Goal: Transaction & Acquisition: Purchase product/service

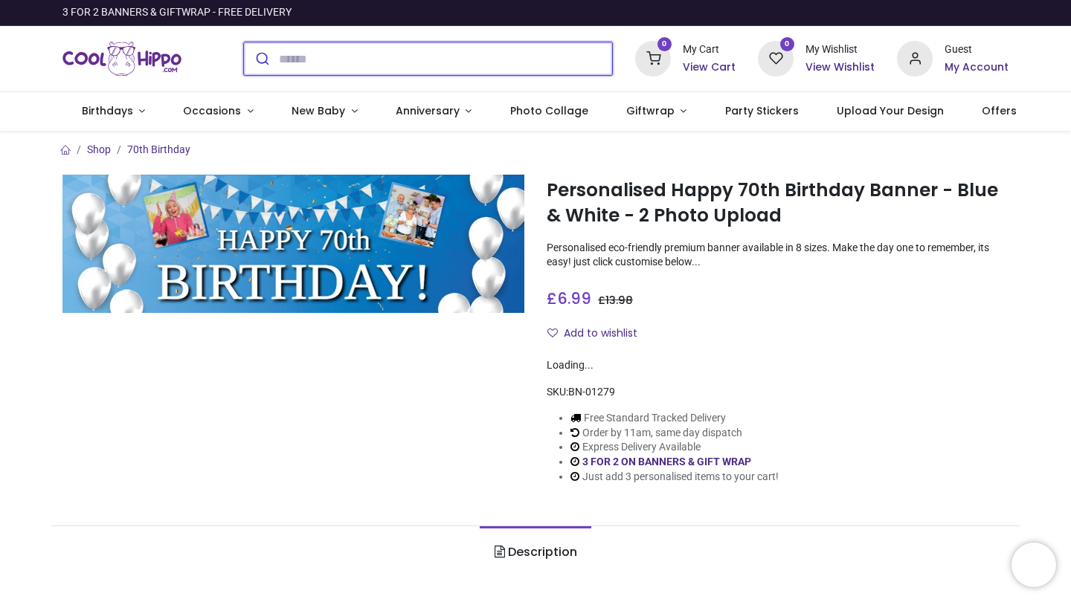
click at [444, 56] on input "search" at bounding box center [445, 58] width 333 height 33
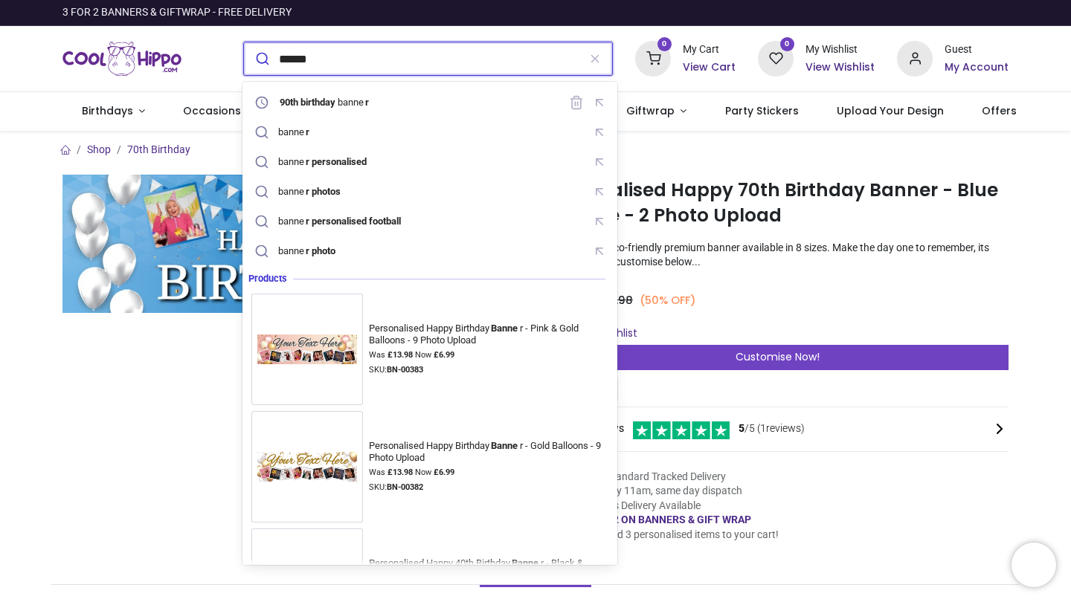
type input "******"
click at [260, 59] on button "submit" at bounding box center [261, 58] width 35 height 33
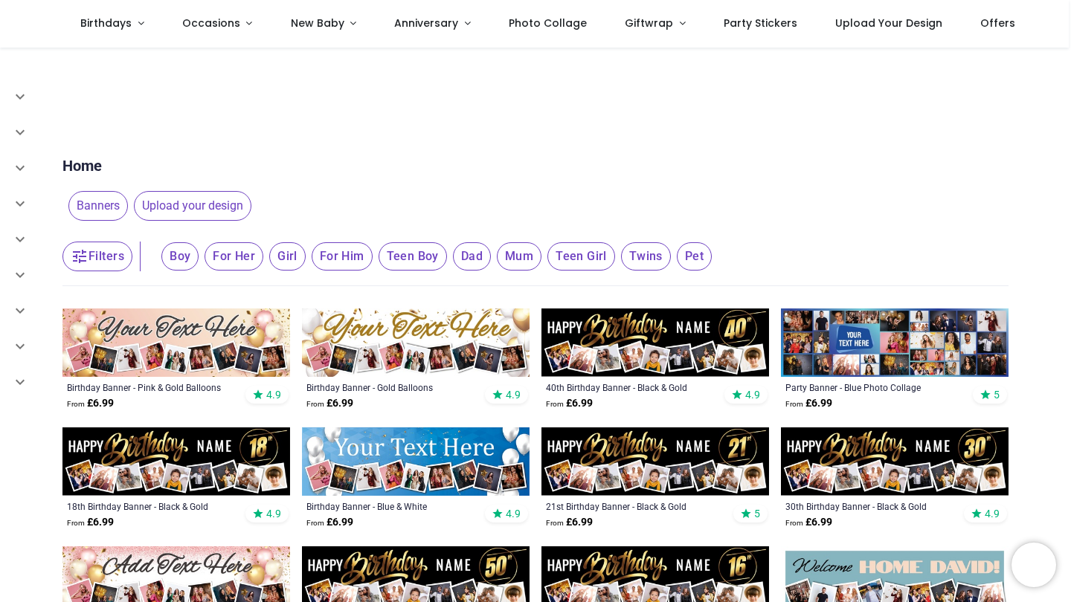
scroll to position [41, 0]
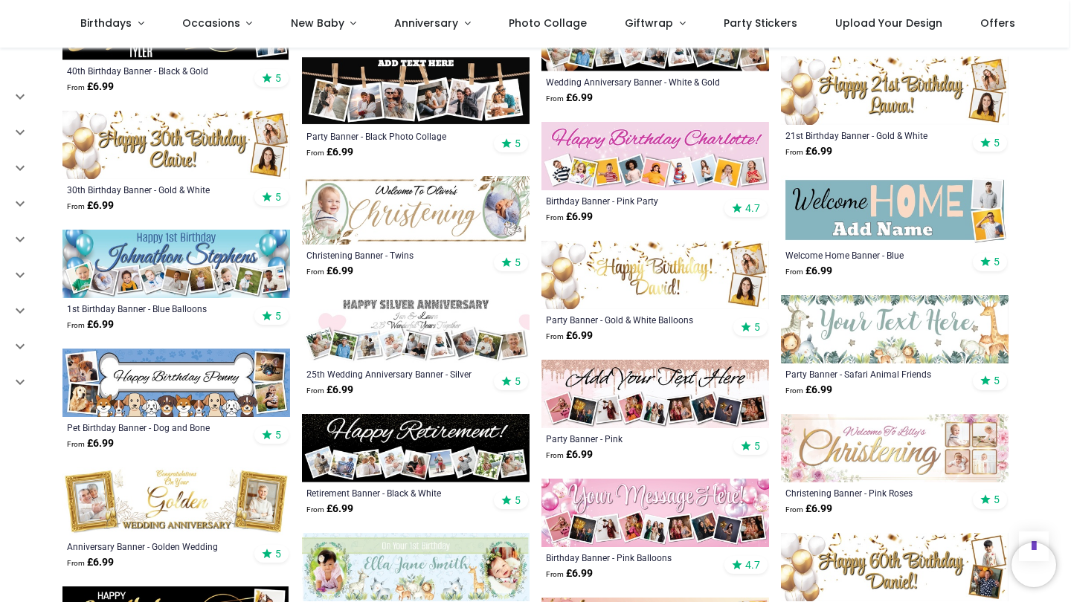
scroll to position [1785, 0]
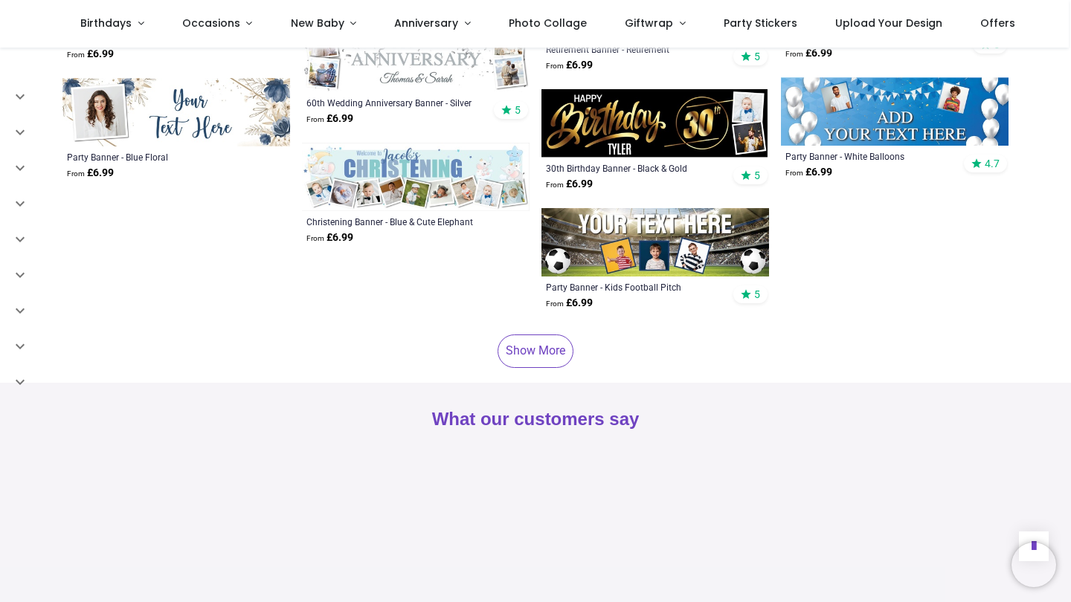
scroll to position [4261, 0]
click at [546, 334] on link "Show More" at bounding box center [535, 350] width 76 height 33
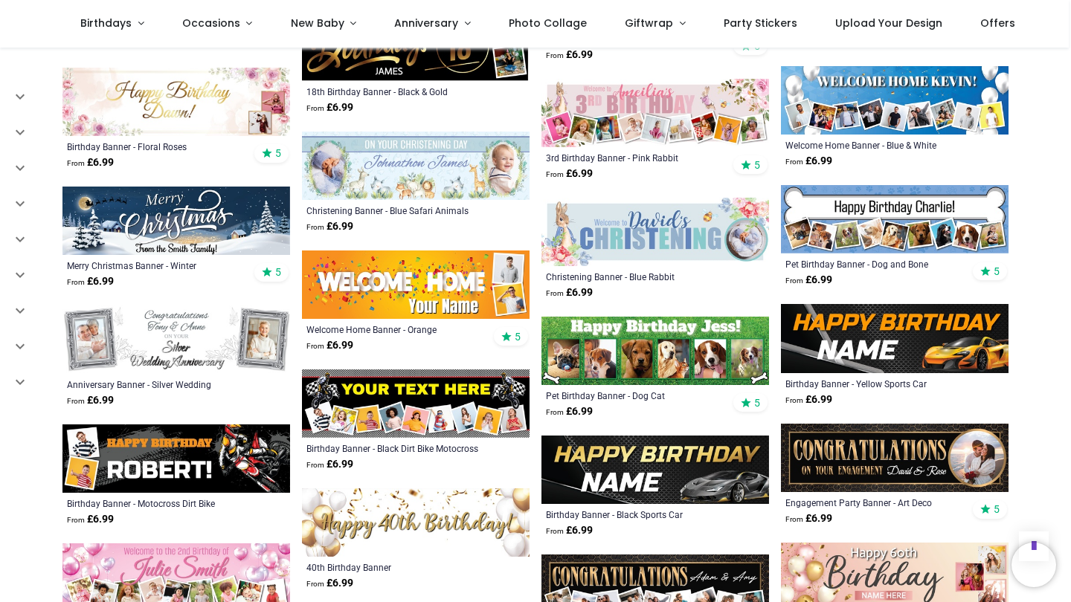
scroll to position [5479, 0]
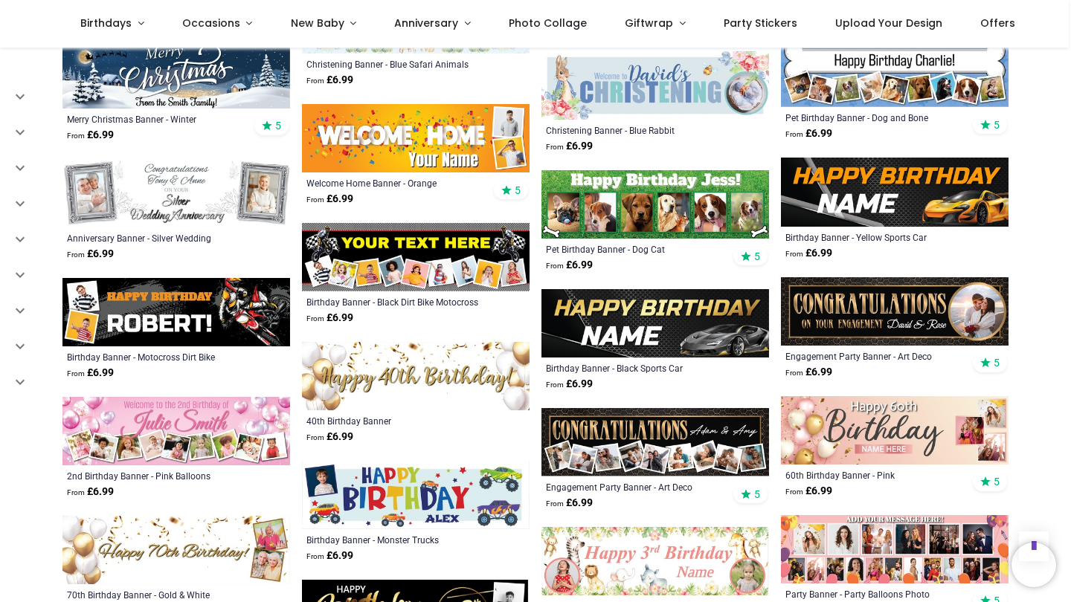
scroll to position [5849, 0]
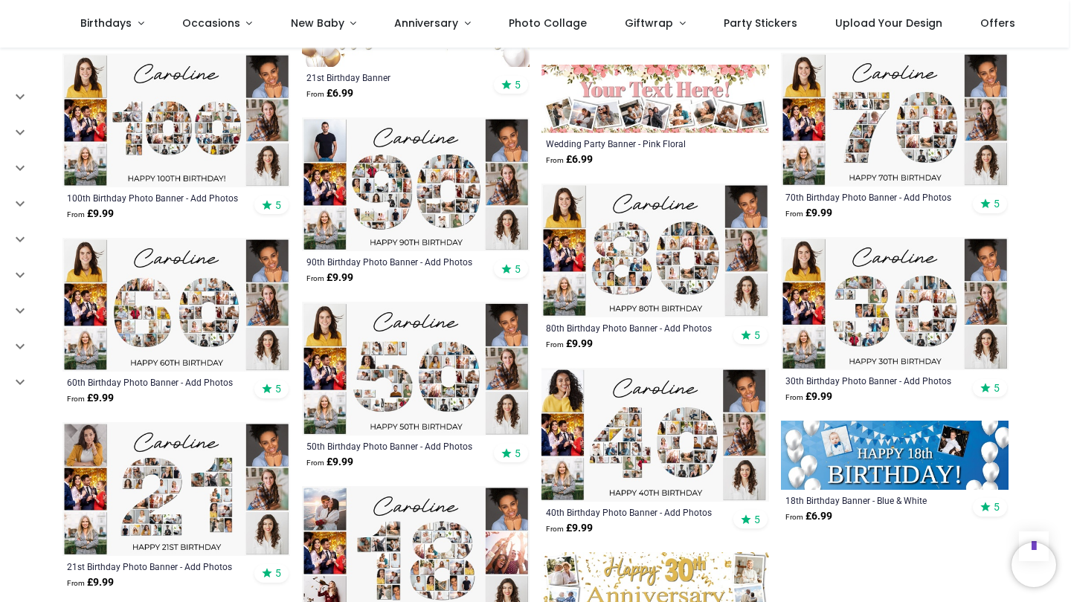
scroll to position [6556, 0]
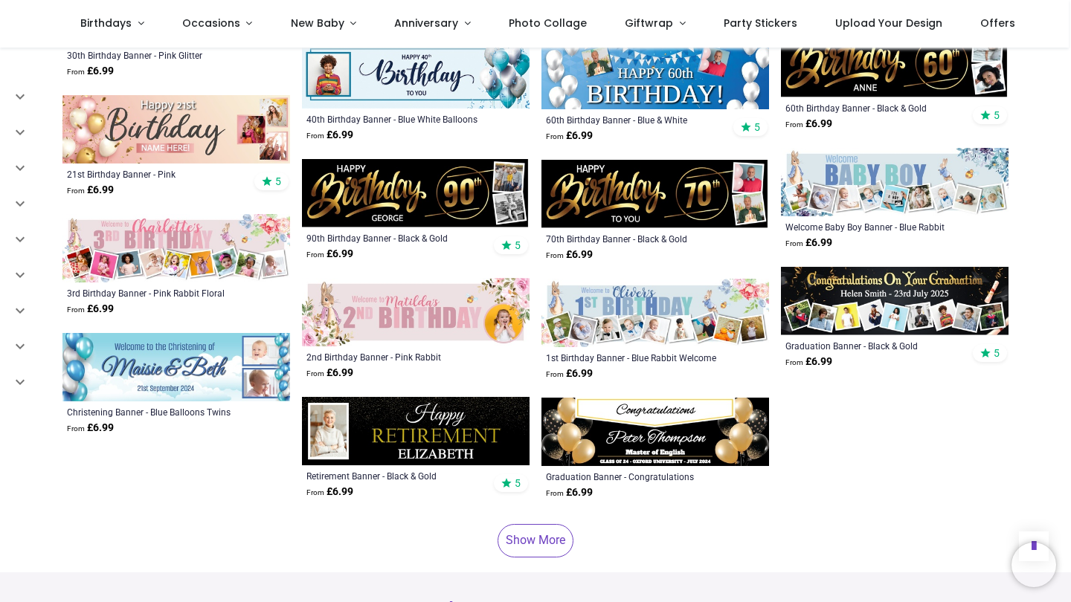
scroll to position [8364, 0]
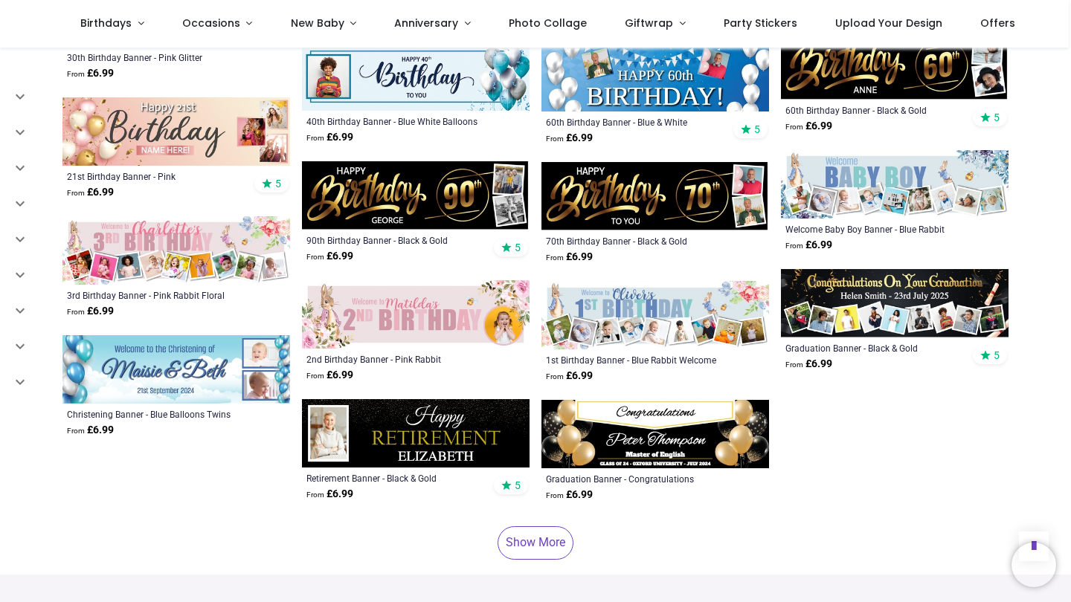
click at [558, 526] on link "Show More" at bounding box center [535, 542] width 76 height 33
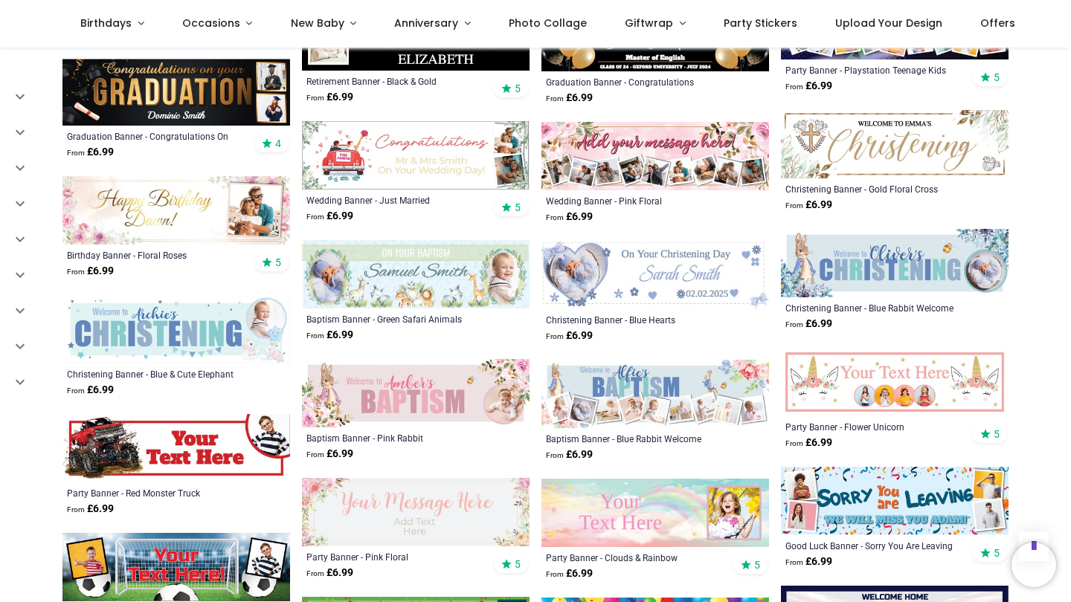
scroll to position [8774, 0]
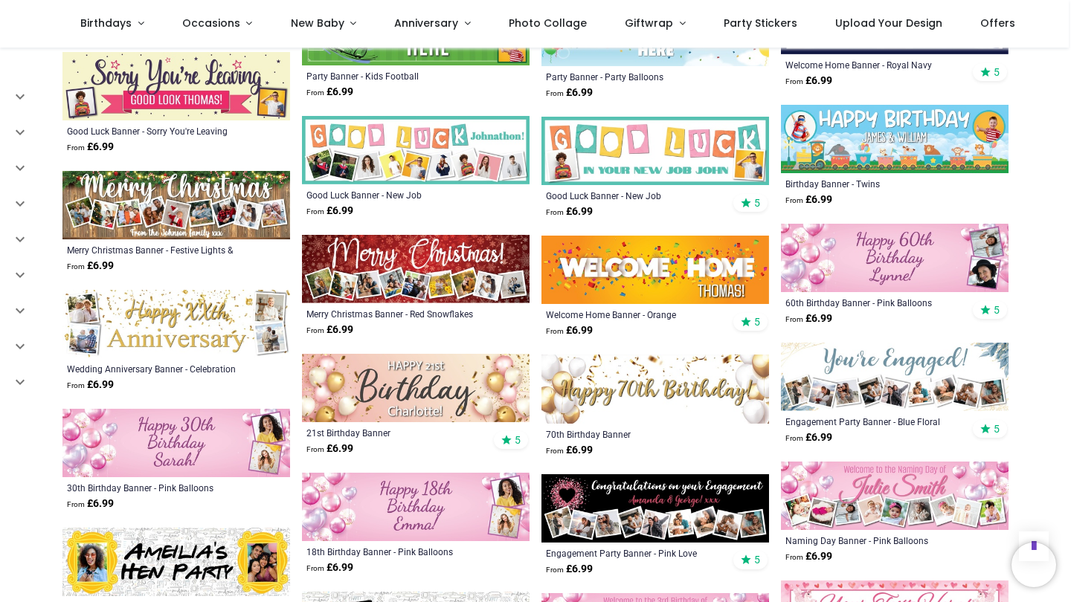
scroll to position [9379, 0]
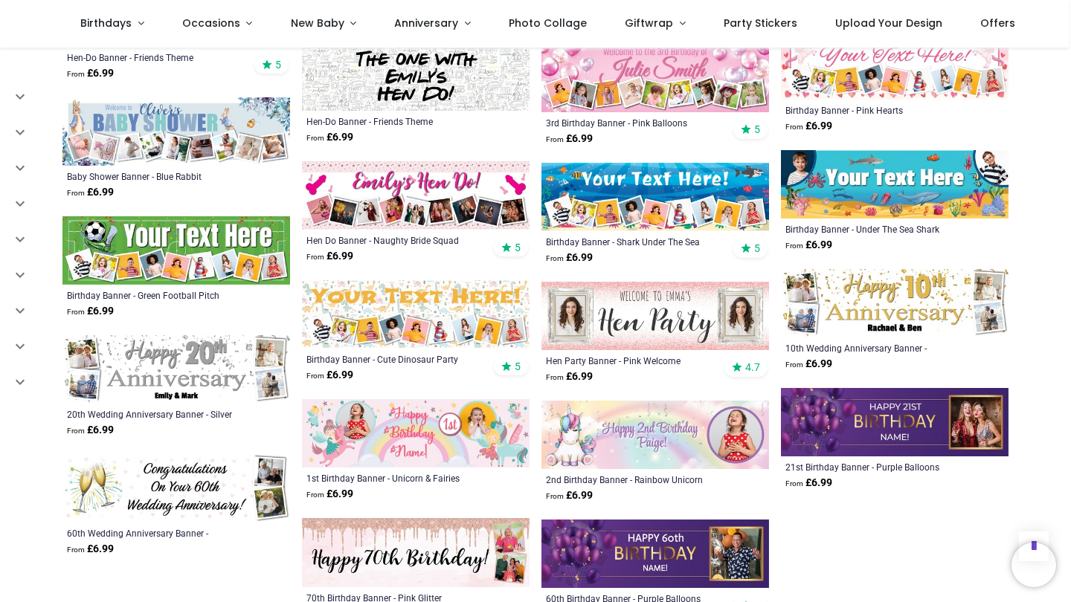
scroll to position [9935, 0]
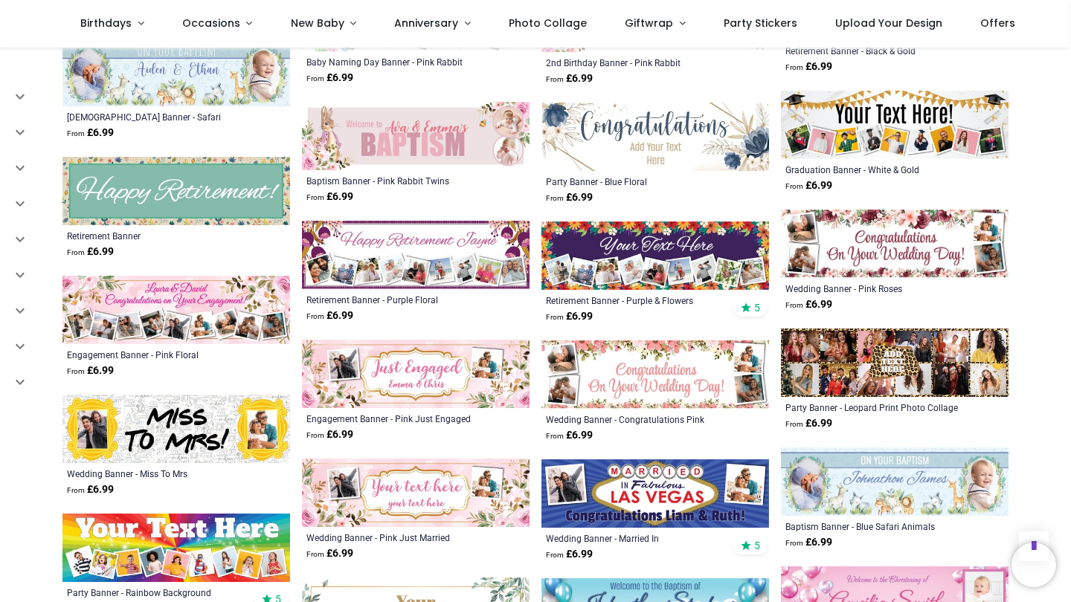
scroll to position [10841, 0]
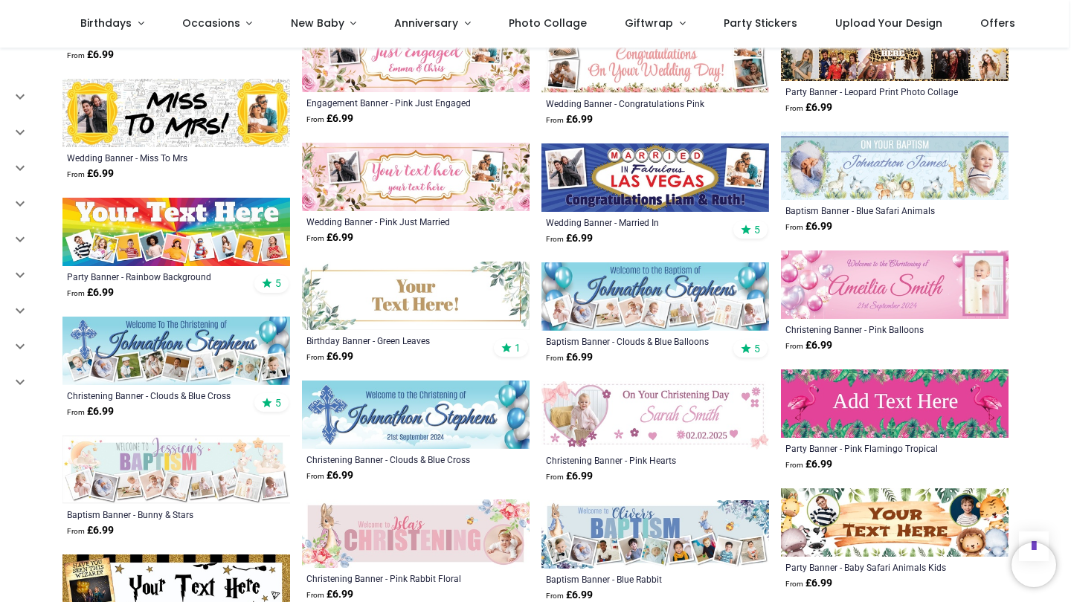
scroll to position [11119, 0]
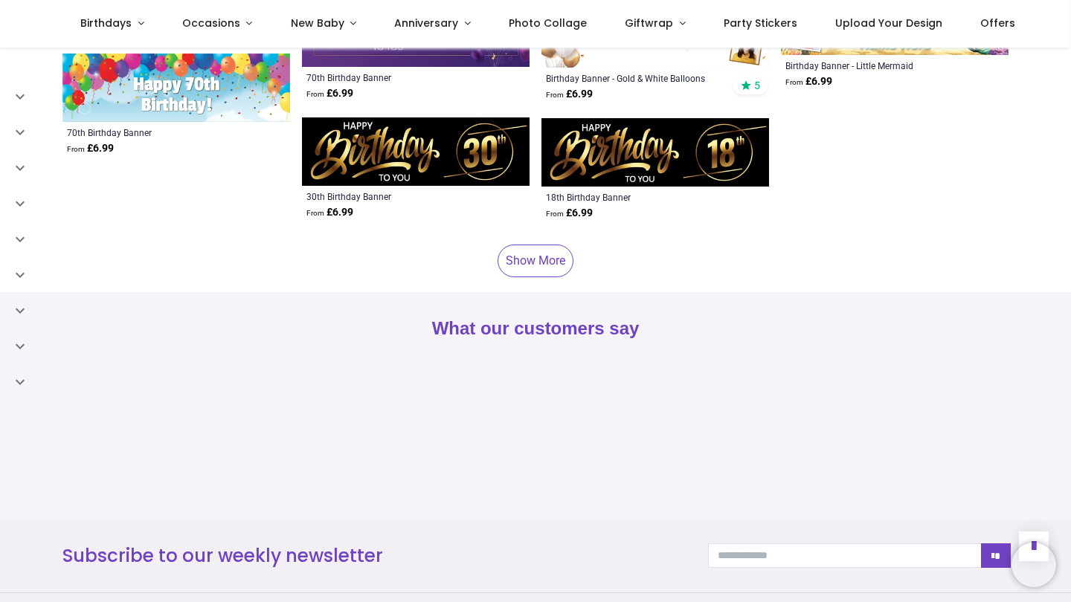
scroll to position [12811, 0]
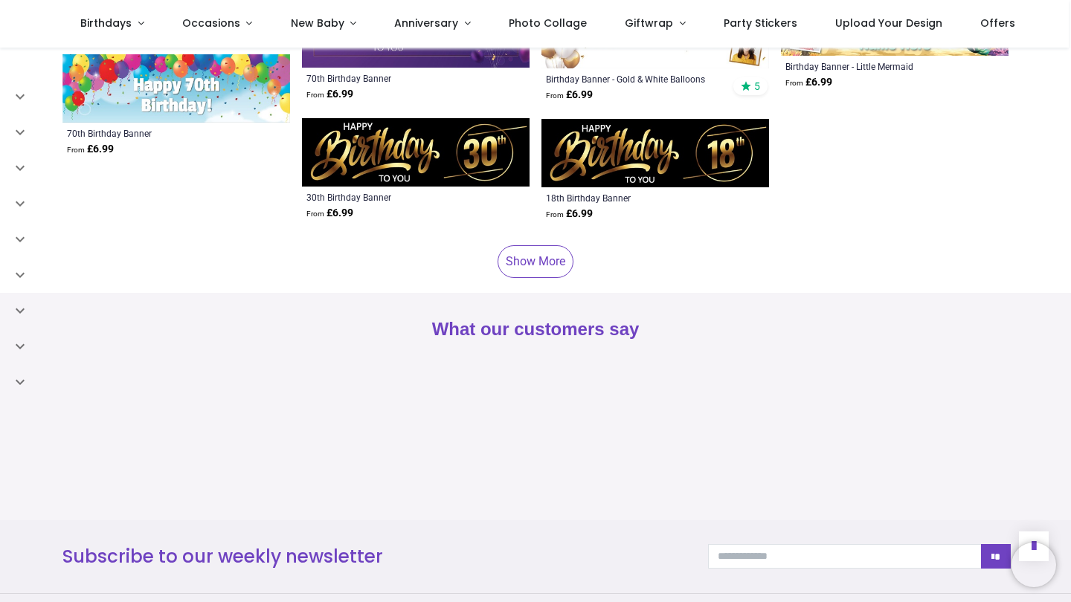
click at [546, 245] on link "Show More" at bounding box center [535, 261] width 76 height 33
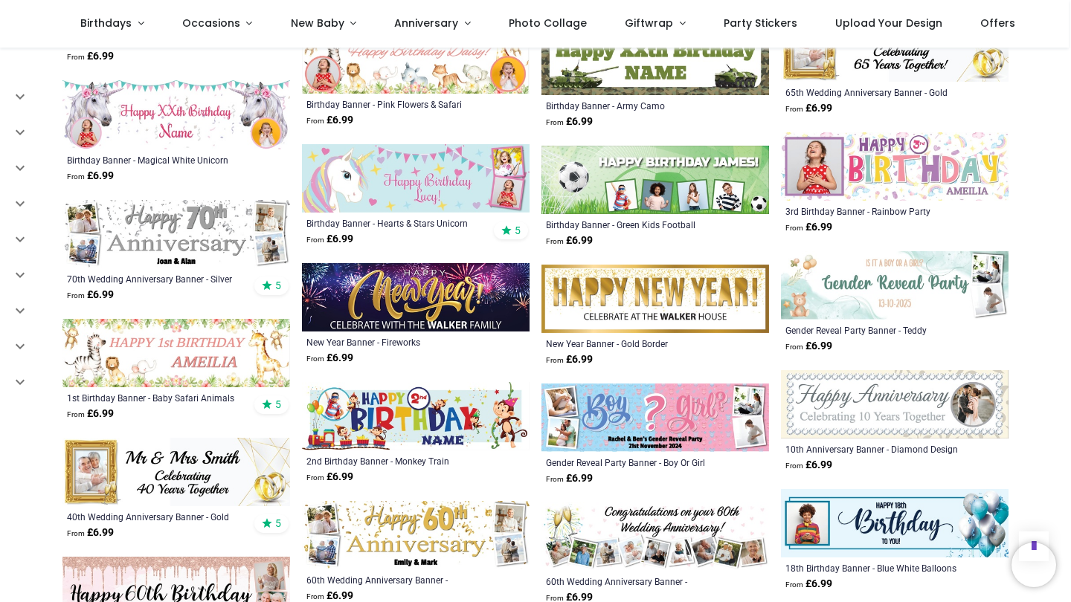
scroll to position [13739, 0]
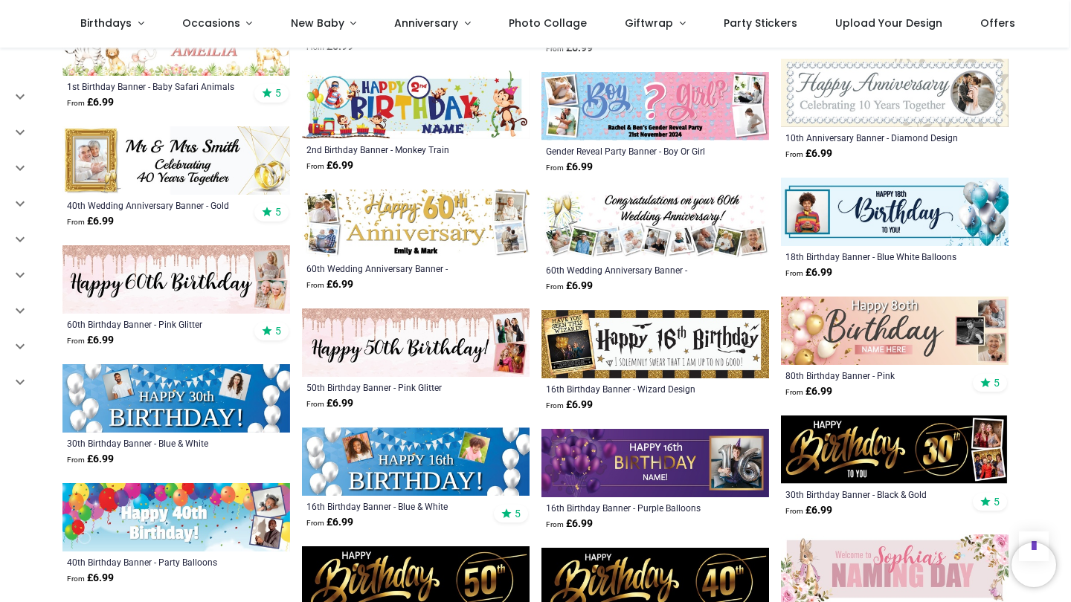
scroll to position [13944, 0]
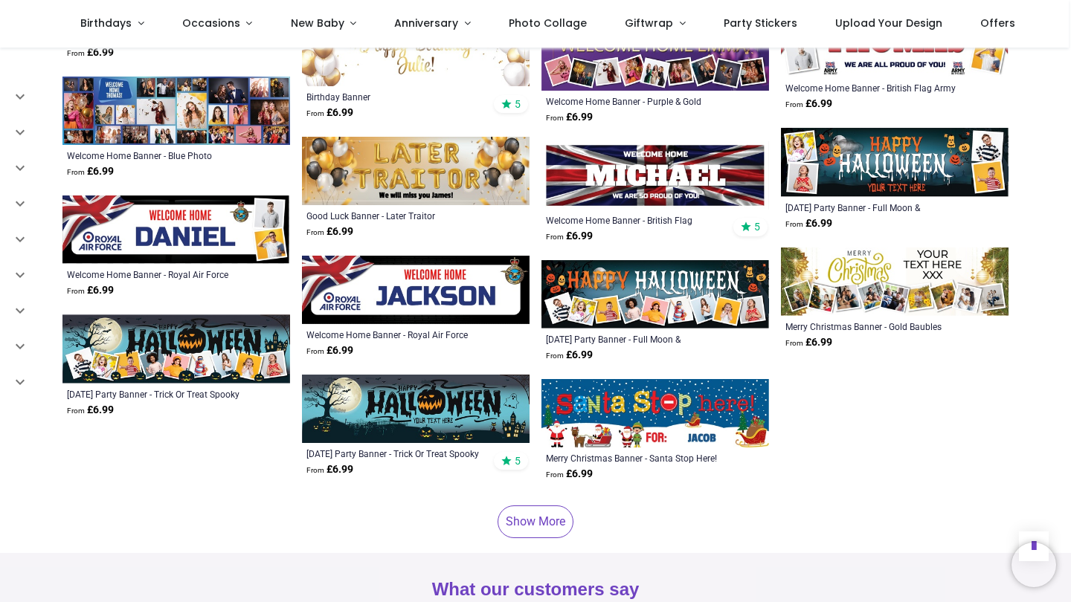
scroll to position [16717, 0]
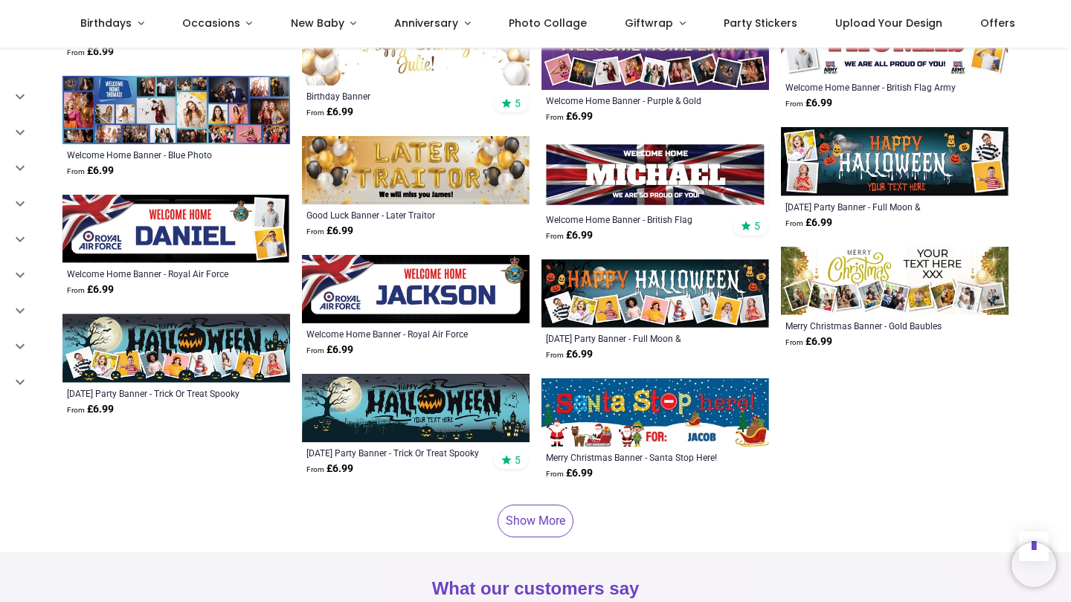
click at [558, 505] on link "Show More" at bounding box center [535, 521] width 76 height 33
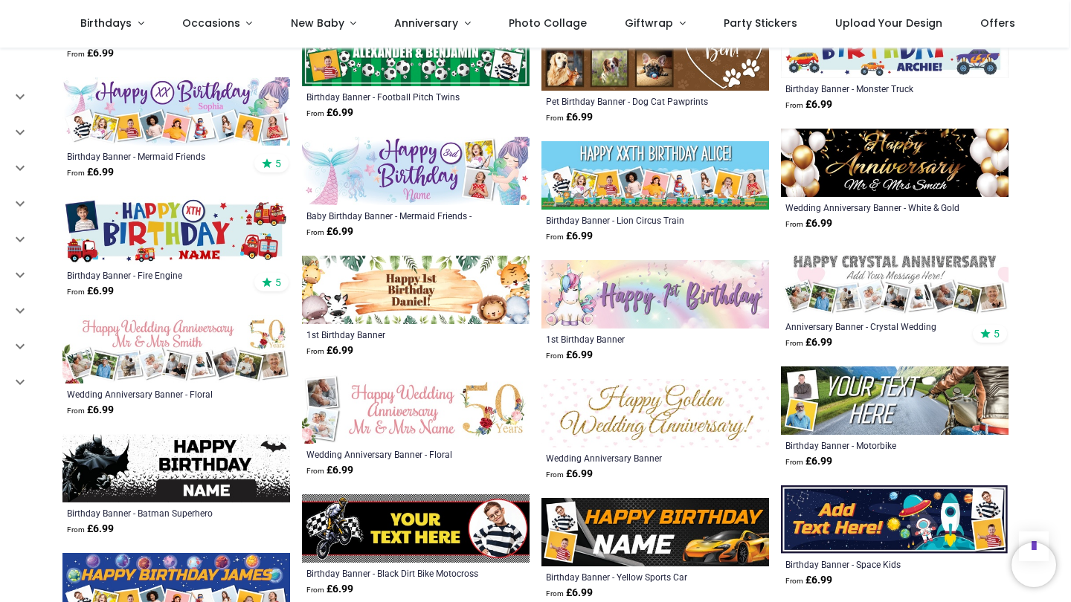
scroll to position [17682, 0]
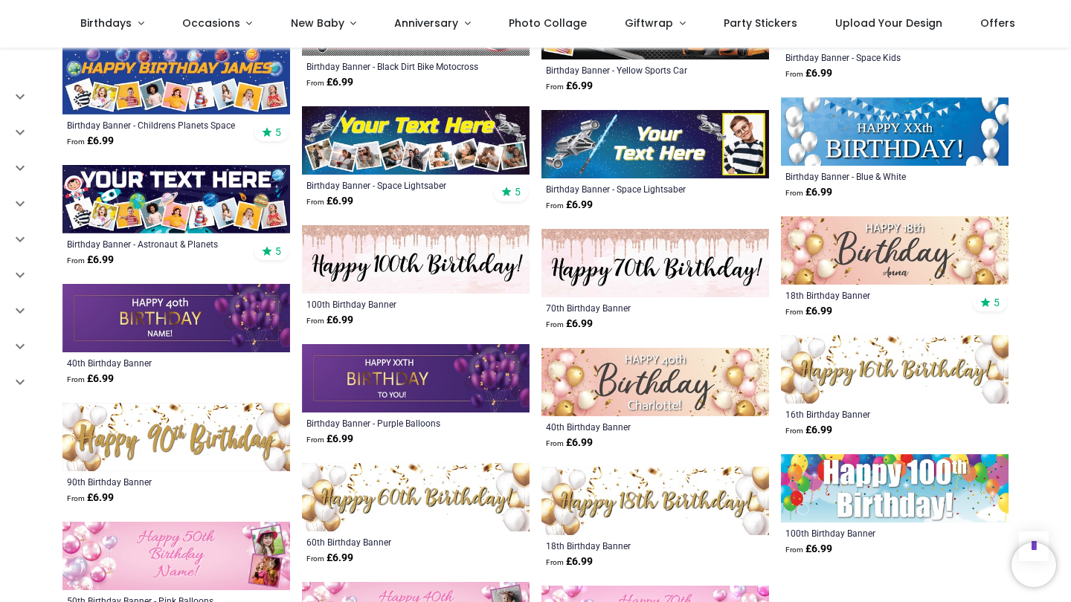
scroll to position [18200, 0]
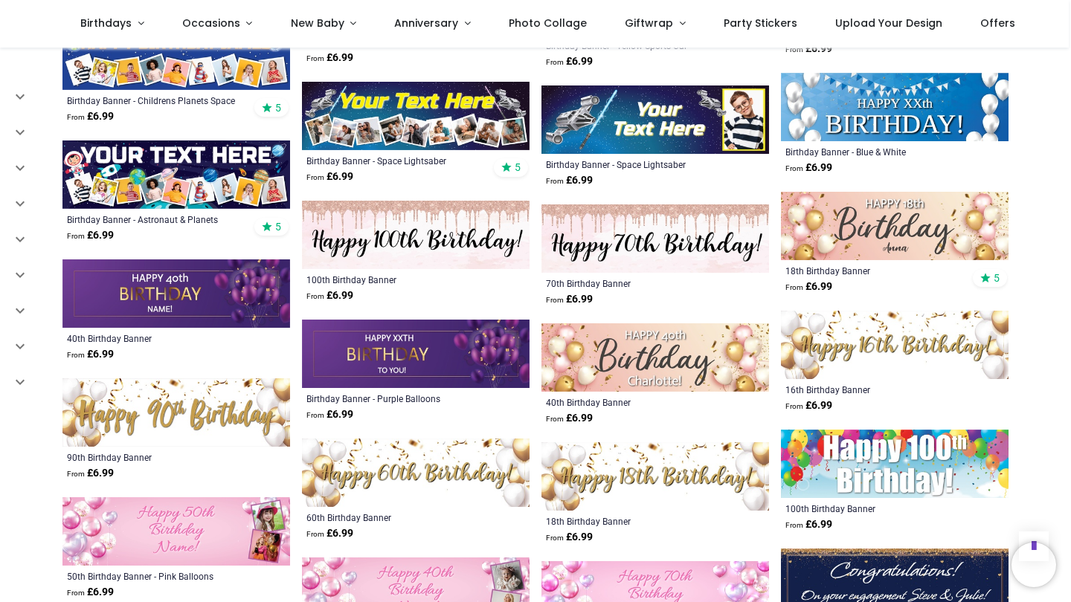
scroll to position [18353, 0]
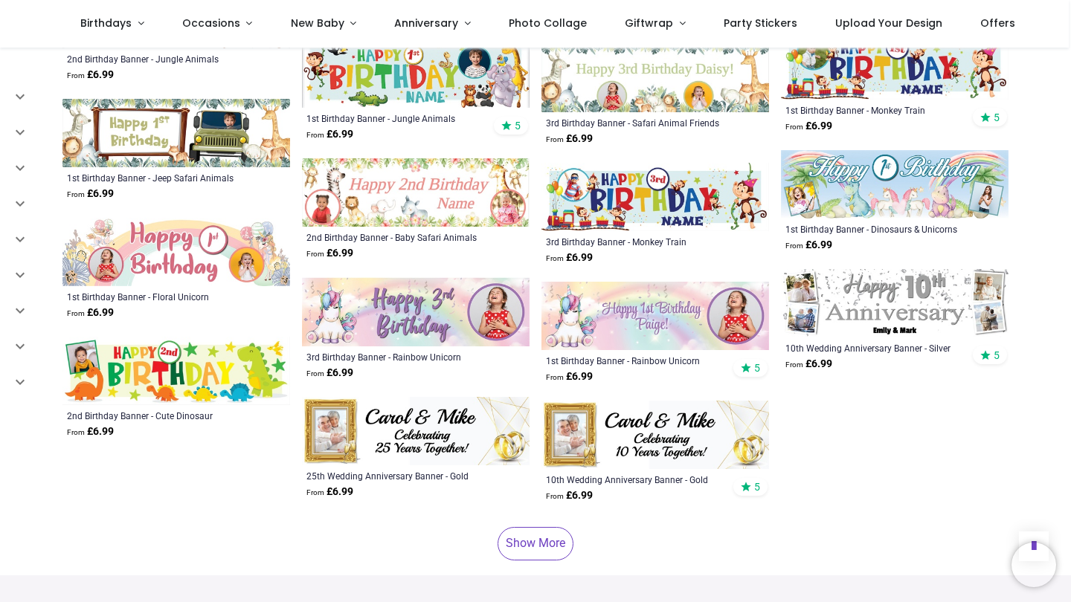
scroll to position [20865, 0]
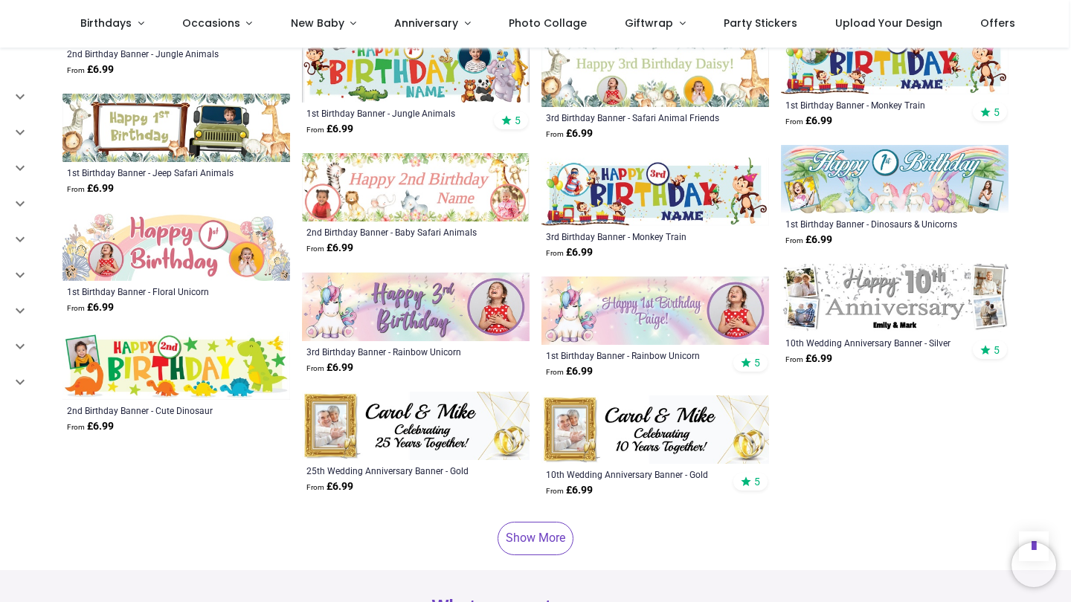
click at [532, 522] on link "Show More" at bounding box center [535, 538] width 76 height 33
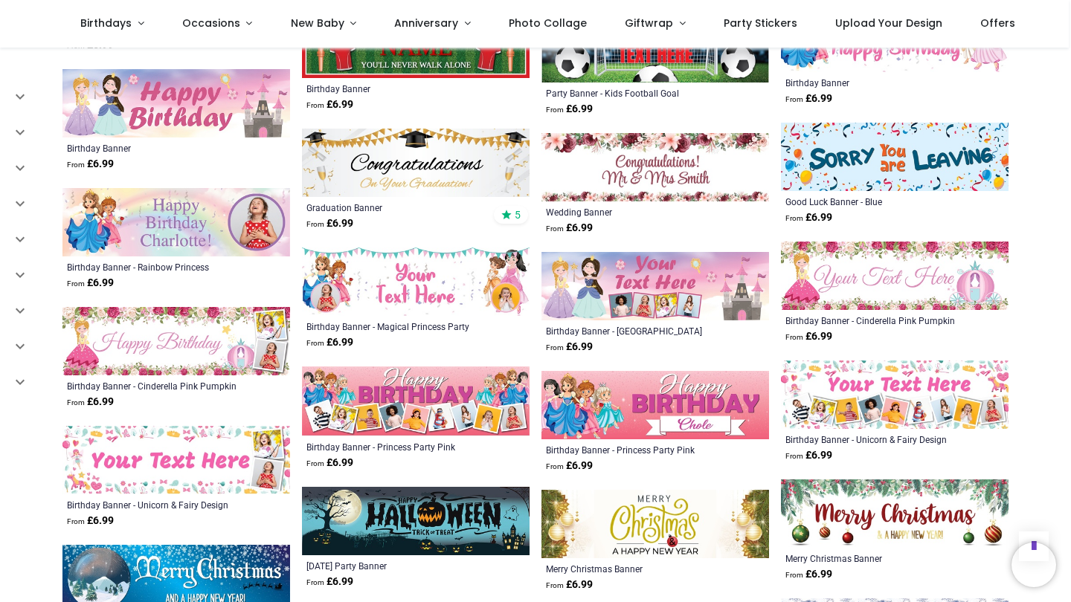
scroll to position [23098, 0]
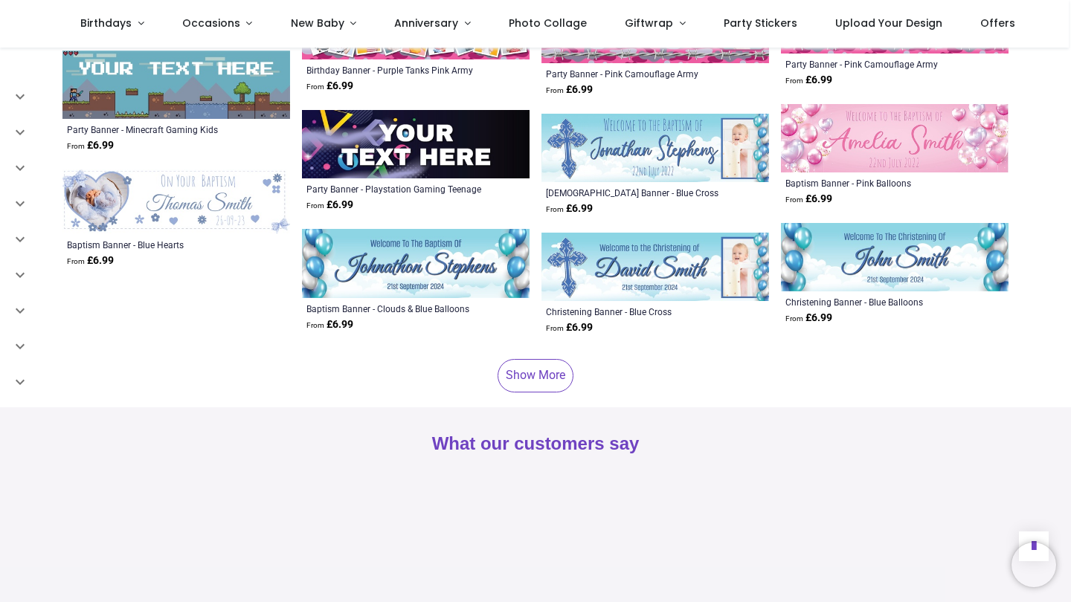
scroll to position [25289, 0]
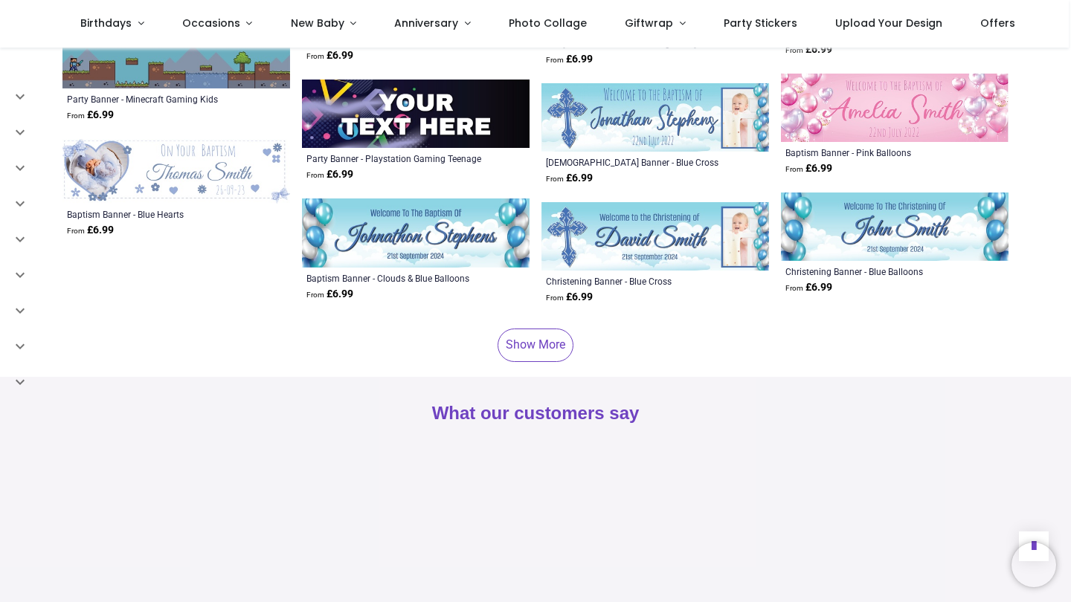
click at [526, 329] on link "Show More" at bounding box center [535, 345] width 76 height 33
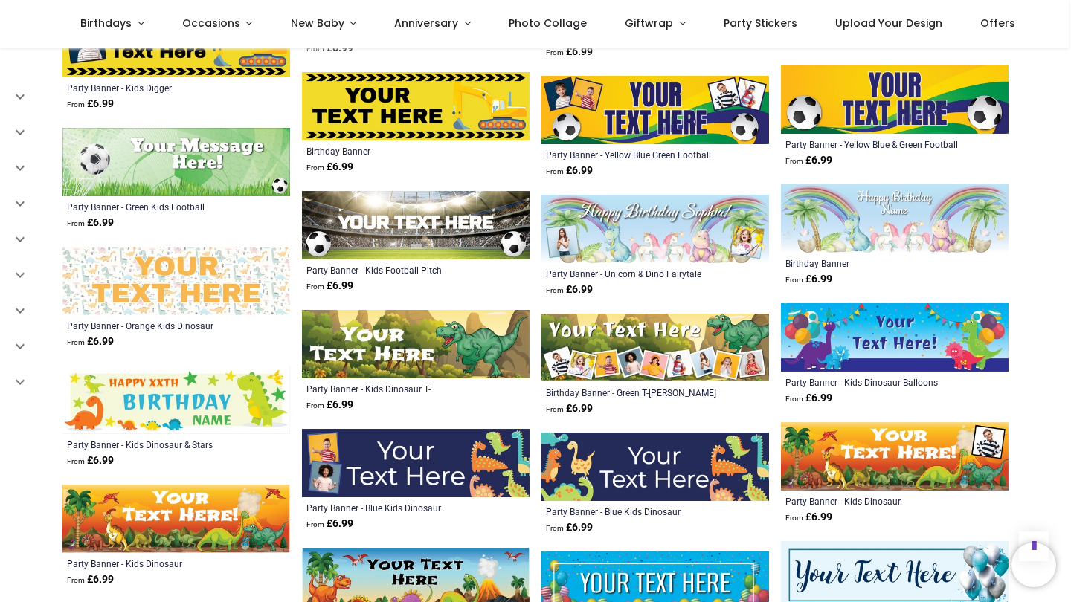
scroll to position [27679, 0]
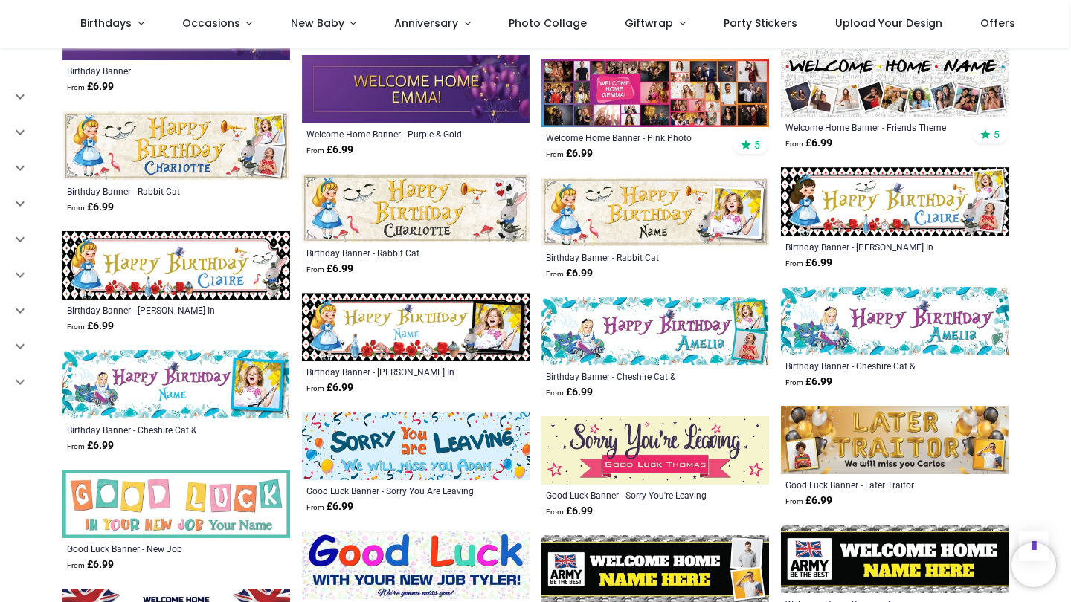
scroll to position [28297, 0]
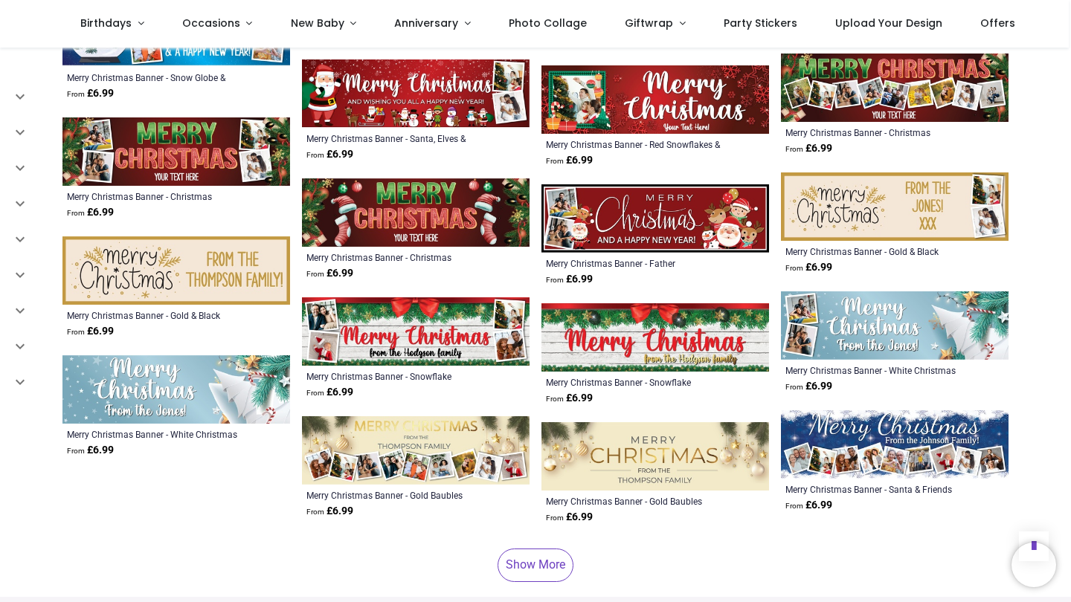
scroll to position [29248, 0]
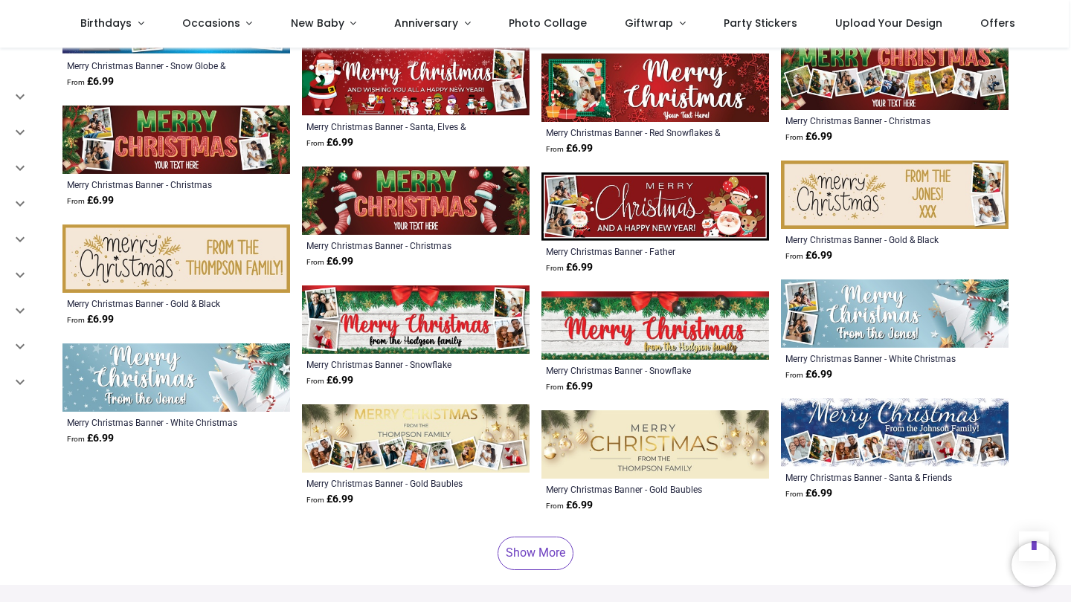
click at [533, 537] on link "Show More" at bounding box center [535, 553] width 76 height 33
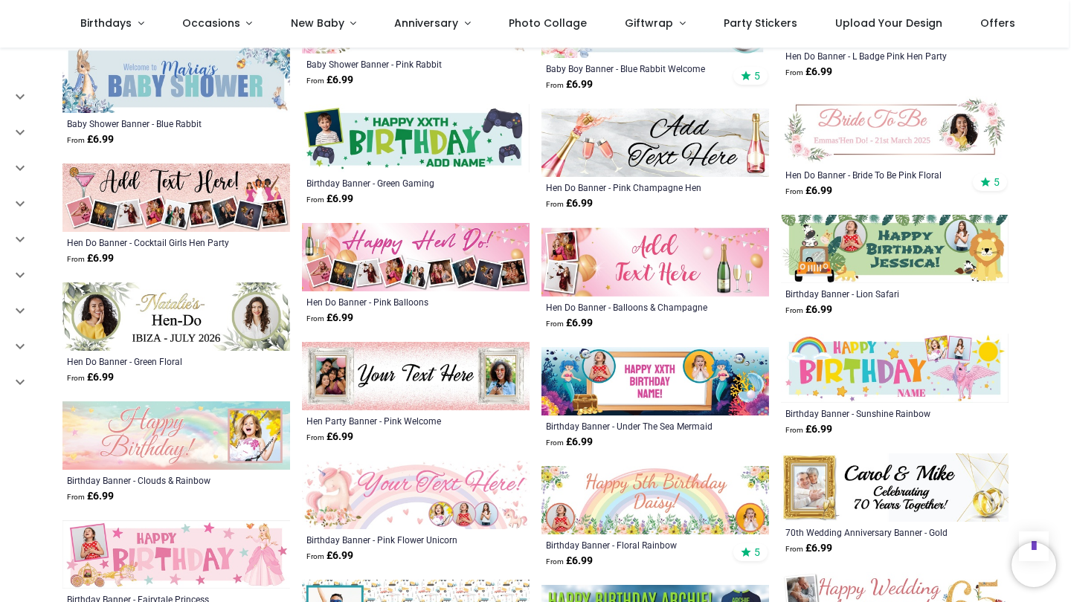
scroll to position [19602, 0]
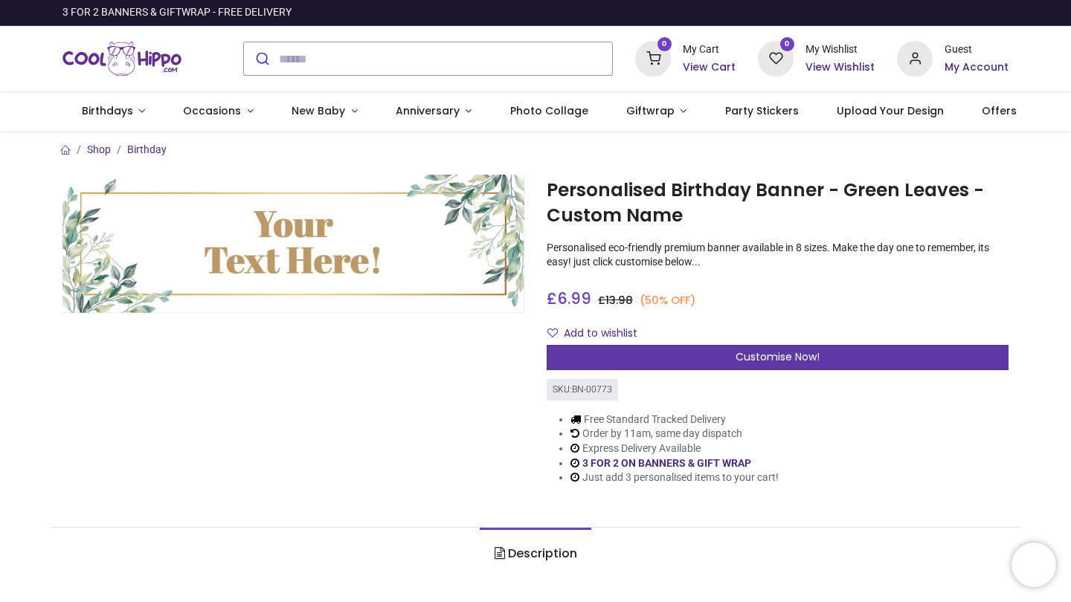
click at [761, 349] on span "Customise Now!" at bounding box center [777, 356] width 84 height 15
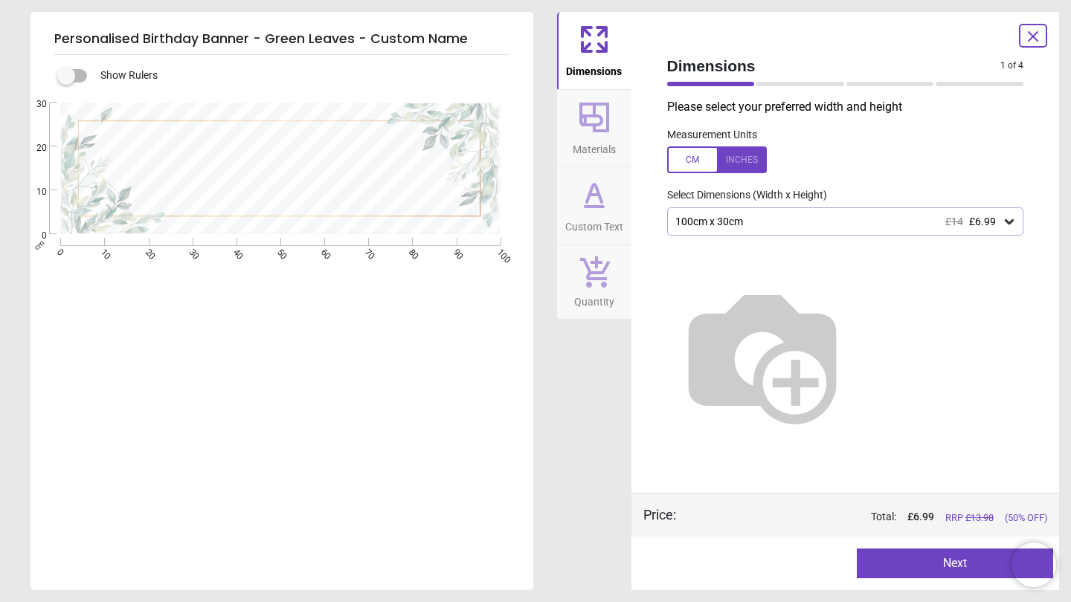
click at [602, 151] on span "Materials" at bounding box center [594, 146] width 43 height 22
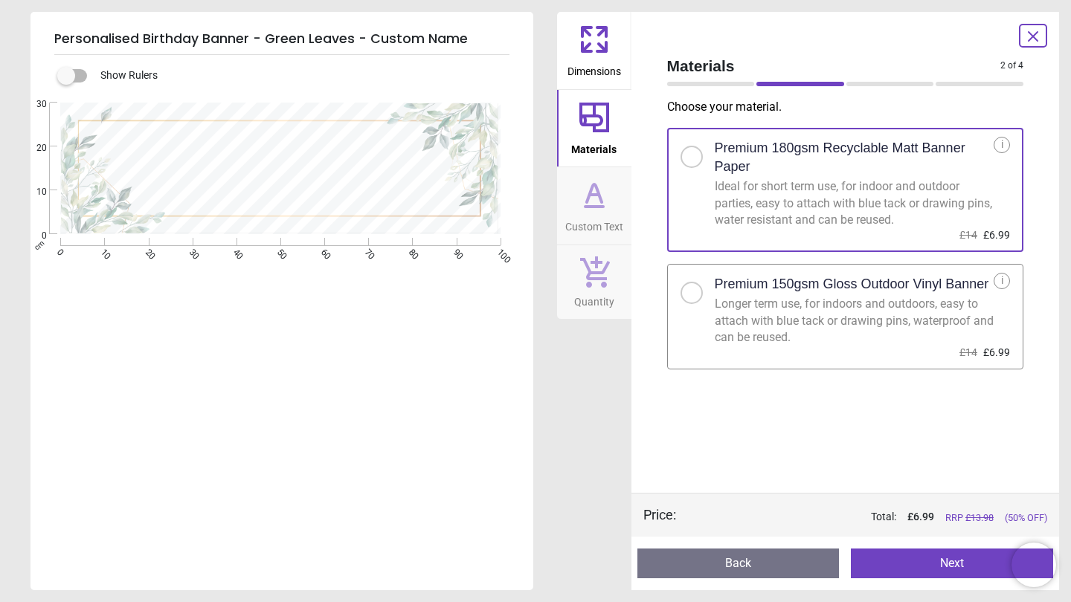
click at [602, 193] on icon at bounding box center [594, 195] width 36 height 36
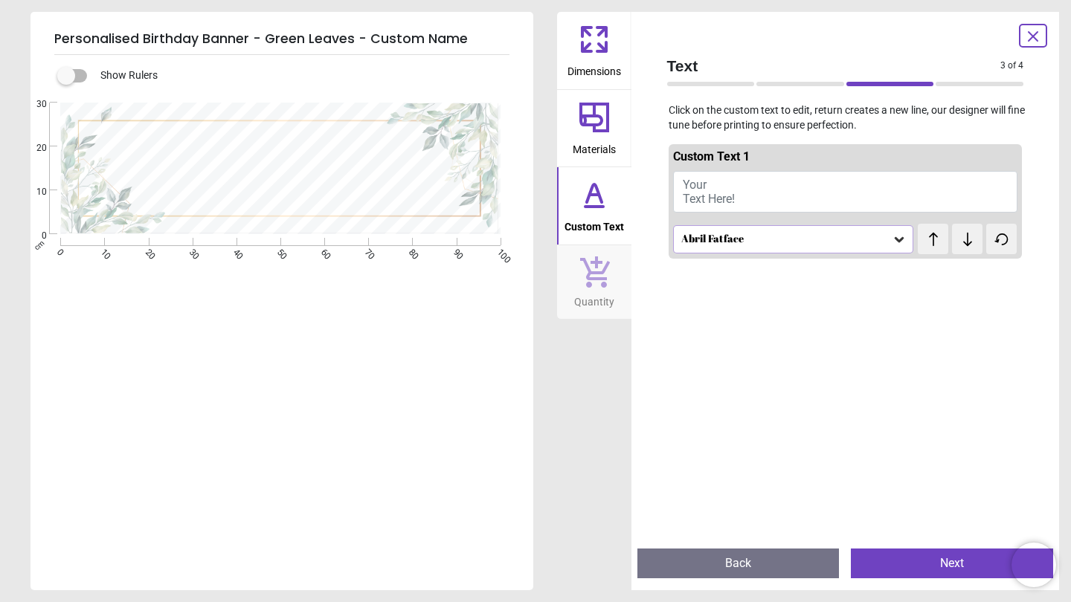
click at [764, 199] on button "Your Text Here!" at bounding box center [845, 192] width 345 height 42
type textarea "*"
type textarea "**********"
click at [960, 245] on button at bounding box center [967, 234] width 30 height 30
click at [969, 242] on button at bounding box center [967, 234] width 30 height 30
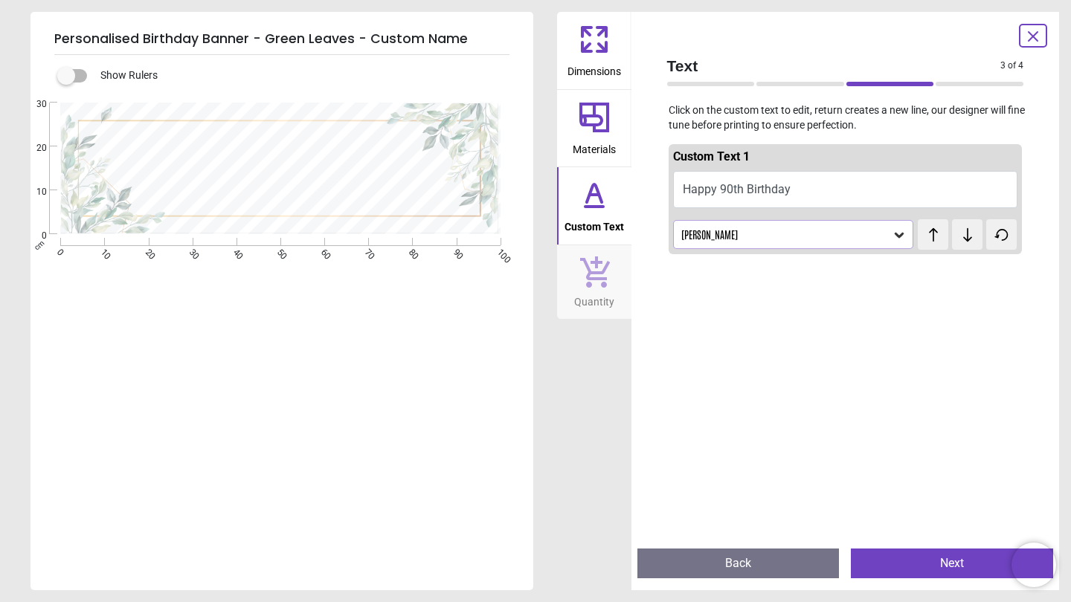
click at [969, 242] on button at bounding box center [967, 234] width 30 height 30
click at [814, 396] on div at bounding box center [846, 561] width 354 height 602
click at [425, 399] on div "**********" at bounding box center [280, 404] width 500 height 602
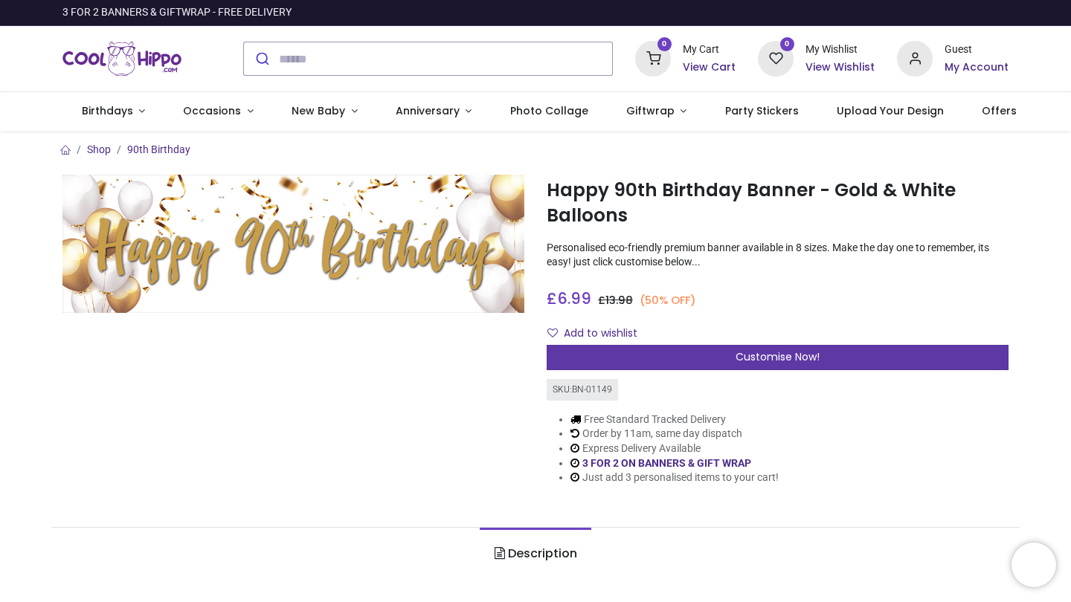
click at [605, 357] on div "Customise Now!" at bounding box center [778, 357] width 462 height 25
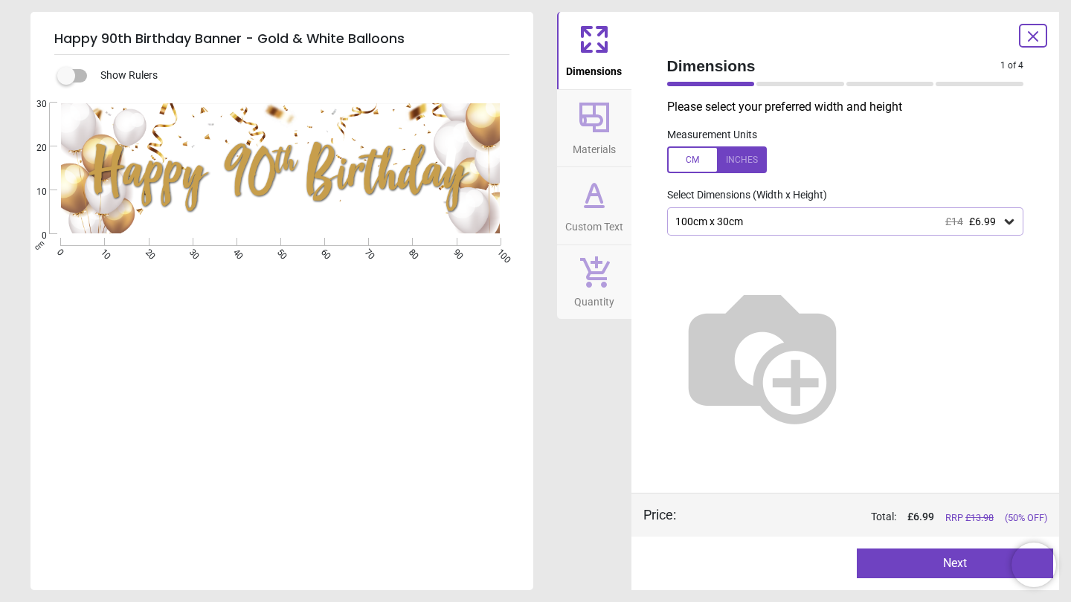
click at [603, 158] on button "Materials" at bounding box center [594, 128] width 74 height 77
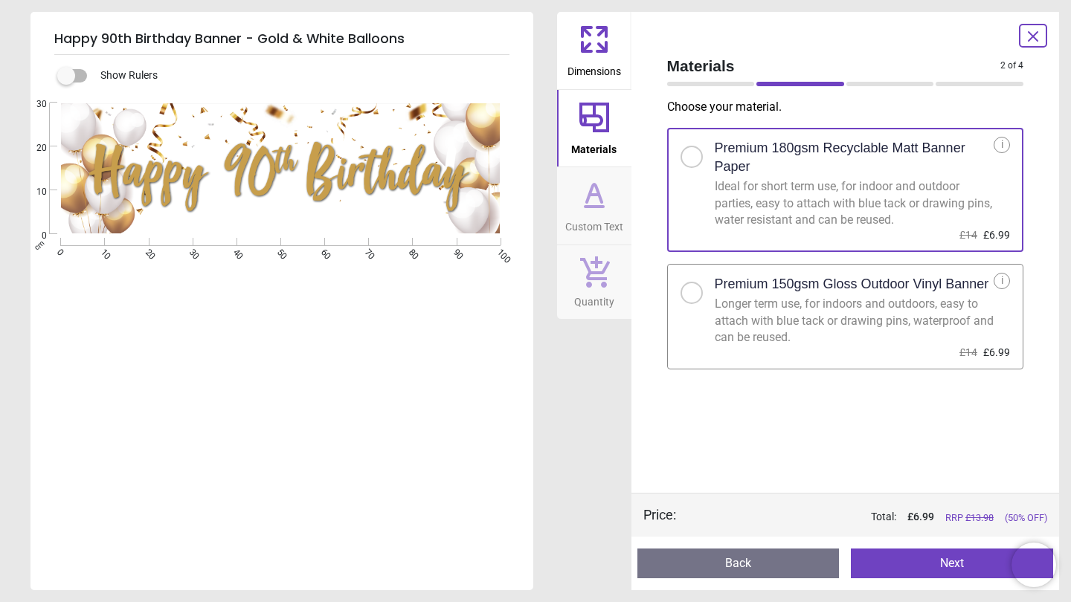
click at [602, 217] on span "Custom Text" at bounding box center [594, 224] width 58 height 22
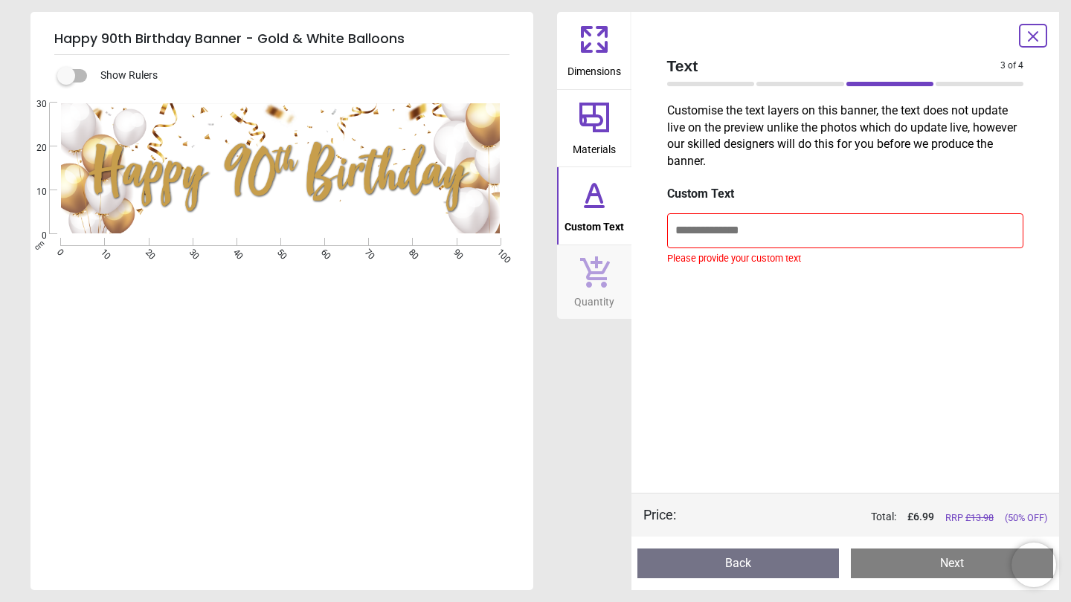
click at [605, 123] on icon at bounding box center [594, 118] width 36 height 36
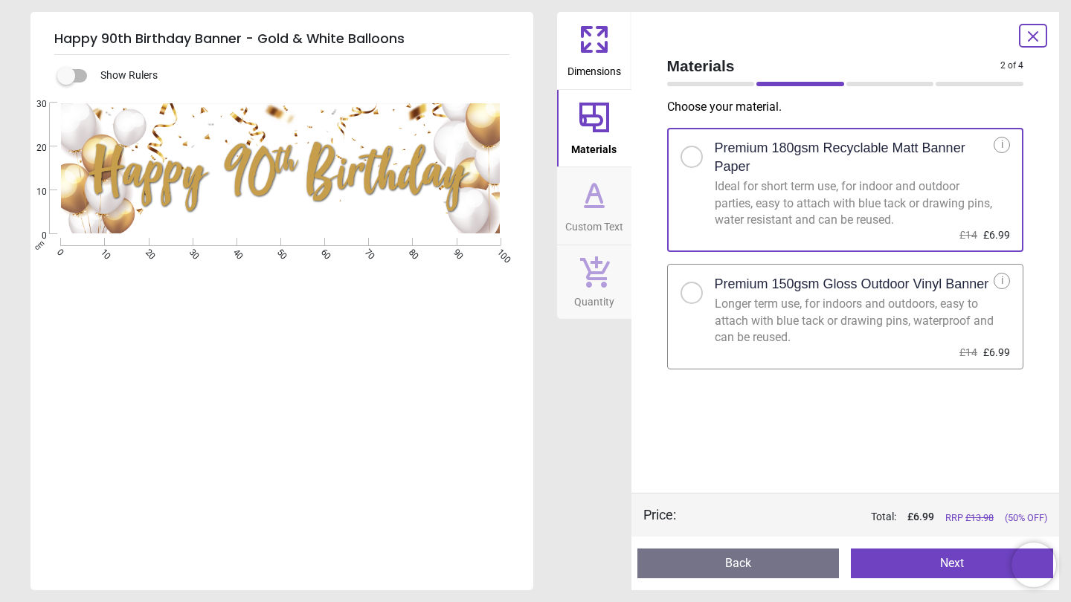
click at [601, 62] on span "Dimensions" at bounding box center [594, 68] width 54 height 22
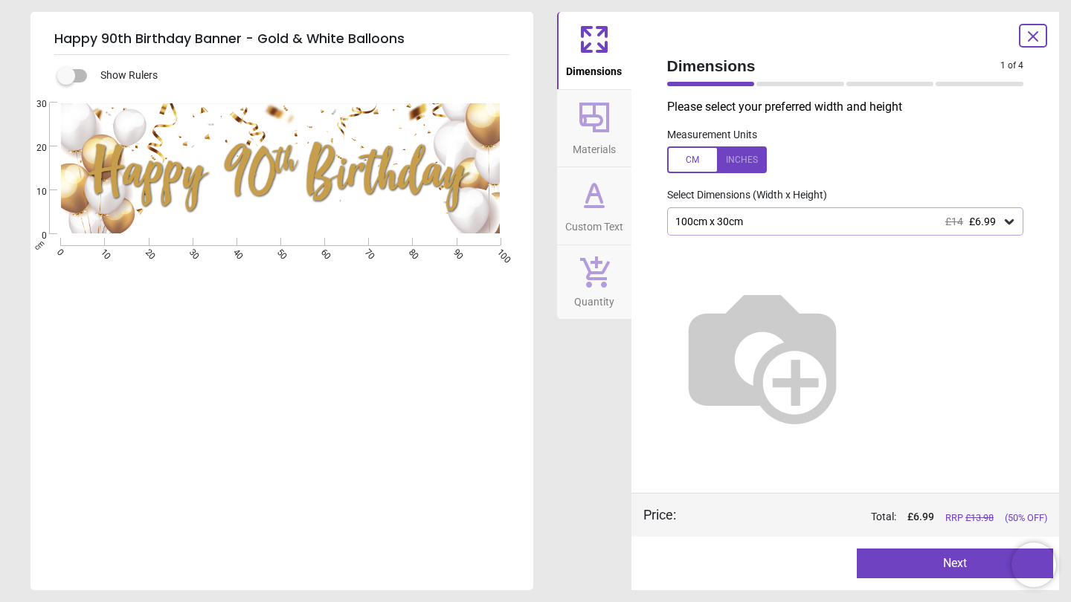
click at [788, 218] on div "100cm x 30cm £14 £6.99" at bounding box center [838, 222] width 329 height 13
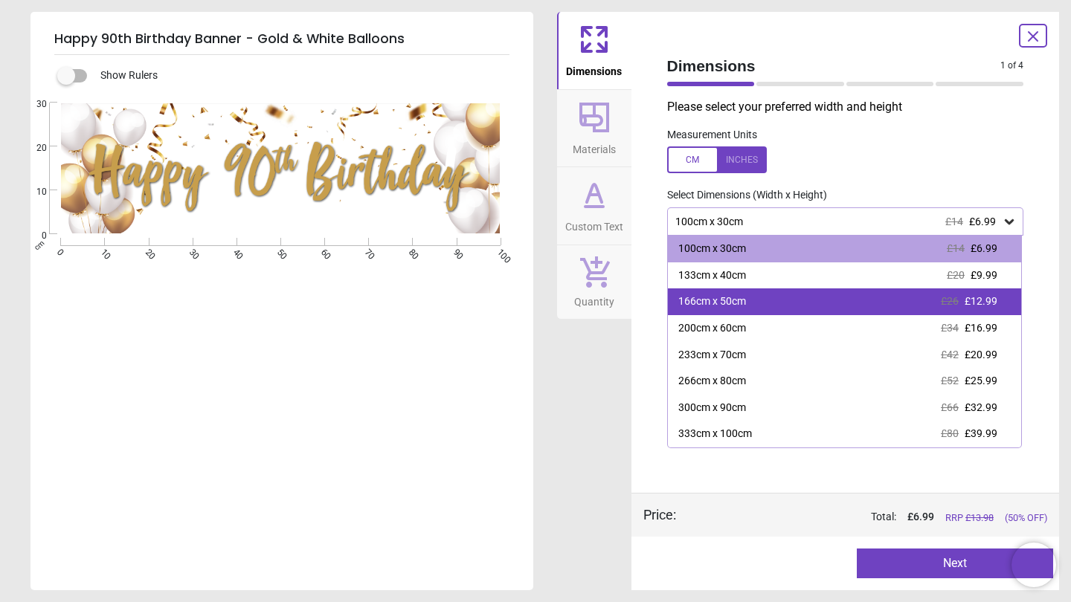
click at [765, 299] on div "166cm x 50cm £26 £12.99" at bounding box center [845, 302] width 354 height 27
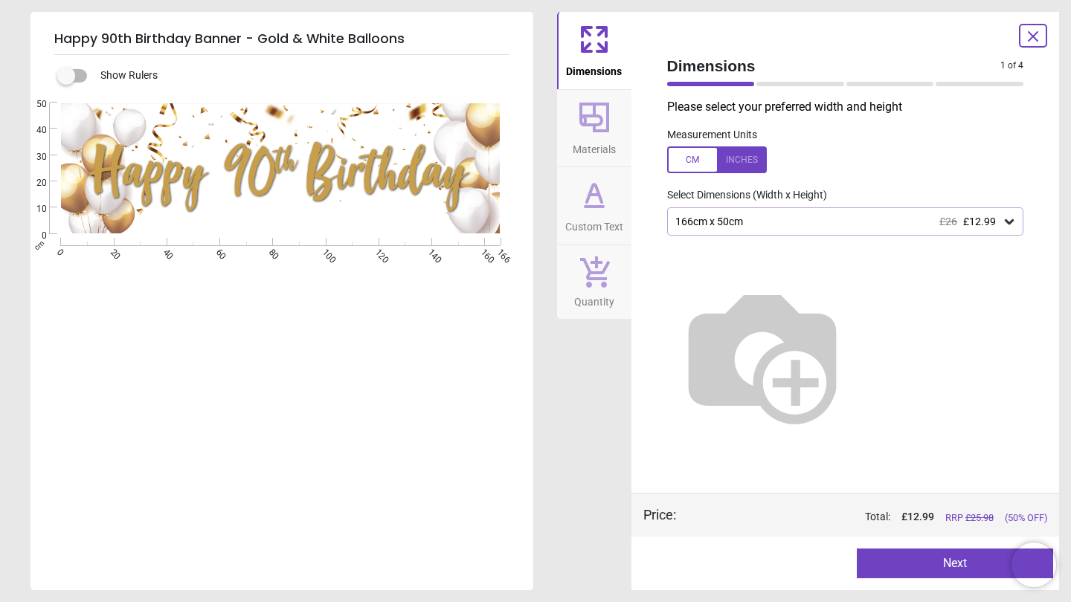
click at [1025, 33] on icon at bounding box center [1033, 37] width 18 height 18
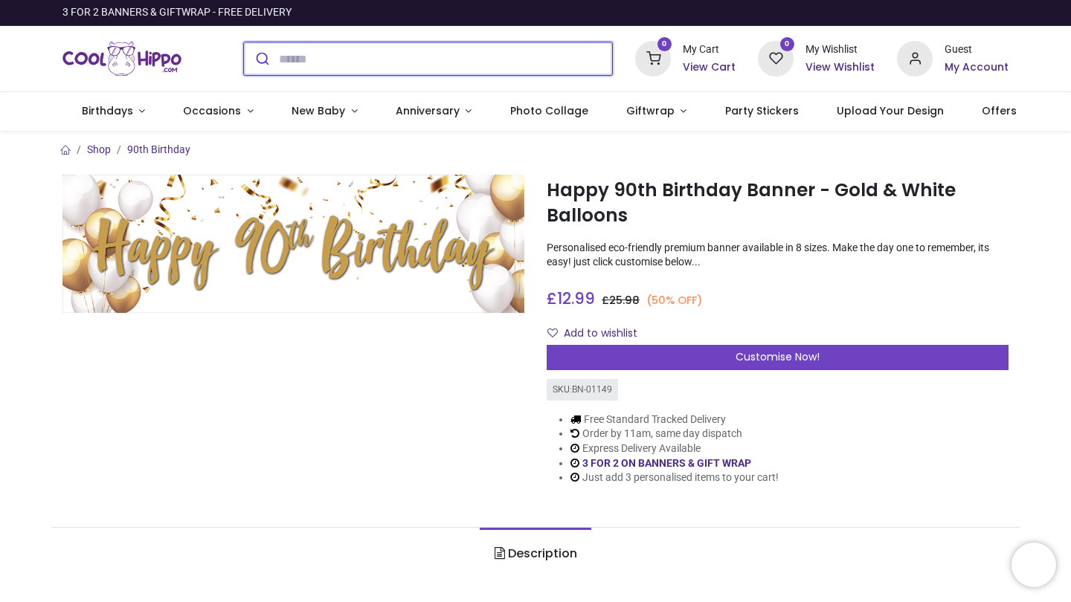
click at [555, 60] on input "search" at bounding box center [445, 58] width 333 height 33
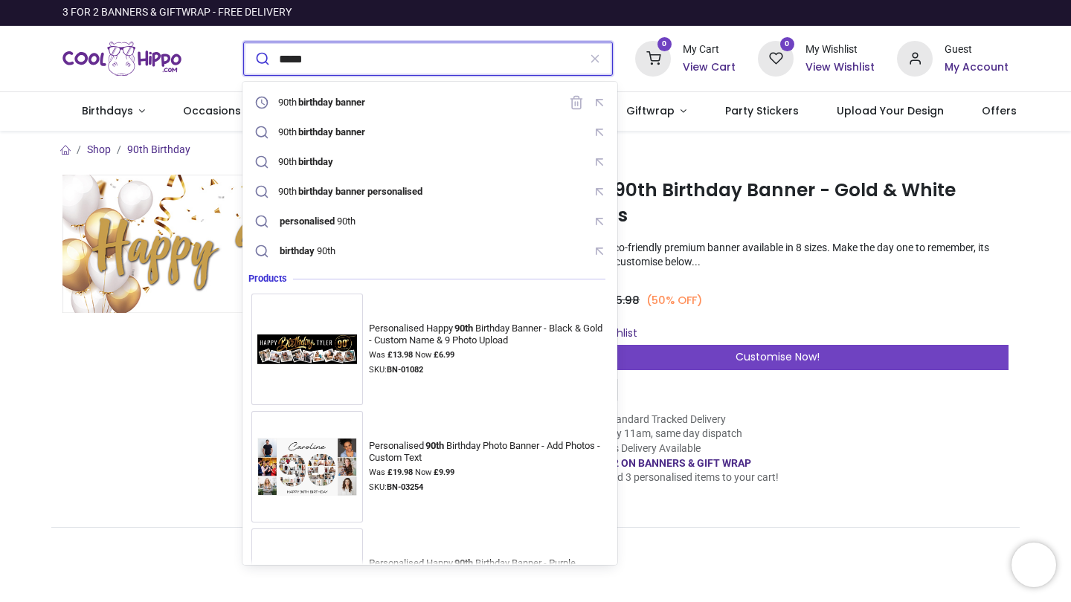
type input "**********"
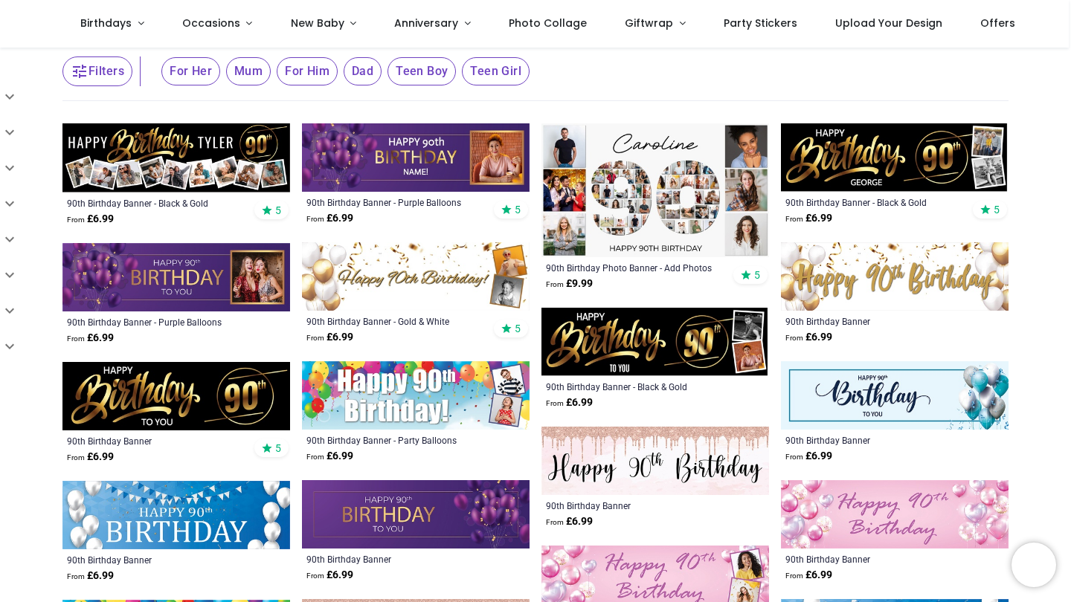
scroll to position [106, 0]
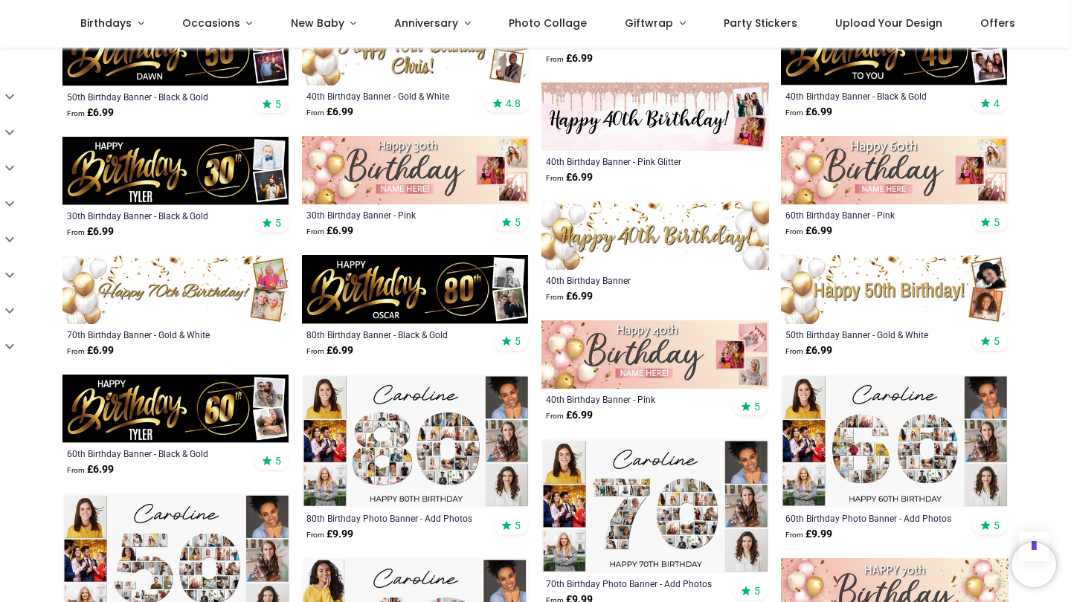
scroll to position [1159, 0]
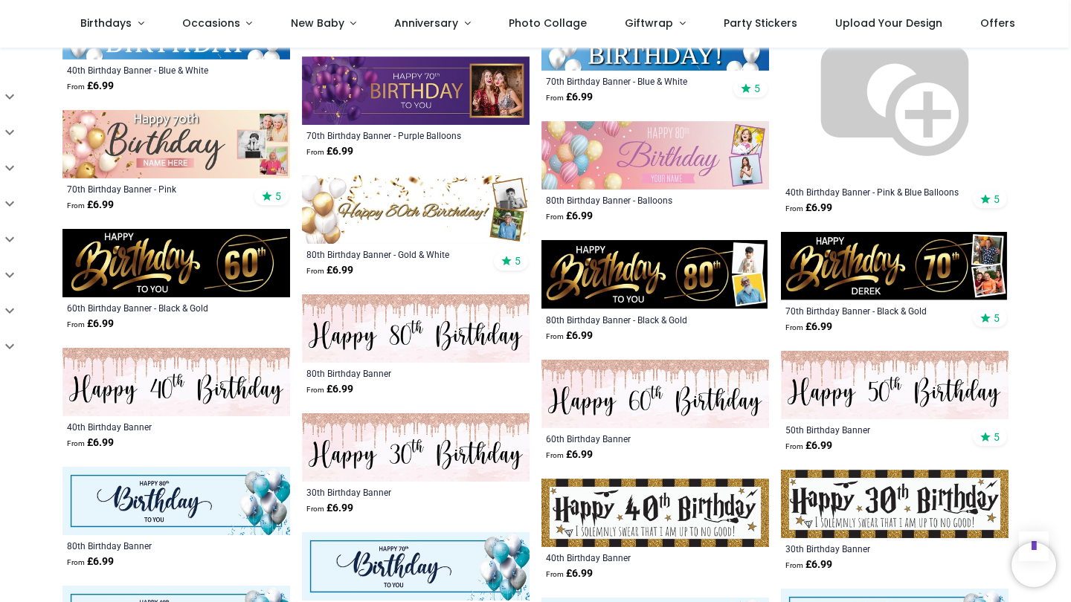
scroll to position [2919, 0]
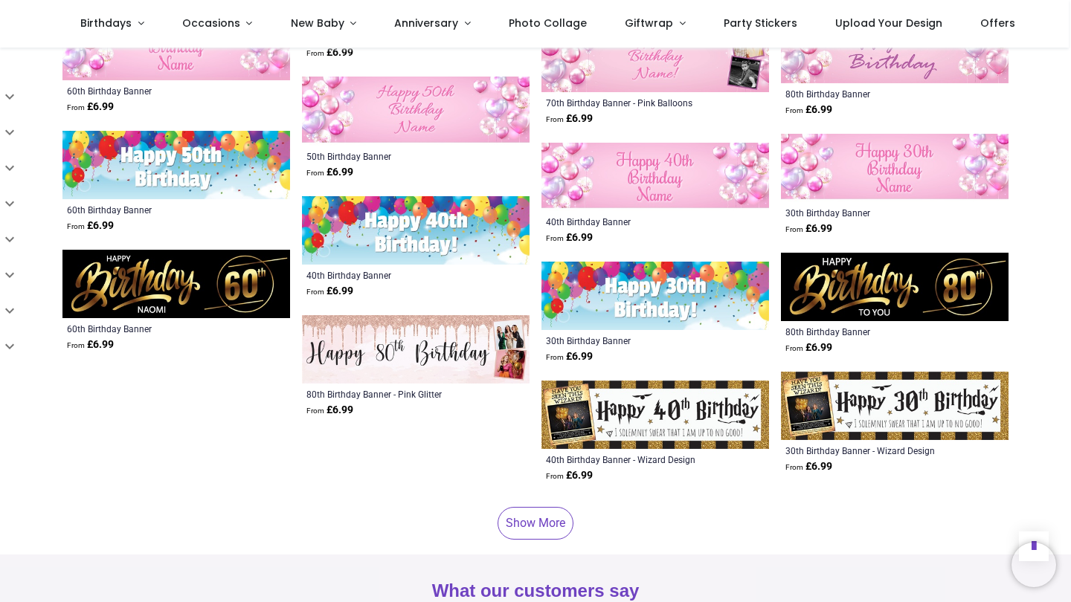
scroll to position [4126, 0]
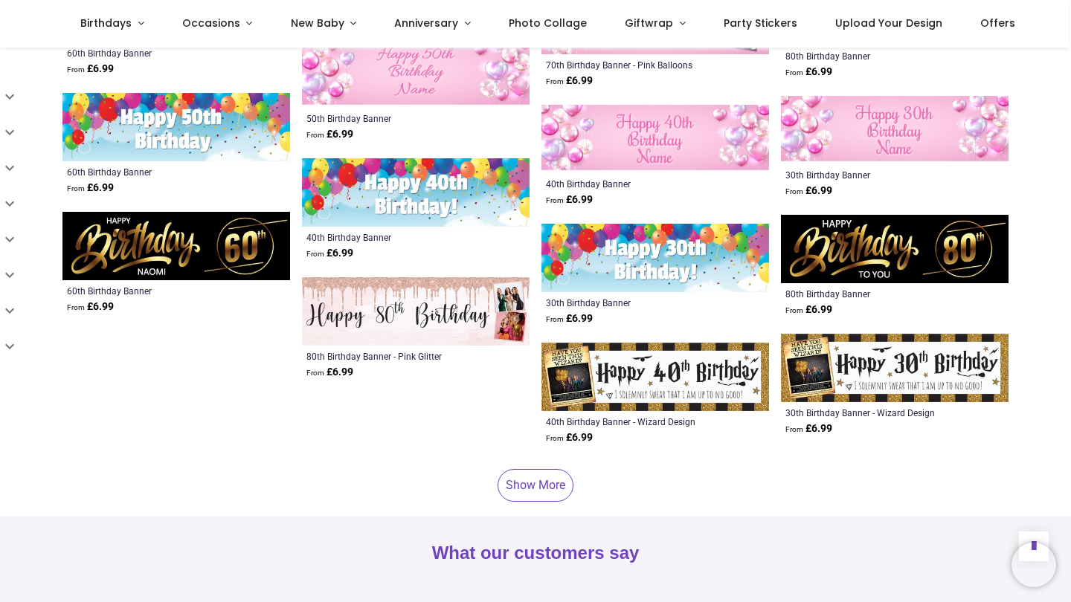
click at [526, 469] on link "Show More" at bounding box center [535, 485] width 76 height 33
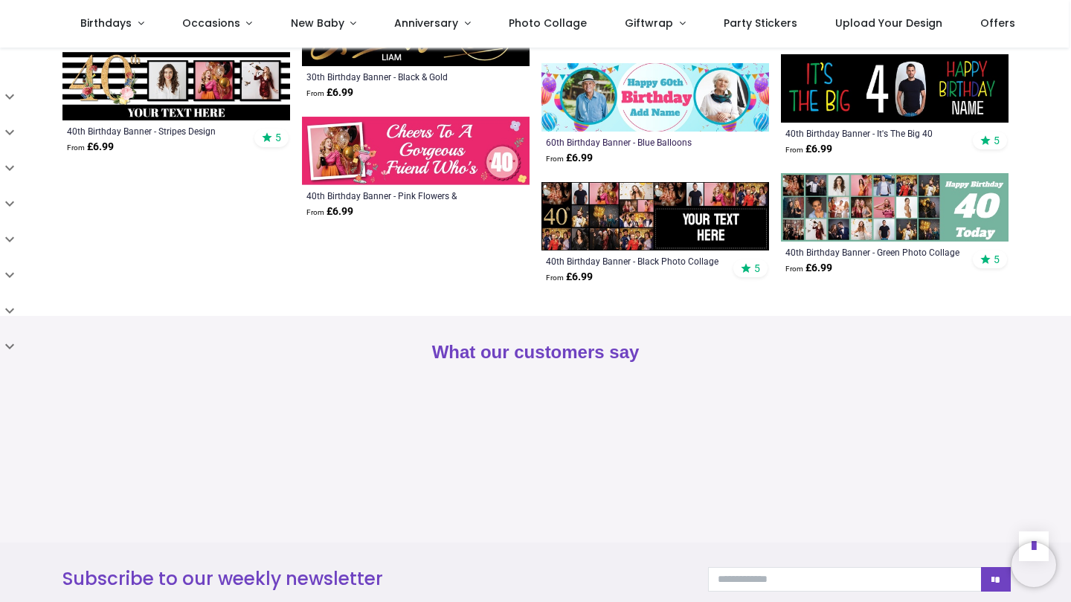
scroll to position [5252, 0]
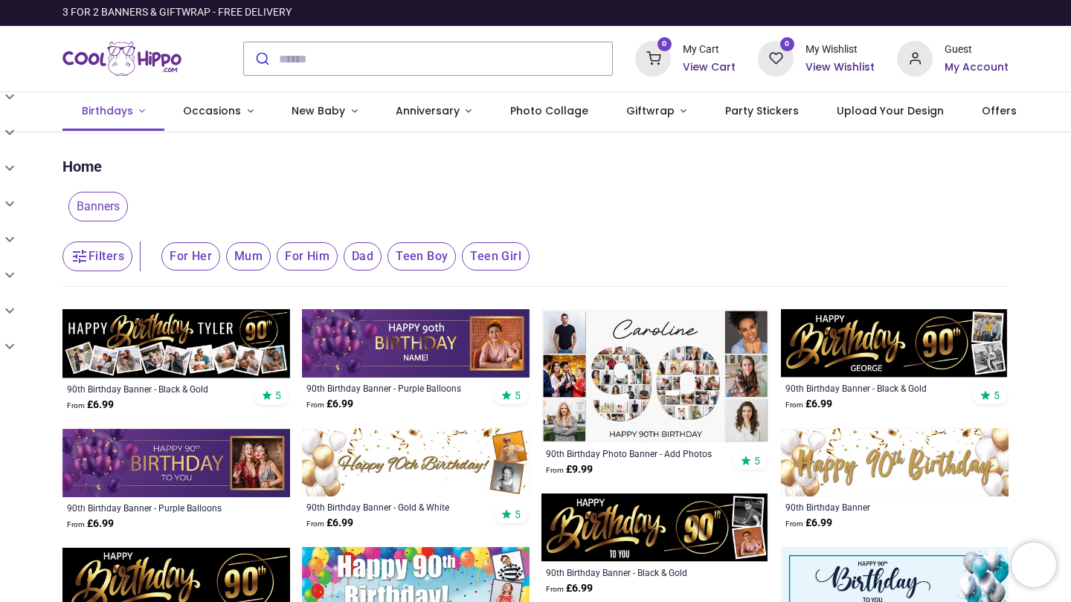
click at [116, 113] on span "Birthdays" at bounding box center [107, 110] width 51 height 15
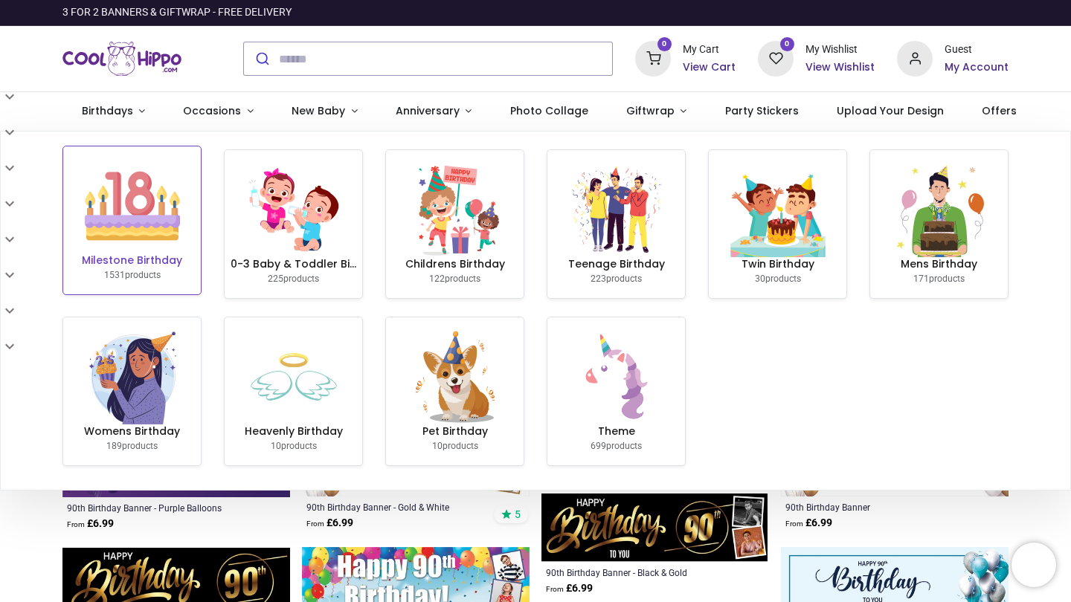
click at [122, 208] on img at bounding box center [132, 205] width 95 height 95
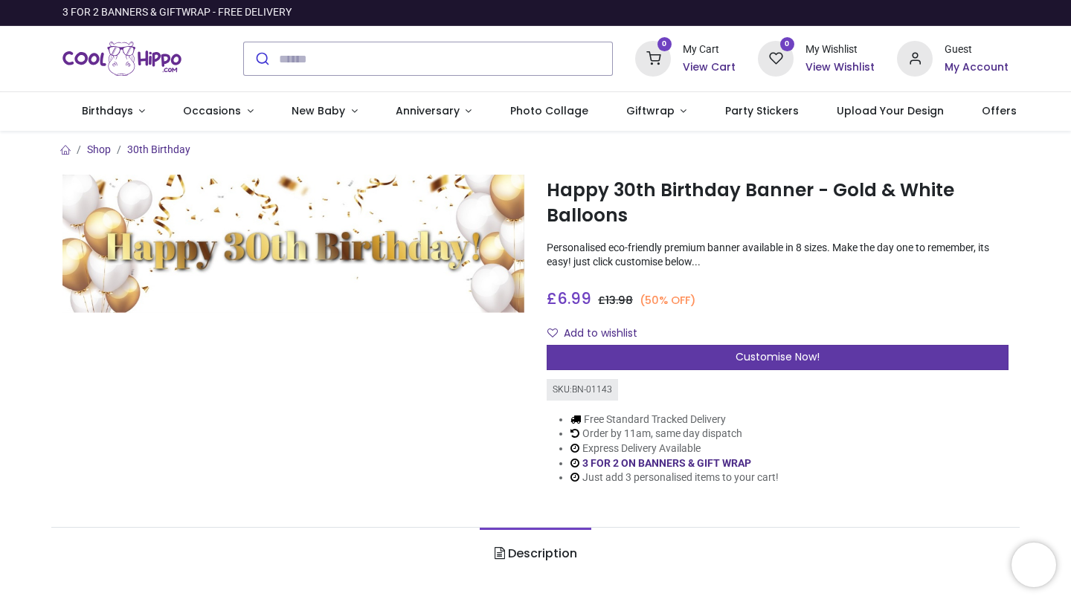
click at [657, 358] on div "Customise Now!" at bounding box center [778, 357] width 462 height 25
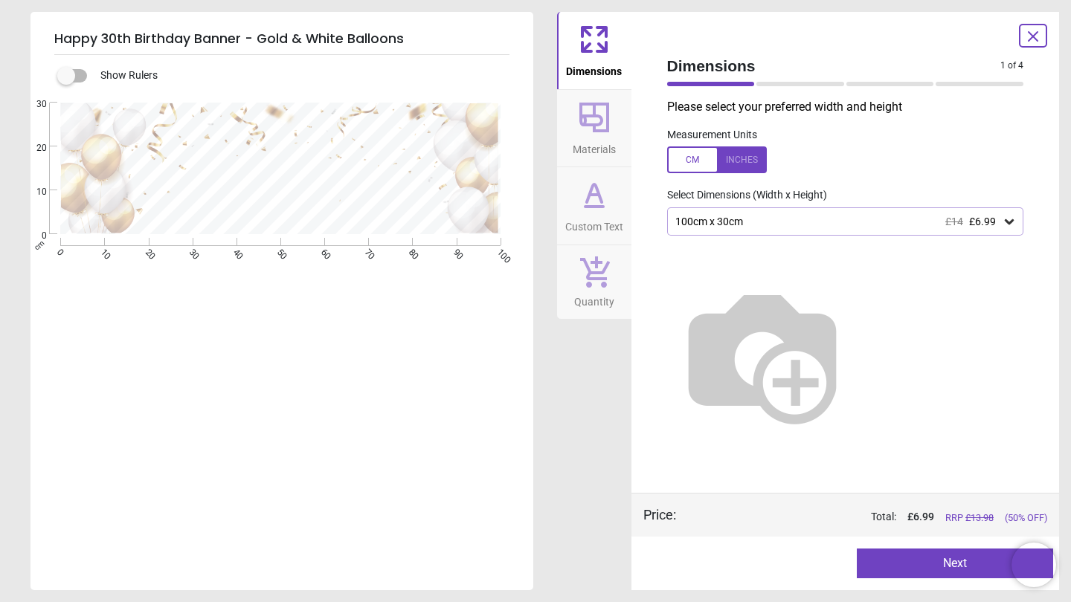
click at [622, 146] on button "Materials" at bounding box center [594, 128] width 74 height 77
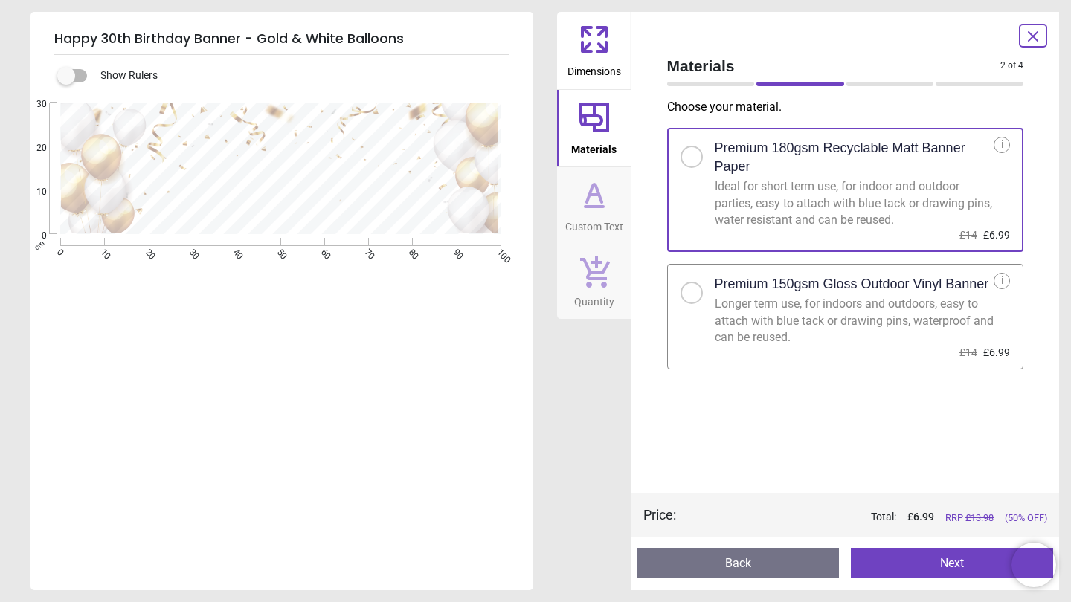
click at [606, 207] on icon at bounding box center [594, 195] width 36 height 36
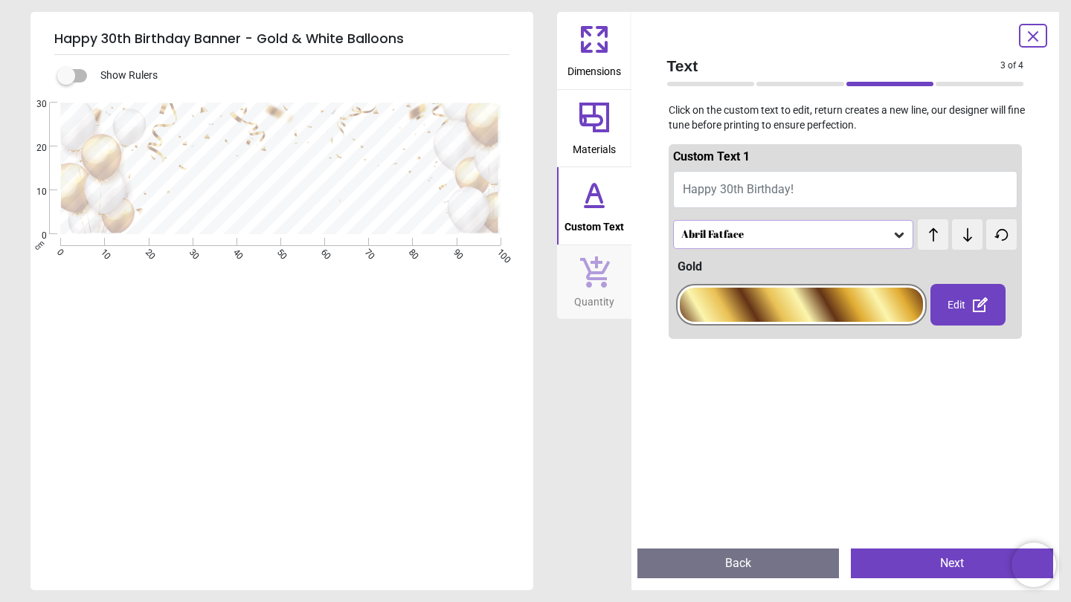
click at [757, 228] on div "Abril Fatface" at bounding box center [786, 234] width 213 height 13
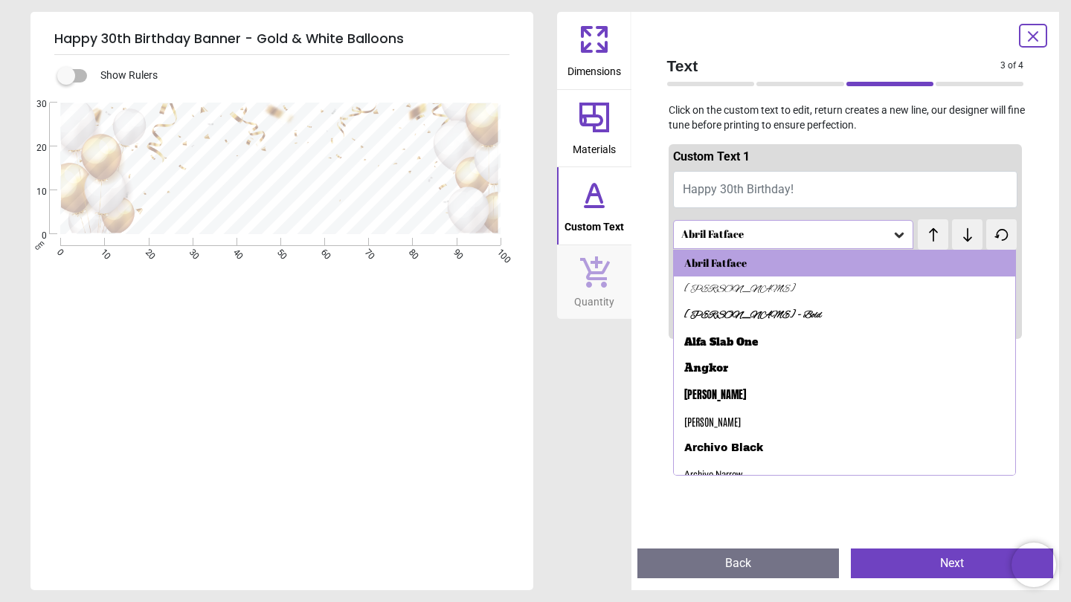
click at [757, 228] on div "Abril Fatface" at bounding box center [786, 234] width 213 height 13
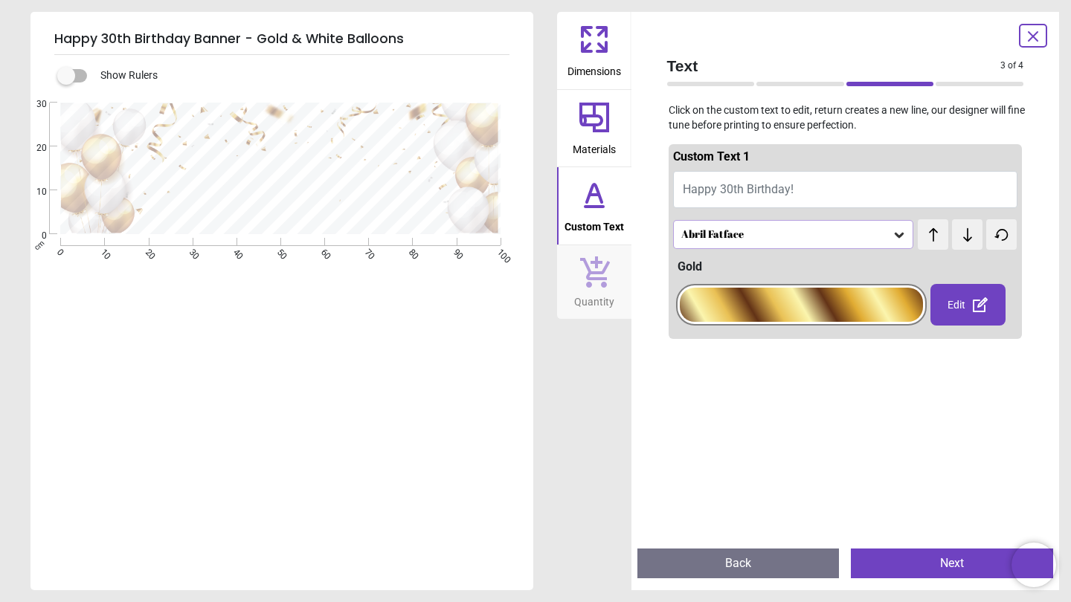
click at [732, 190] on span "Happy 30th Birthday!" at bounding box center [738, 189] width 111 height 14
click at [808, 185] on button "Happy 30th Birthday!" at bounding box center [845, 189] width 345 height 37
click at [792, 183] on span "Happy 30th Birthday!" at bounding box center [738, 189] width 111 height 14
click at [826, 192] on button "Happy 30th Birthday!" at bounding box center [845, 189] width 345 height 37
type textarea "**********"
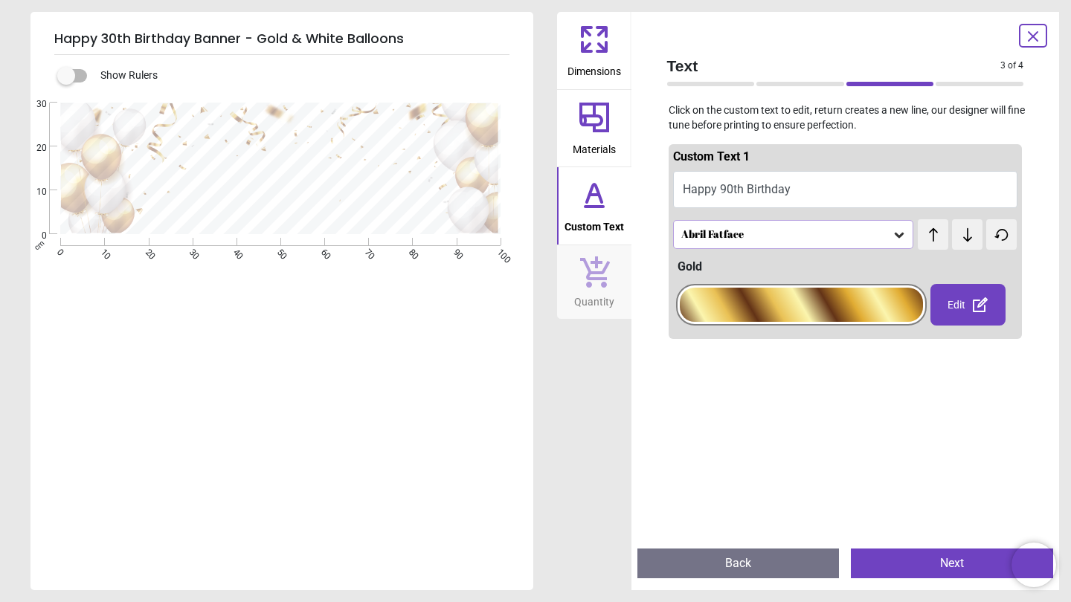
click at [844, 220] on div "Abril Fatface" at bounding box center [793, 234] width 241 height 28
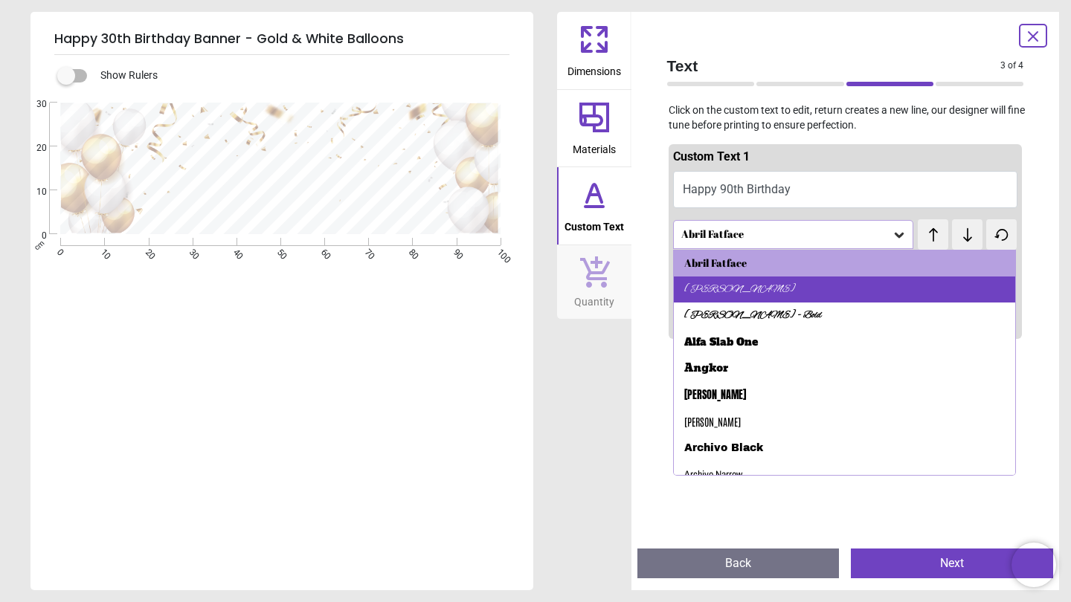
click at [791, 298] on div "Alex Brush" at bounding box center [845, 290] width 342 height 27
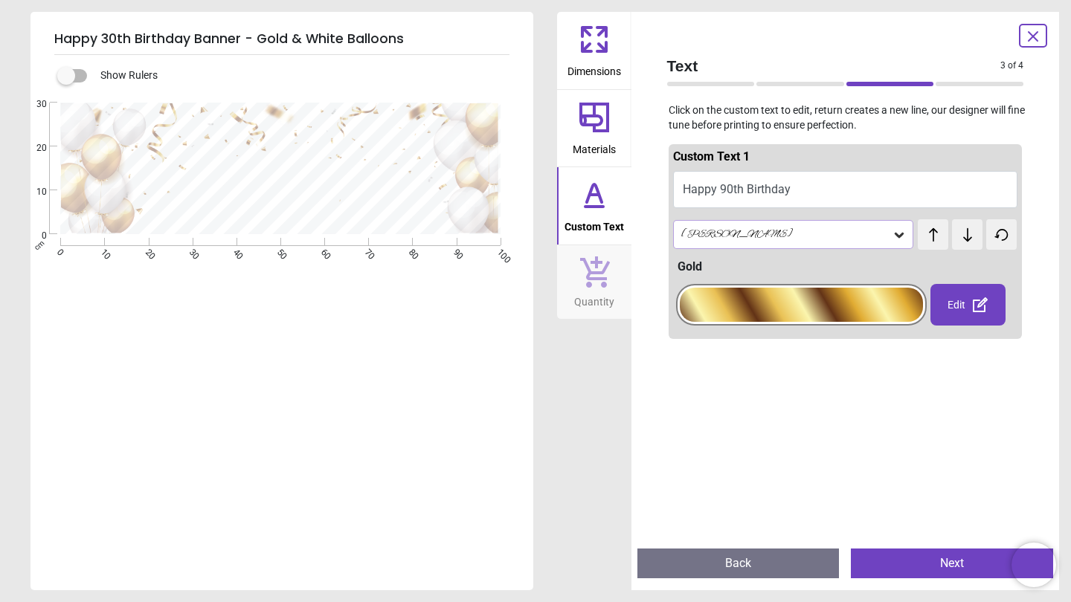
drag, startPoint x: 835, startPoint y: 298, endPoint x: 887, endPoint y: 308, distance: 52.9
click at [887, 308] on div at bounding box center [801, 305] width 243 height 34
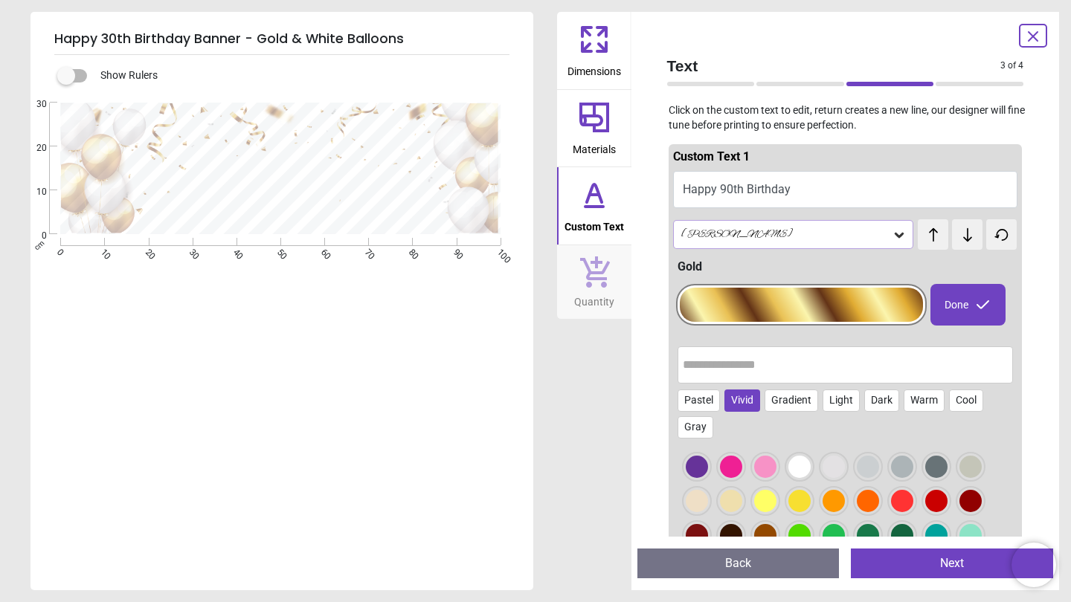
click at [743, 402] on div "Vivid" at bounding box center [742, 401] width 36 height 22
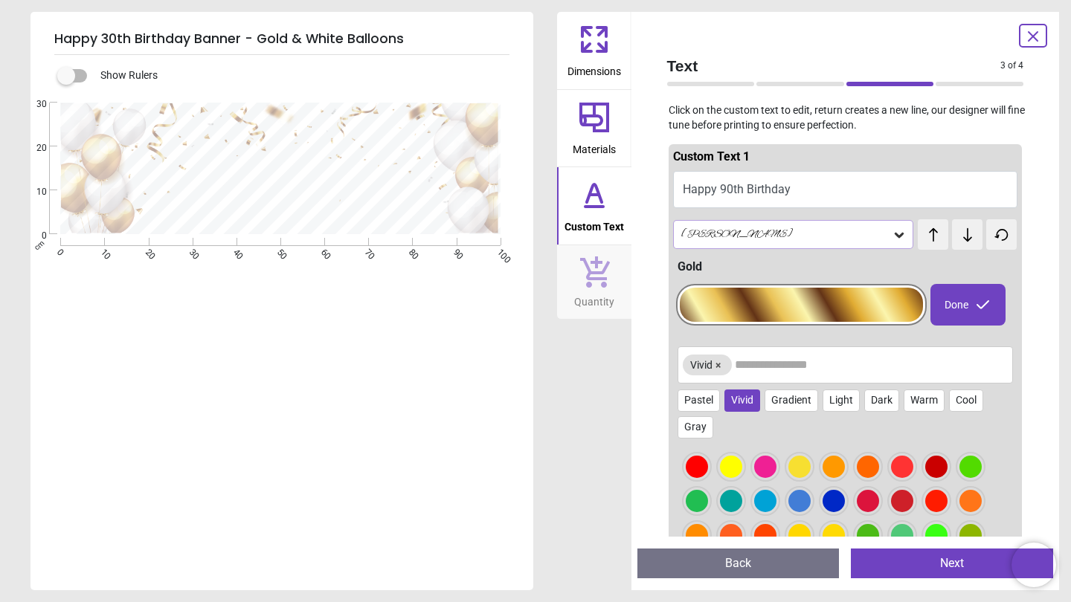
click at [764, 460] on div at bounding box center [765, 467] width 22 height 22
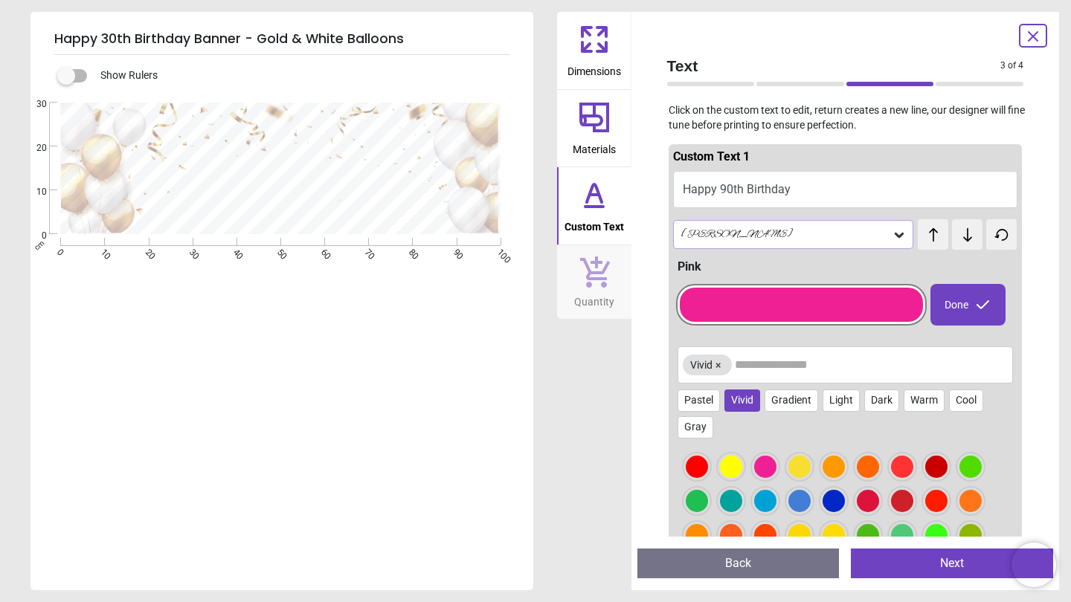
click at [731, 463] on div at bounding box center [731, 467] width 22 height 22
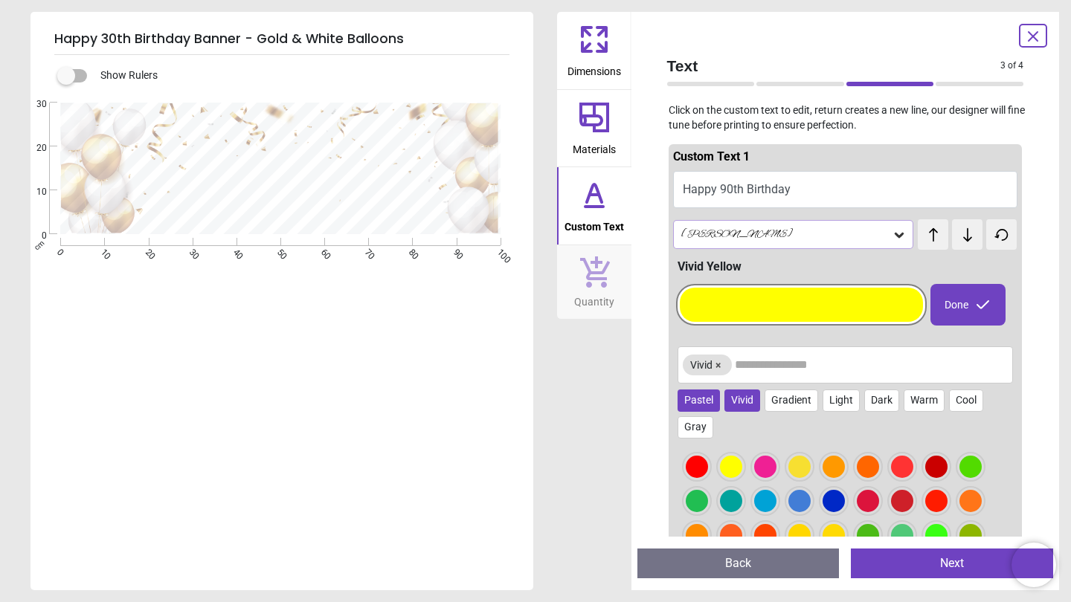
click at [703, 403] on div "Pastel" at bounding box center [698, 401] width 42 height 22
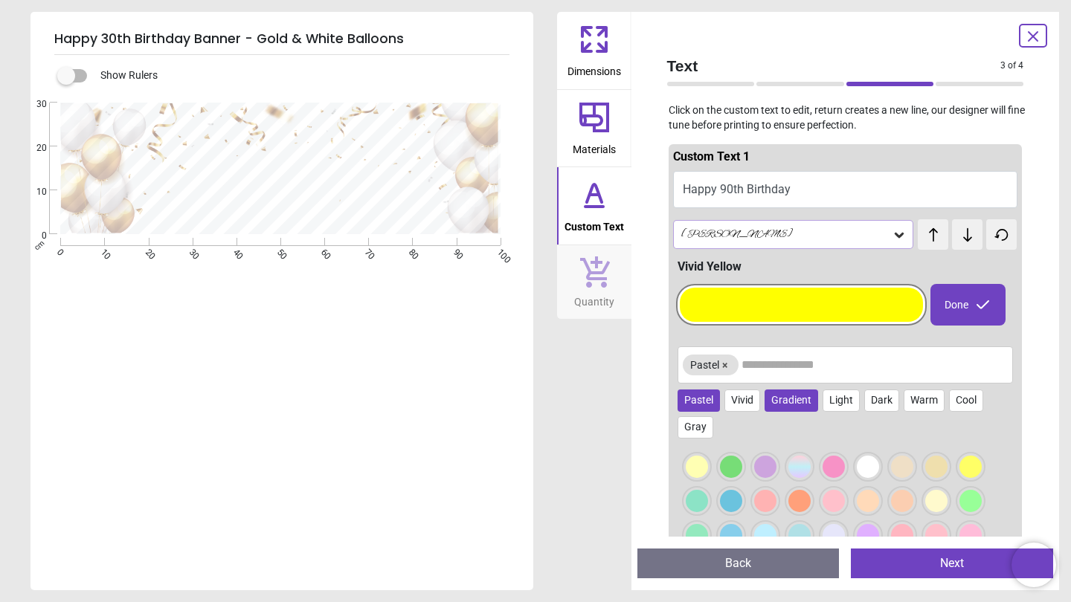
click at [794, 402] on div "Gradient" at bounding box center [791, 401] width 54 height 22
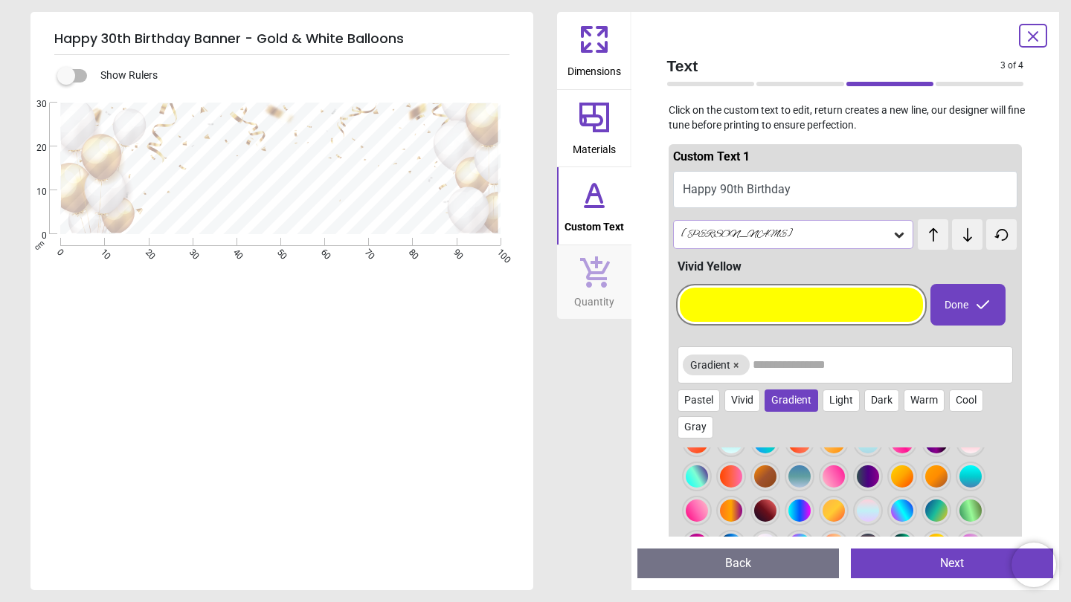
scroll to position [24, 0]
click at [714, 513] on div at bounding box center [845, 574] width 336 height 253
click at [737, 513] on div at bounding box center [731, 511] width 22 height 22
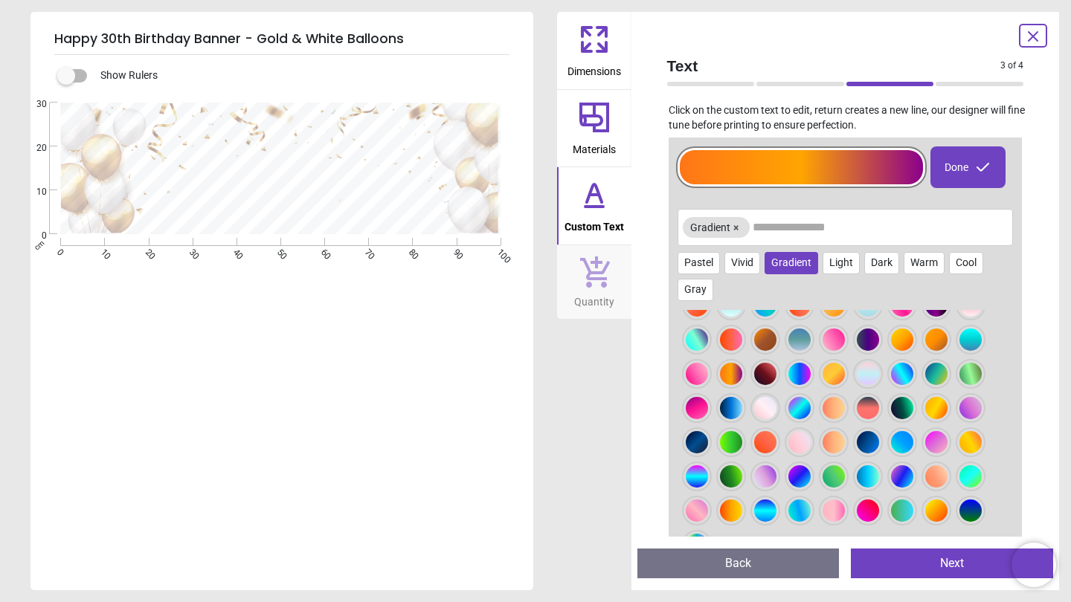
scroll to position [139, 0]
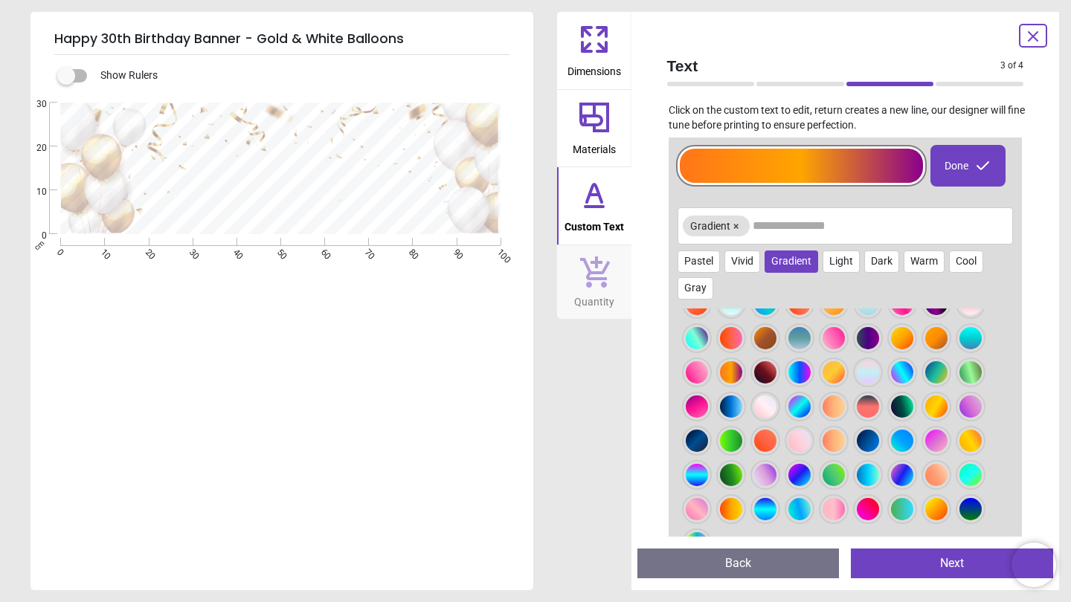
click at [826, 434] on div at bounding box center [833, 441] width 22 height 22
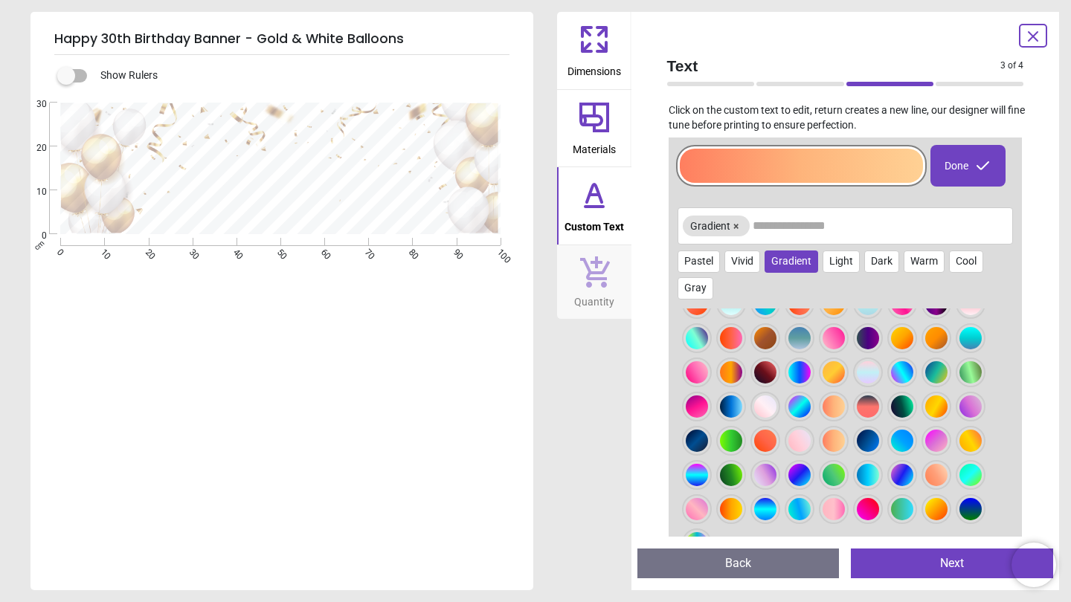
click at [802, 439] on div at bounding box center [799, 441] width 22 height 22
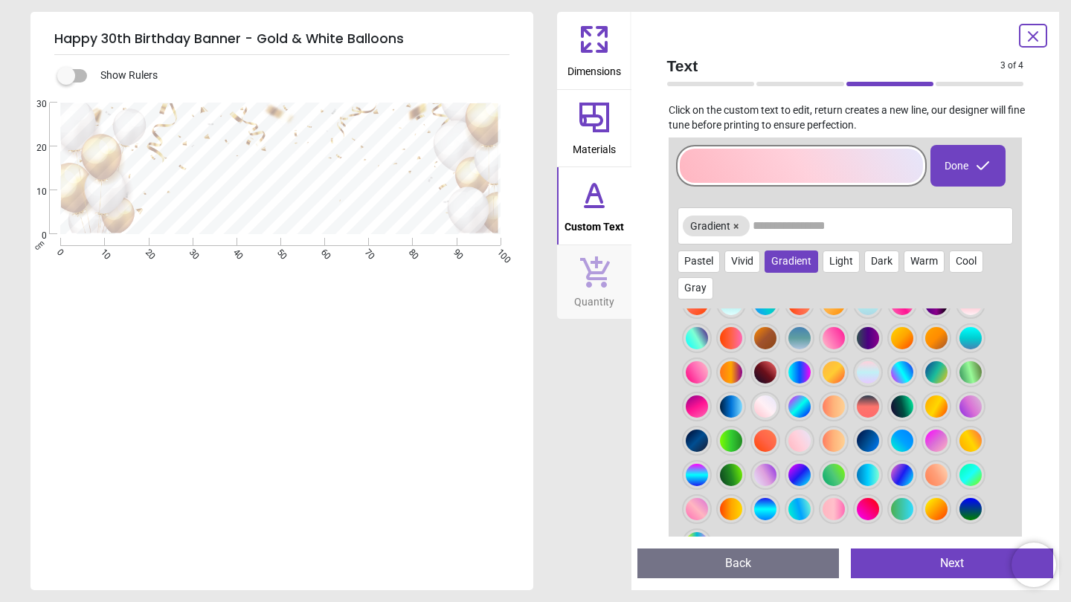
click at [936, 499] on div at bounding box center [936, 509] width 22 height 22
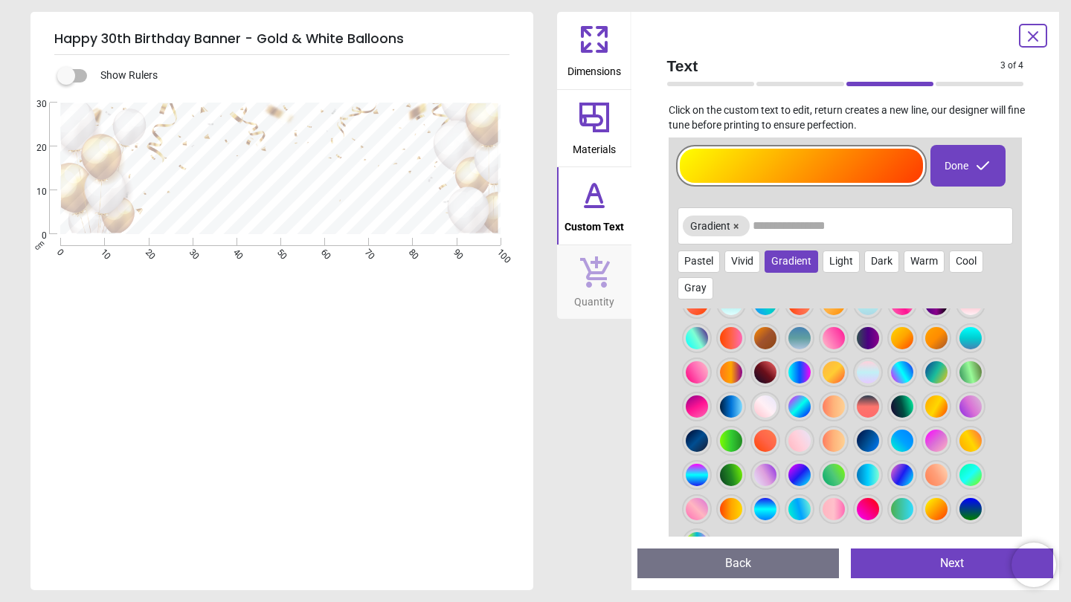
click at [971, 445] on div at bounding box center [970, 441] width 22 height 22
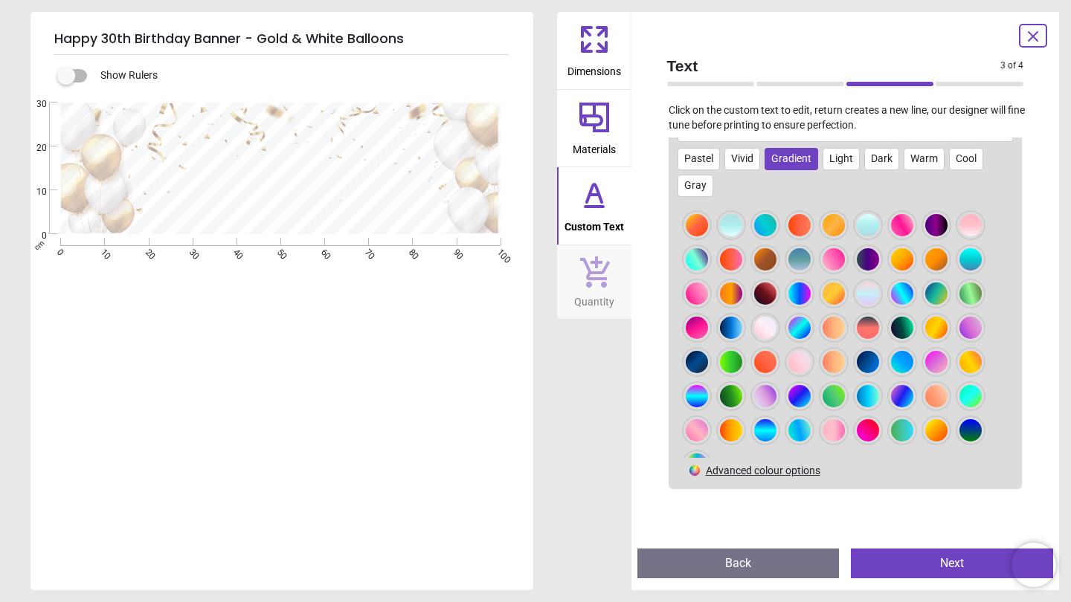
scroll to position [0, 0]
click at [856, 158] on div "Light" at bounding box center [840, 159] width 37 height 22
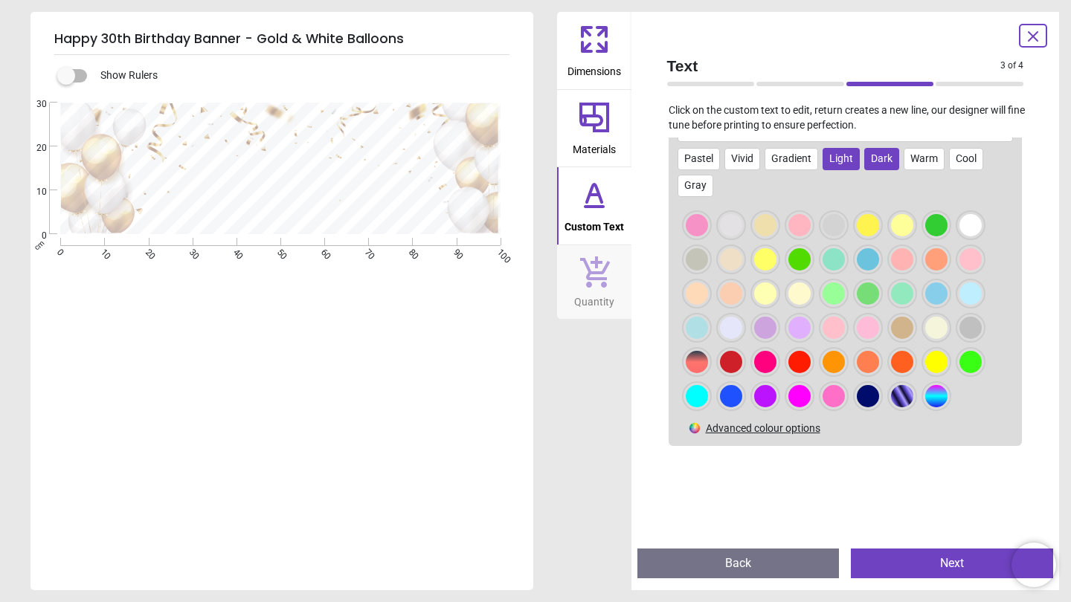
click at [883, 161] on div "Dark" at bounding box center [881, 159] width 35 height 22
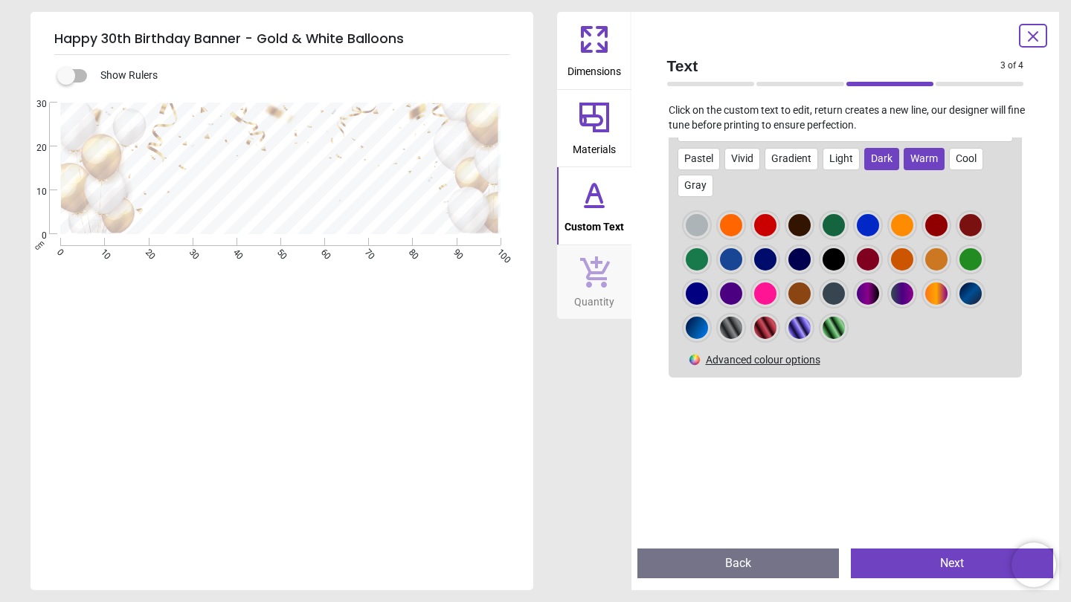
click at [925, 157] on div "Warm" at bounding box center [923, 159] width 41 height 22
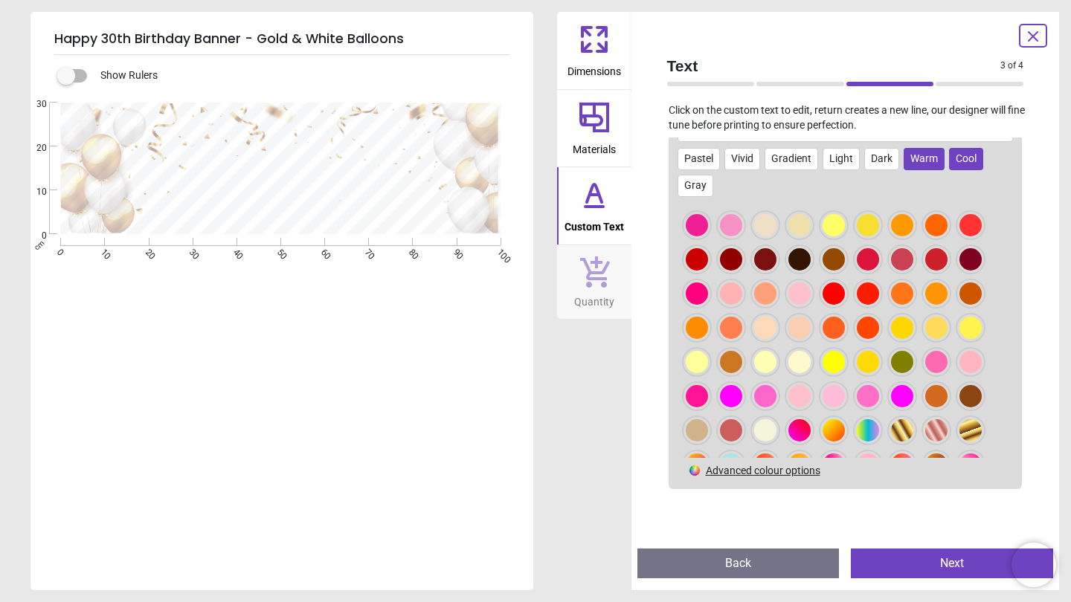
click at [963, 157] on div "Cool" at bounding box center [966, 159] width 34 height 22
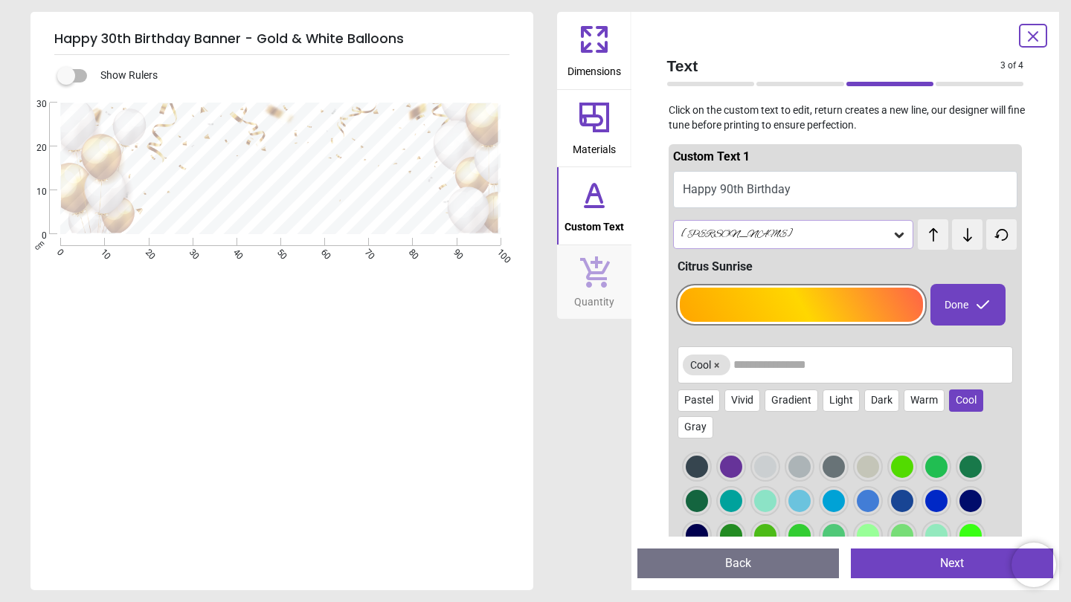
click at [750, 263] on div "Citrus Sunrise" at bounding box center [847, 267] width 341 height 16
click at [723, 367] on button "×" at bounding box center [717, 365] width 12 height 12
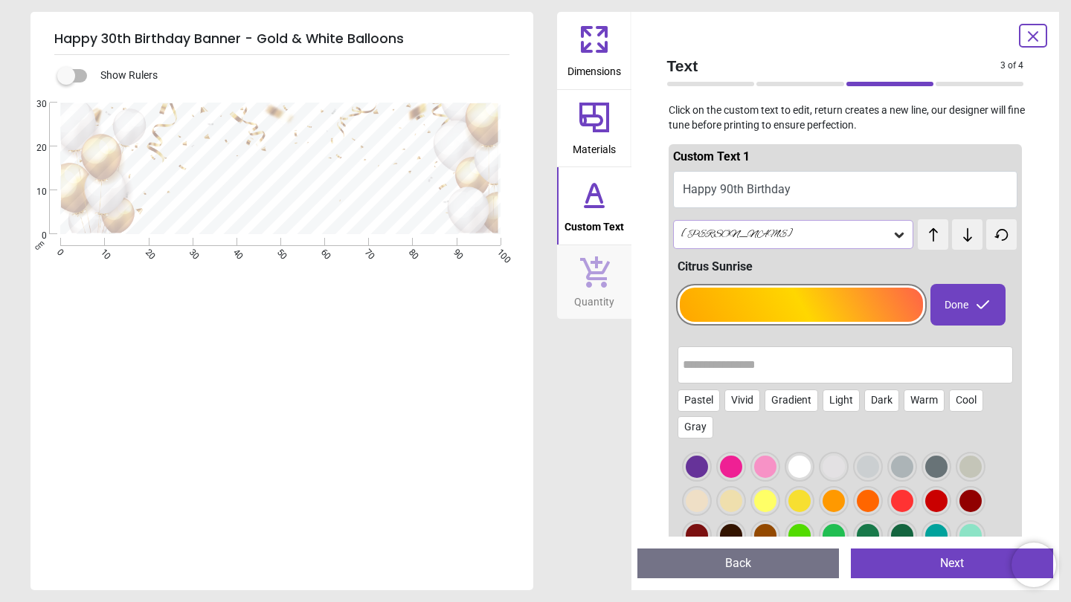
click at [732, 367] on input "text" at bounding box center [846, 365] width 326 height 30
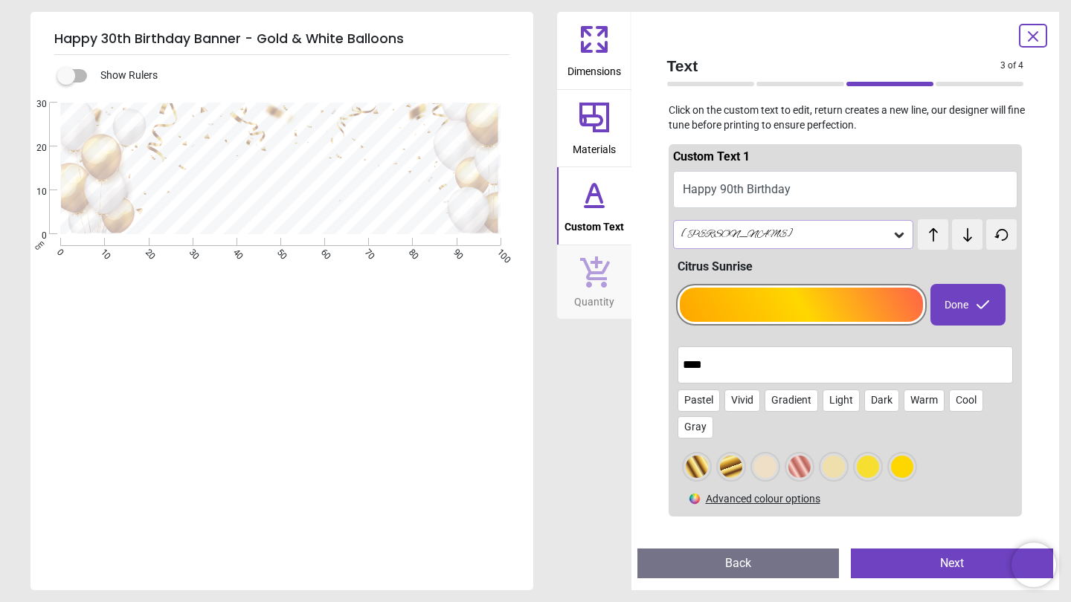
type input "****"
click at [693, 460] on div at bounding box center [697, 467] width 22 height 22
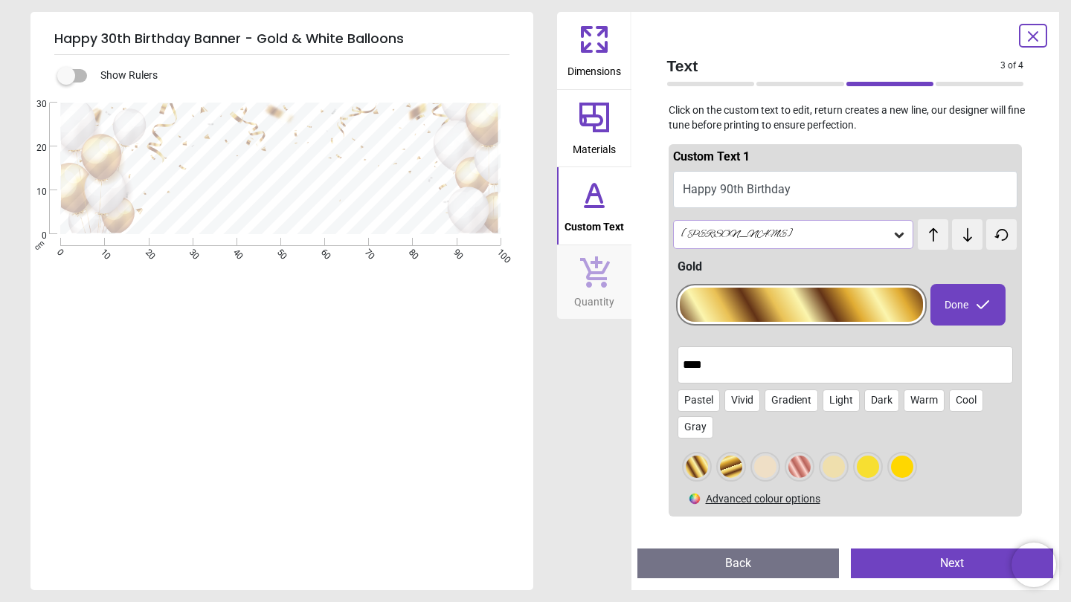
click at [720, 467] on div at bounding box center [731, 467] width 22 height 22
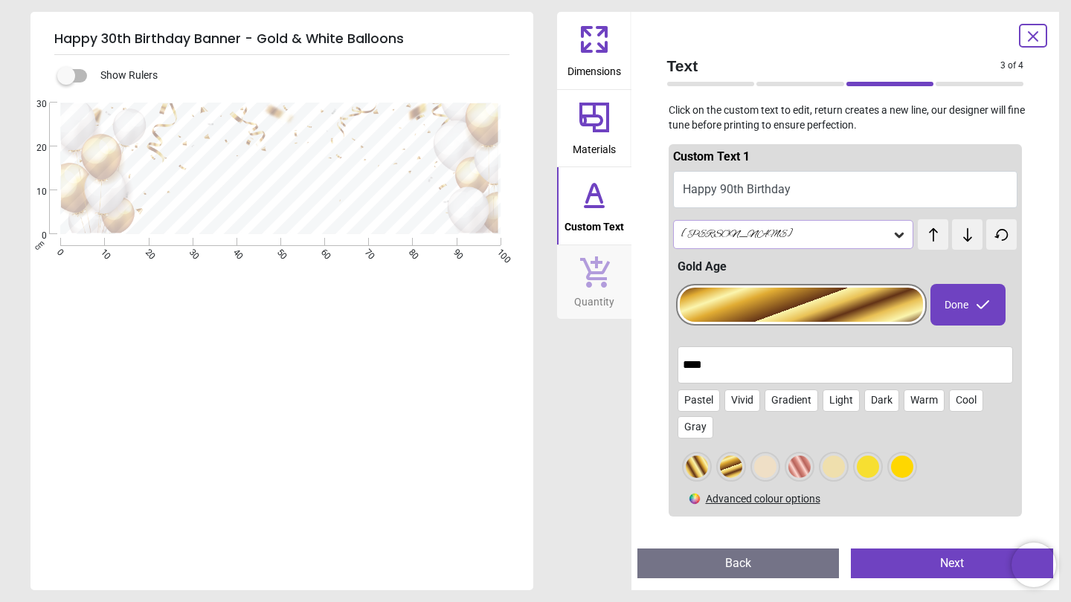
click at [705, 469] on div at bounding box center [697, 467] width 22 height 22
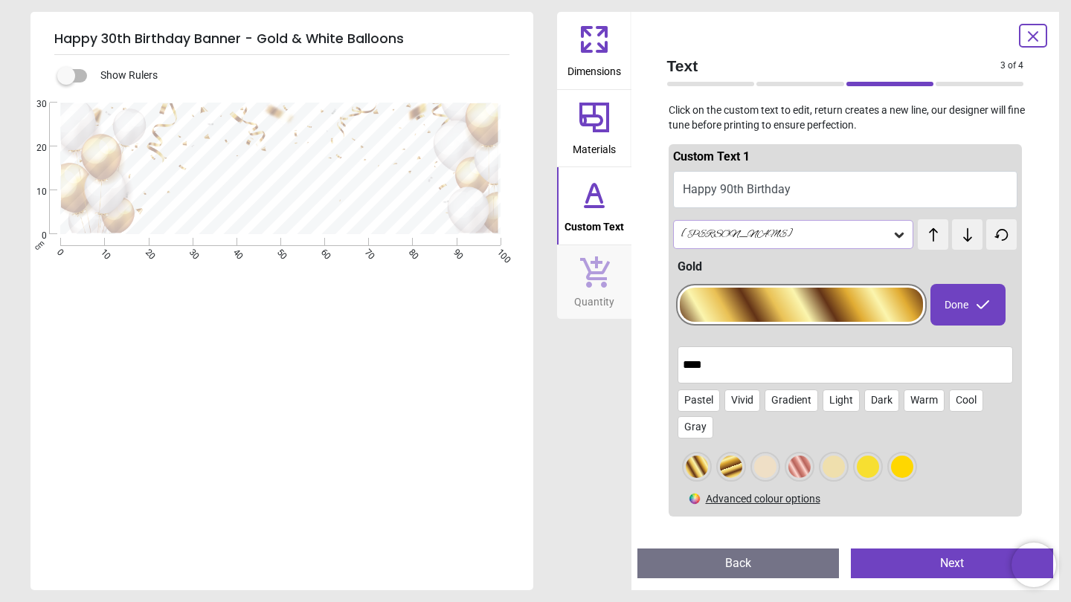
click at [800, 467] on div at bounding box center [799, 467] width 22 height 22
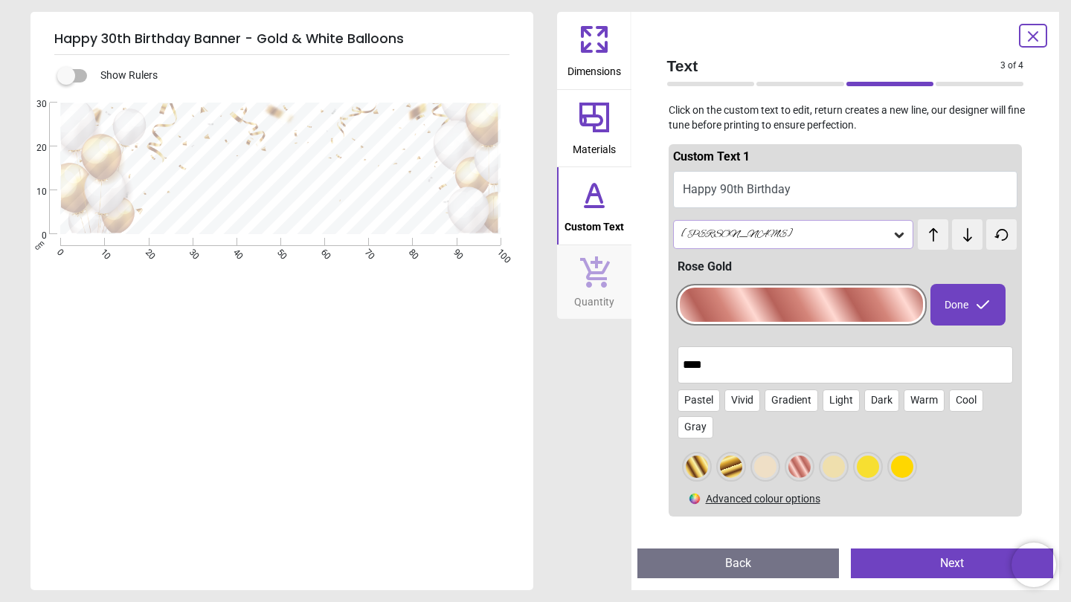
click at [767, 465] on div at bounding box center [765, 467] width 22 height 22
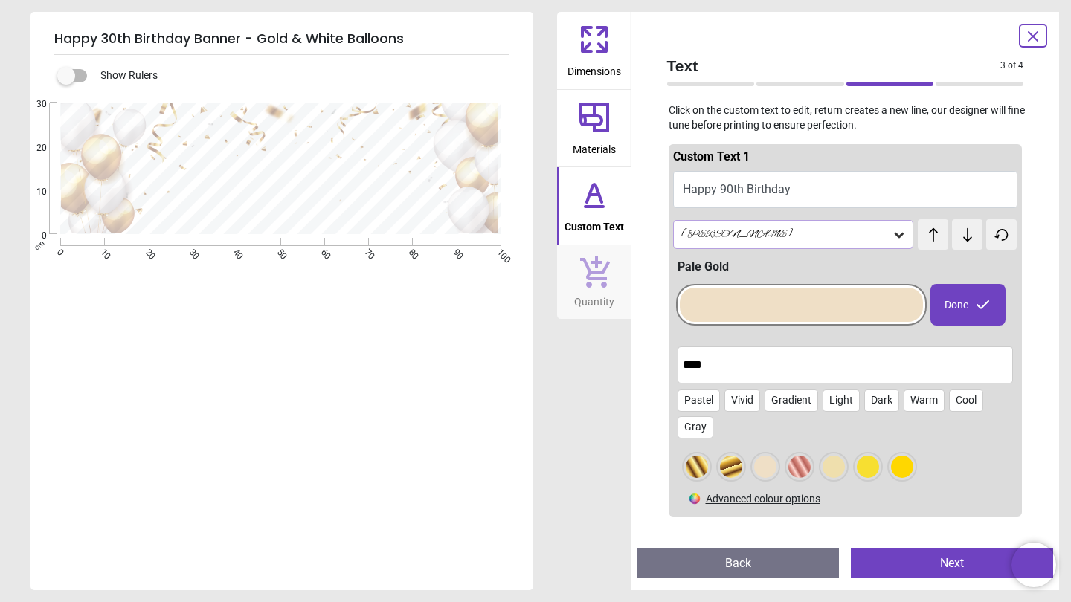
click at [840, 463] on div at bounding box center [833, 467] width 22 height 22
click at [863, 463] on div at bounding box center [868, 467] width 22 height 22
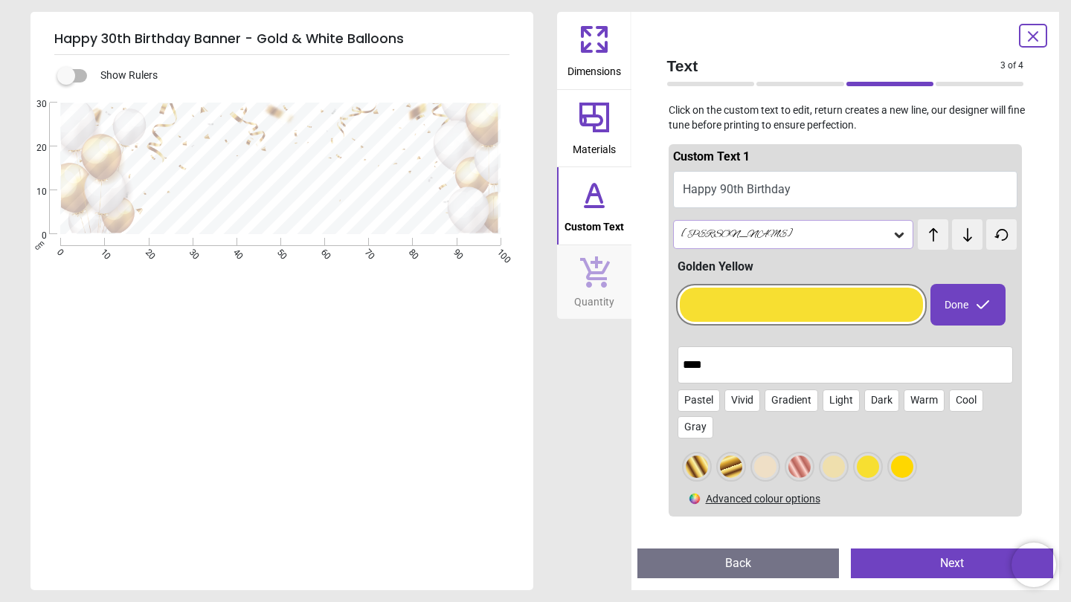
click at [892, 464] on div at bounding box center [902, 467] width 22 height 22
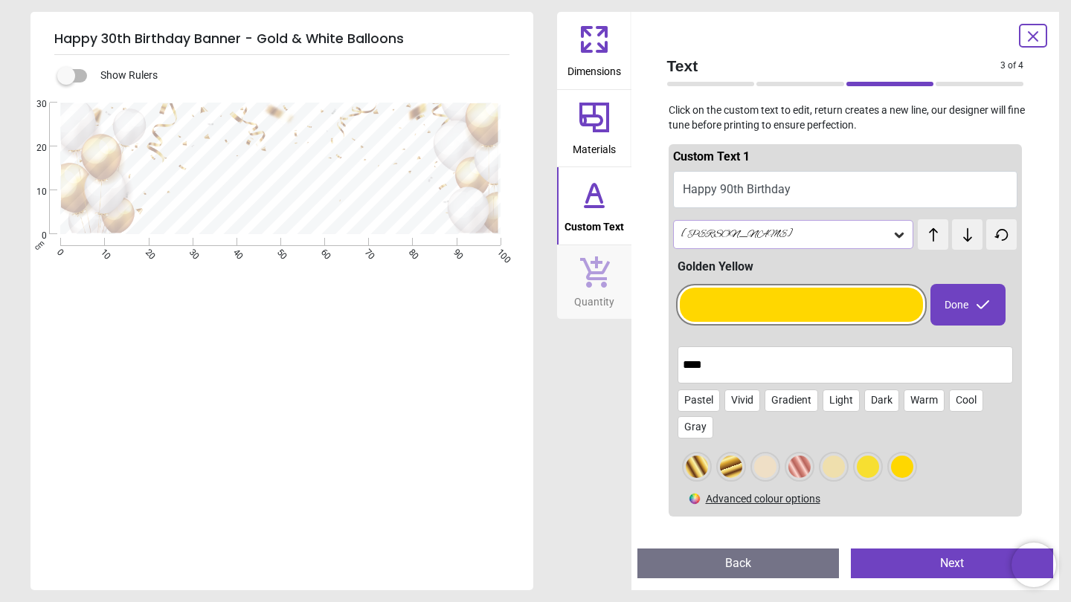
click at [902, 466] on div at bounding box center [902, 467] width 22 height 22
click at [700, 465] on div at bounding box center [697, 467] width 22 height 22
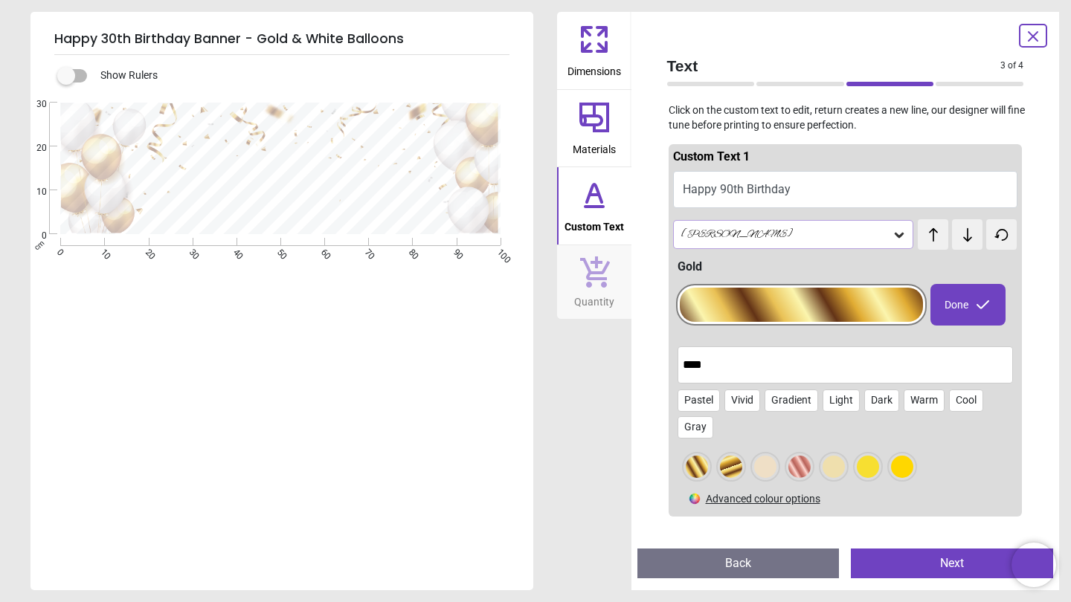
click at [721, 466] on div at bounding box center [731, 467] width 22 height 22
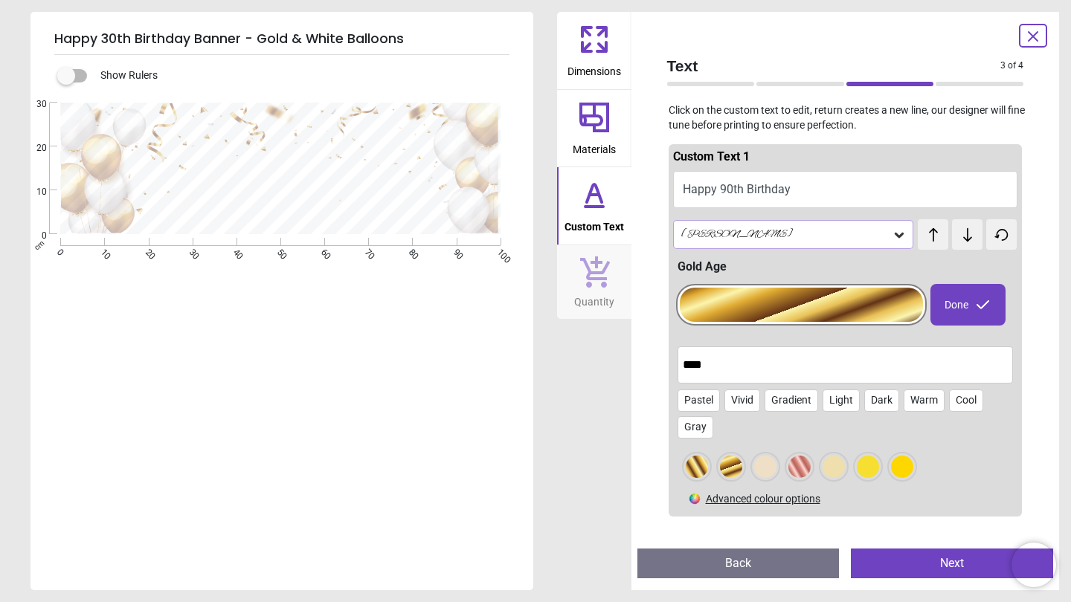
click at [776, 187] on button "Happy 90th Birthday" at bounding box center [845, 189] width 345 height 37
click at [818, 196] on button "Happy 90th Birthday" at bounding box center [845, 189] width 345 height 37
click at [799, 225] on div "Alex Brush" at bounding box center [793, 234] width 241 height 28
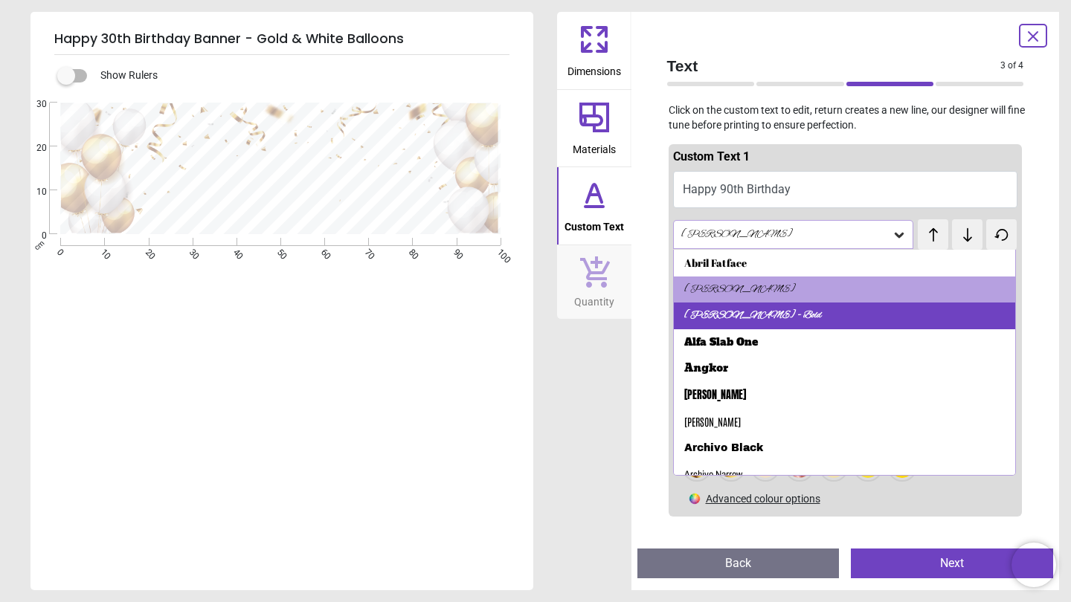
click at [741, 310] on div "Alex Brush - Bold" at bounding box center [753, 316] width 138 height 15
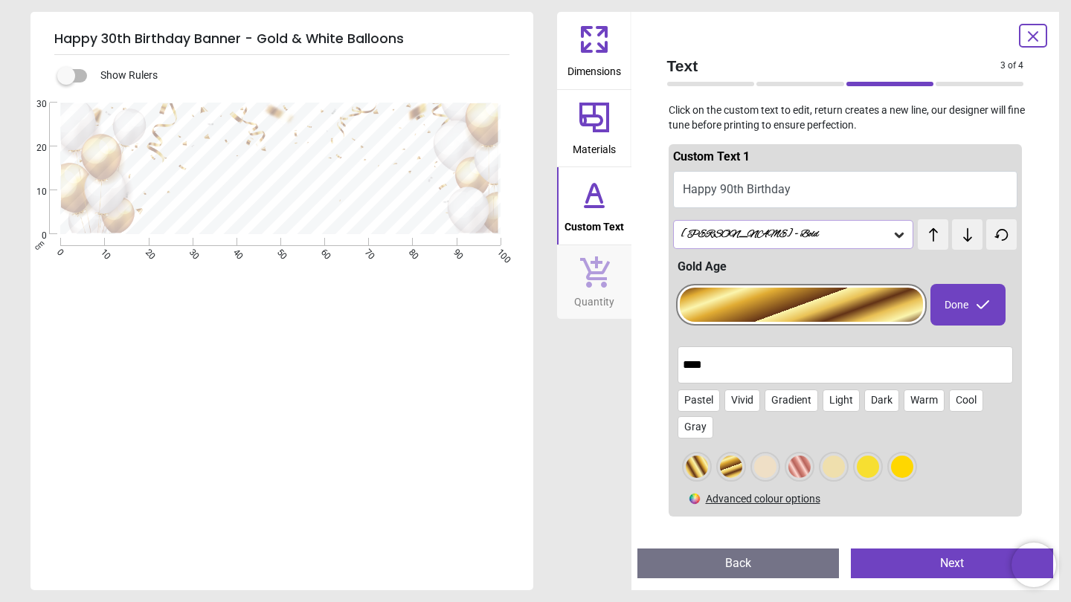
click at [794, 233] on div "Alex Brush - Bold" at bounding box center [786, 234] width 213 height 13
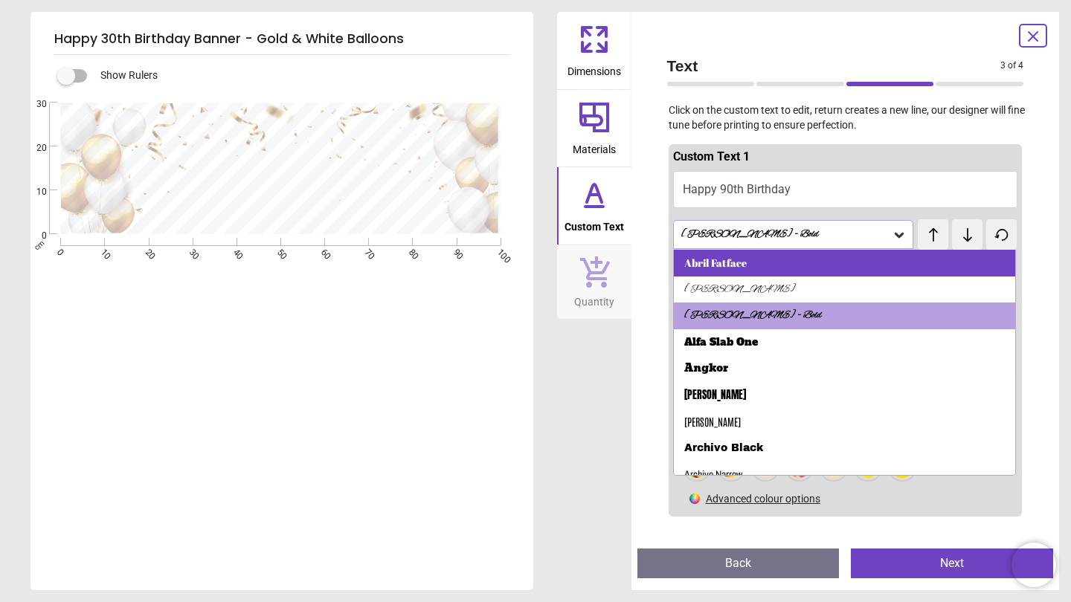
click at [753, 269] on div "Abril Fatface" at bounding box center [845, 263] width 342 height 27
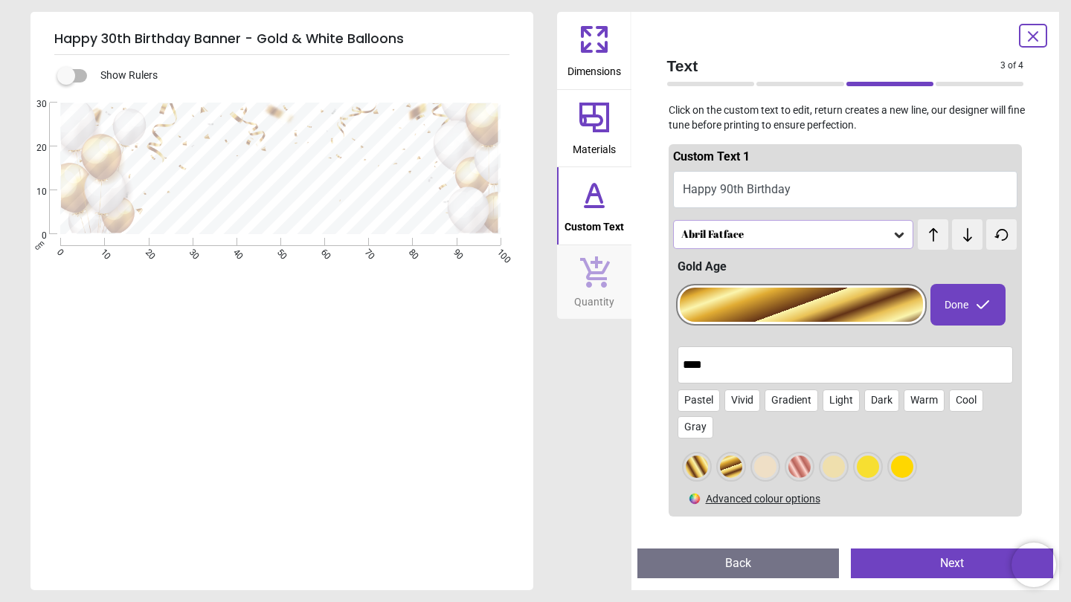
click at [764, 244] on div "Abril Fatface" at bounding box center [793, 234] width 241 height 28
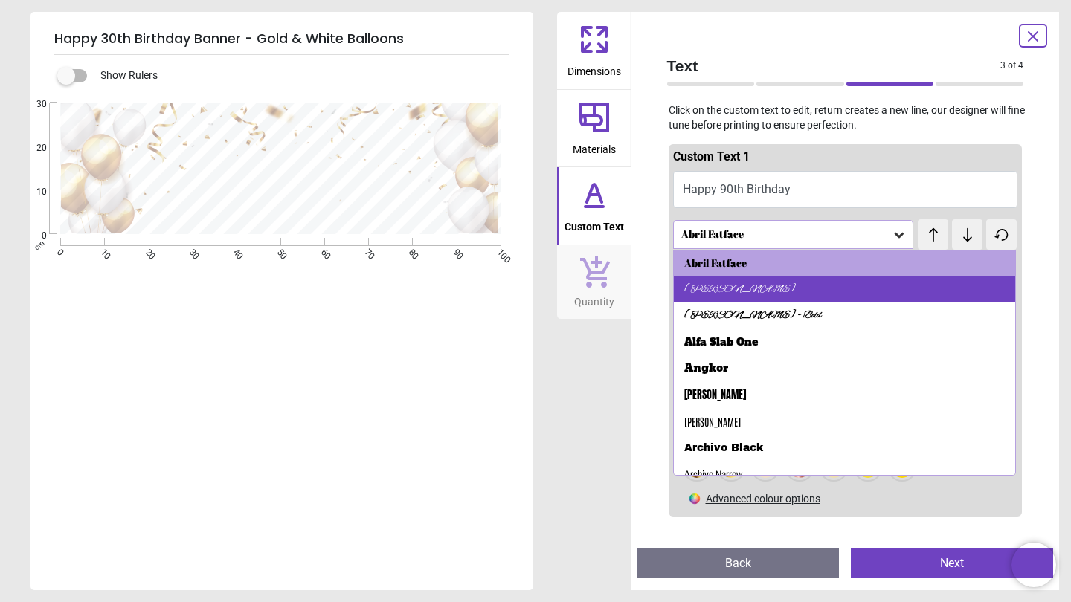
click at [744, 295] on div "Alex Brush" at bounding box center [845, 290] width 342 height 27
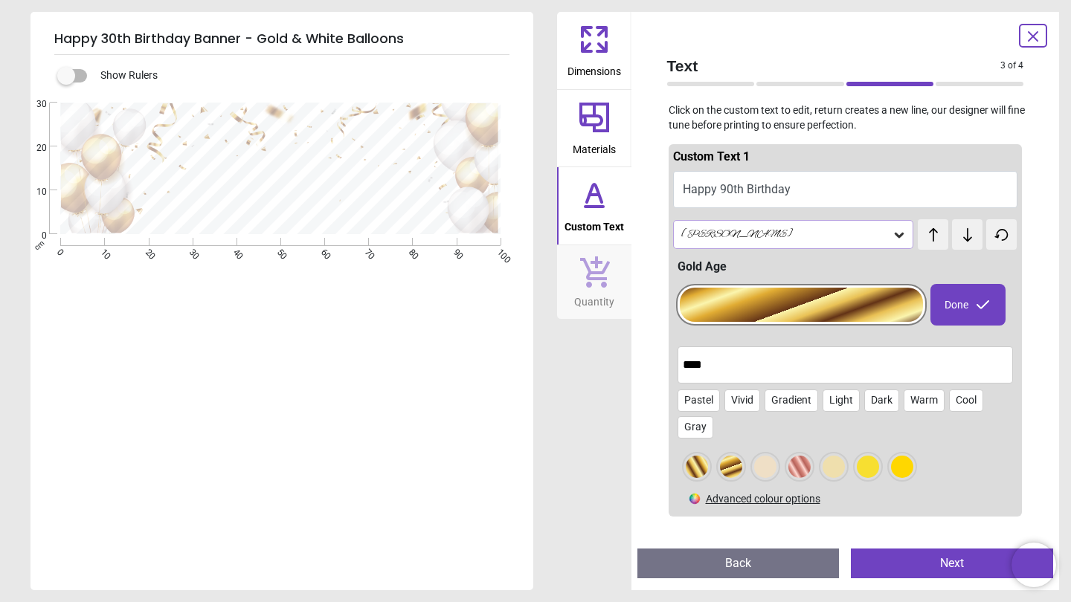
click at [776, 237] on div "Alex Brush" at bounding box center [786, 234] width 213 height 13
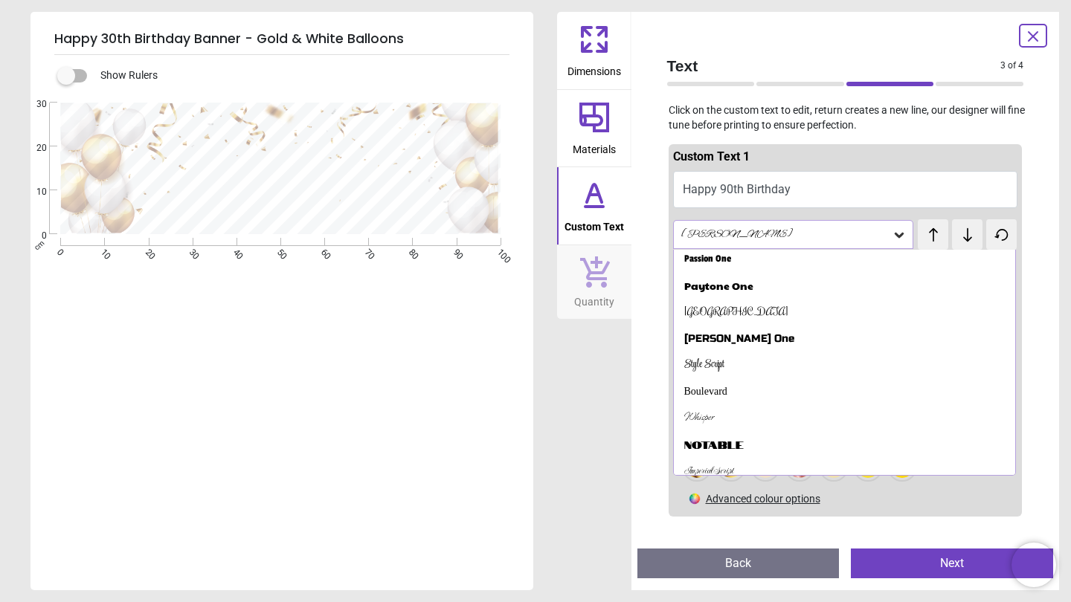
scroll to position [320, 0]
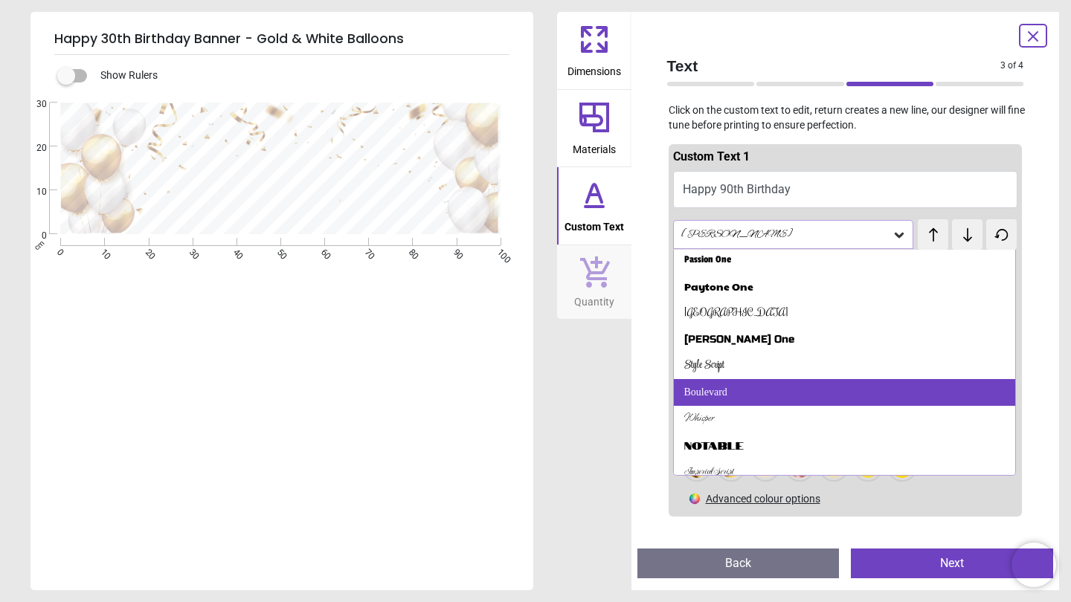
click at [724, 379] on div "Boulevard" at bounding box center [845, 392] width 342 height 27
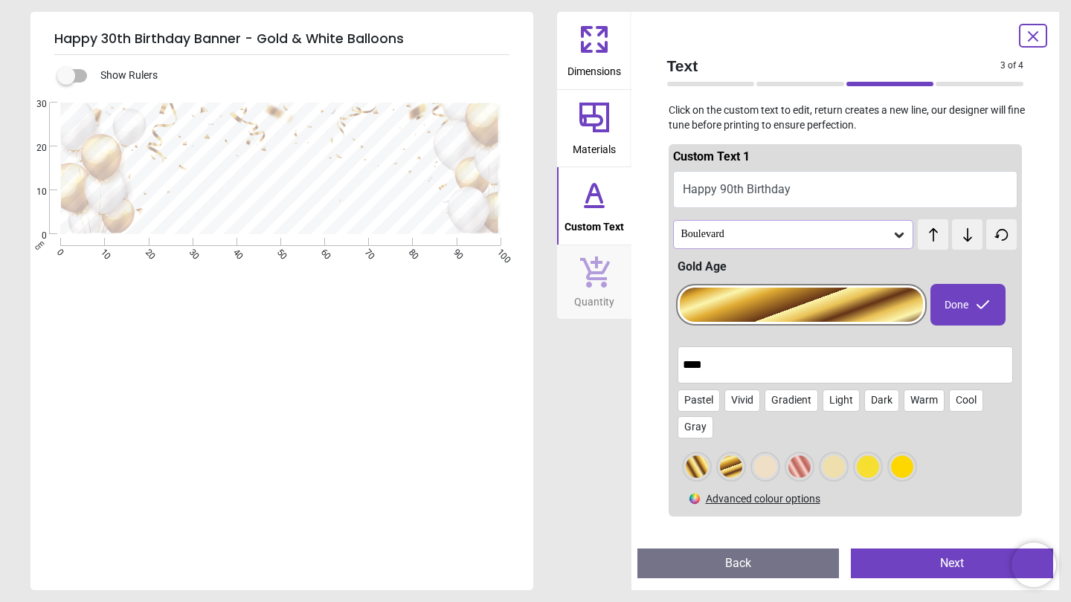
click at [745, 235] on div "Boulevard" at bounding box center [786, 234] width 213 height 13
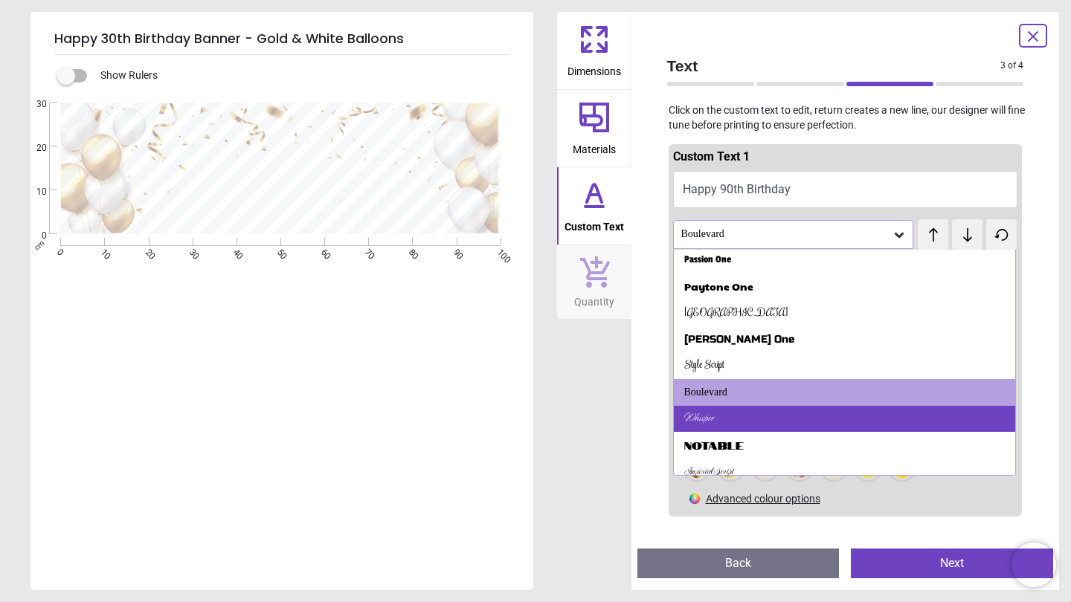
click at [724, 416] on div "Whisper" at bounding box center [845, 419] width 342 height 27
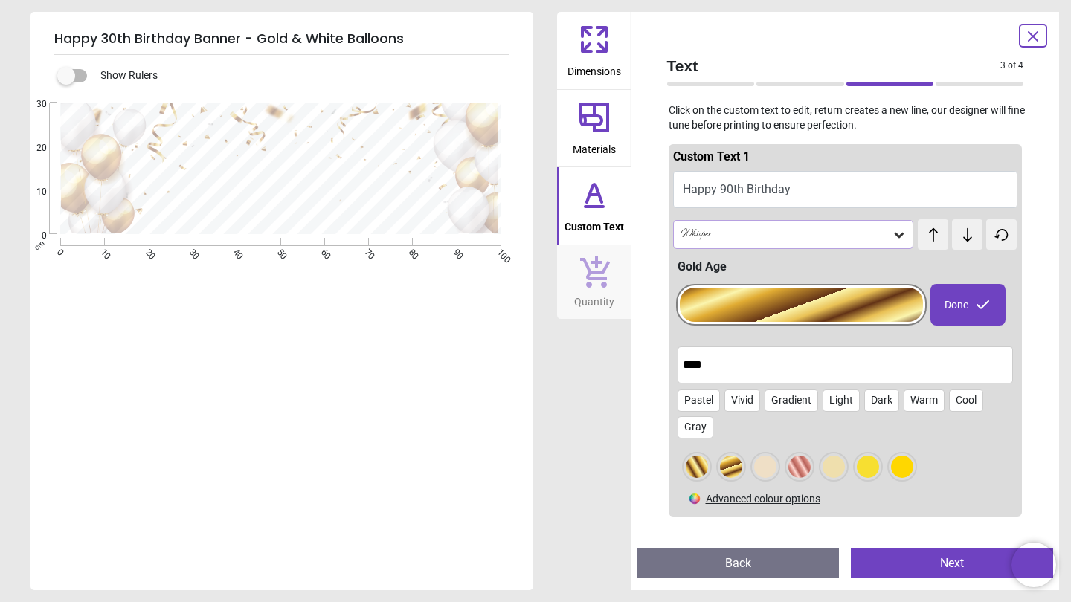
click at [764, 232] on div "Whisper" at bounding box center [786, 234] width 213 height 13
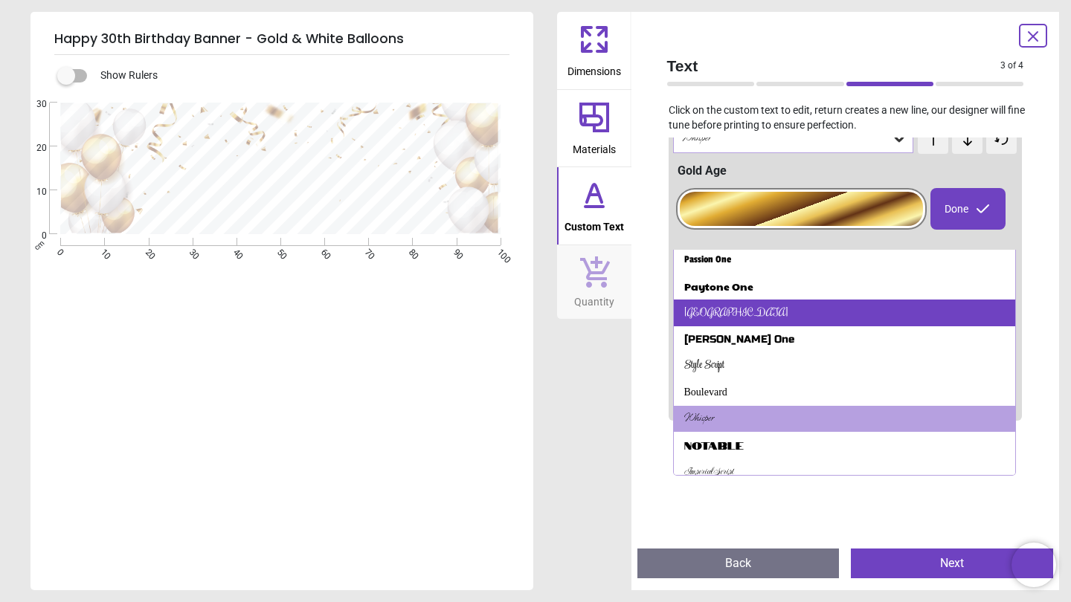
scroll to position [134, 0]
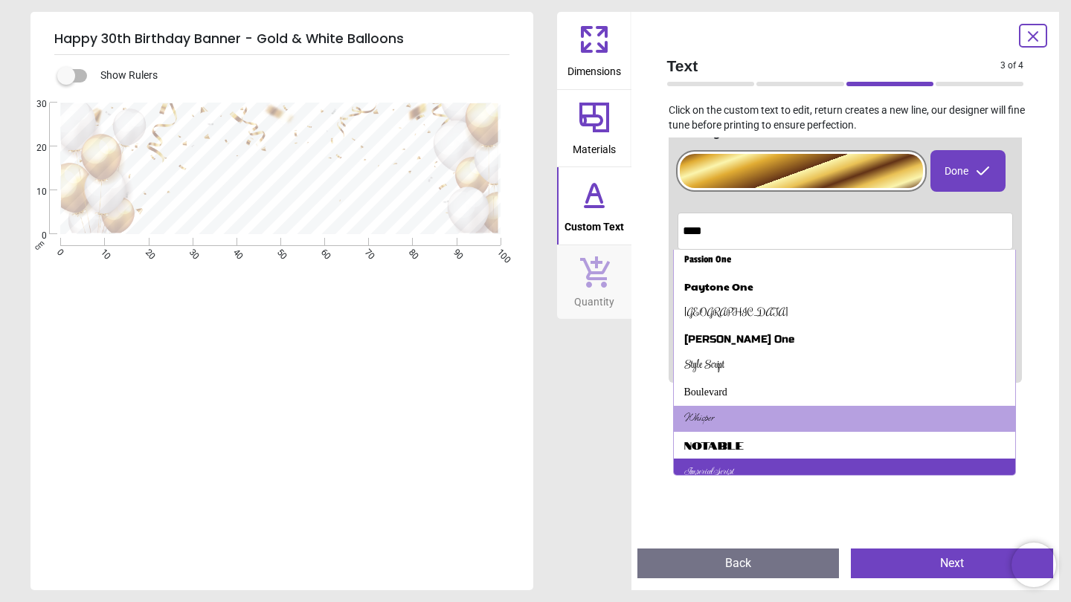
click at [721, 465] on div "Imperial Script" at bounding box center [708, 472] width 49 height 15
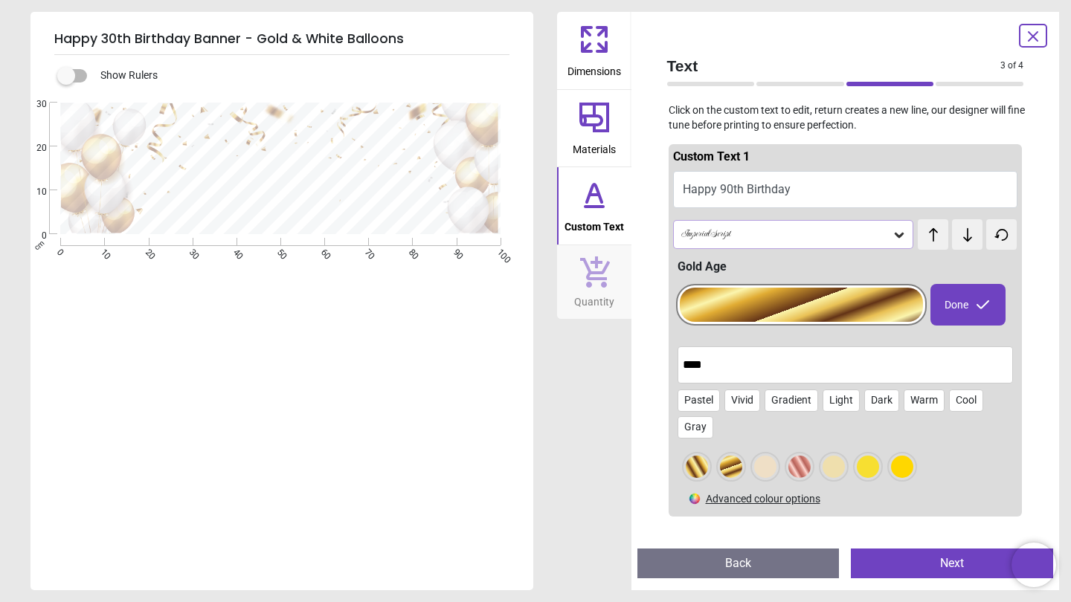
scroll to position [0, 0]
click at [757, 230] on div "Imperial Script" at bounding box center [786, 234] width 213 height 13
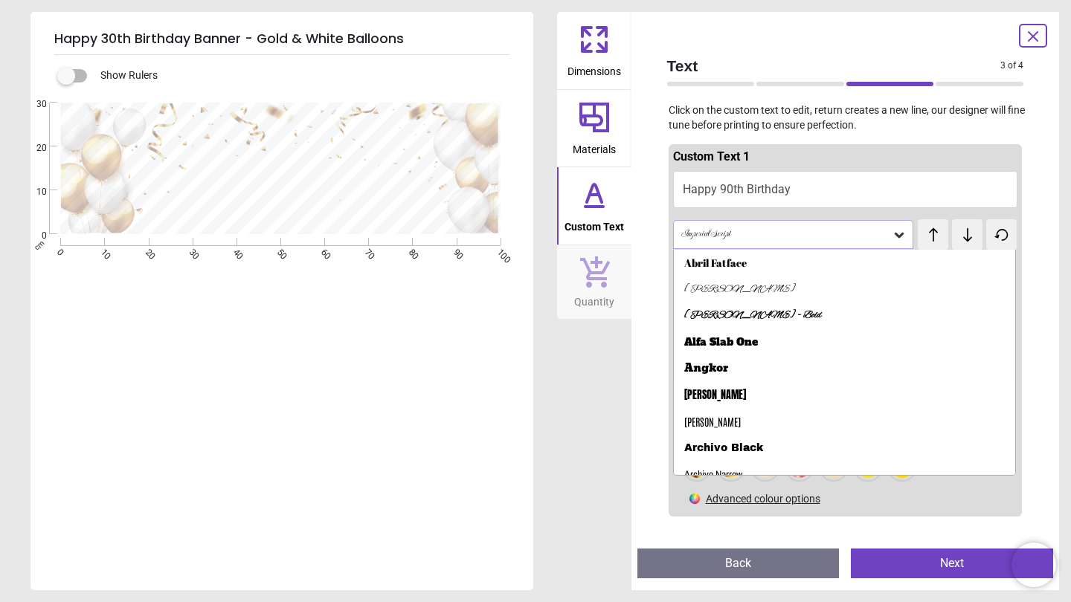
scroll to position [320, 0]
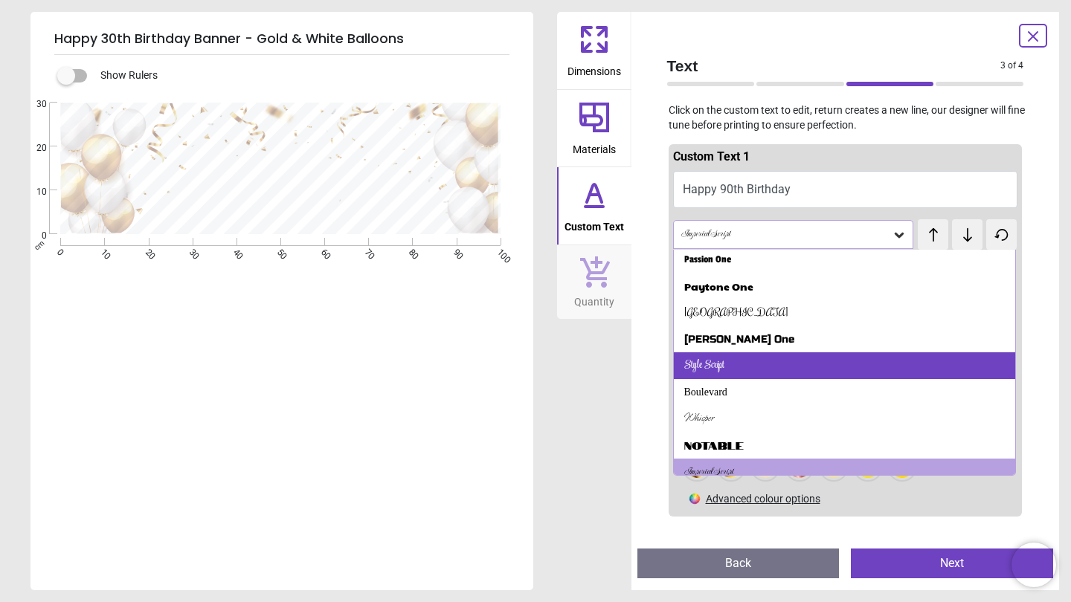
click at [729, 352] on div "Style Script" at bounding box center [845, 365] width 342 height 27
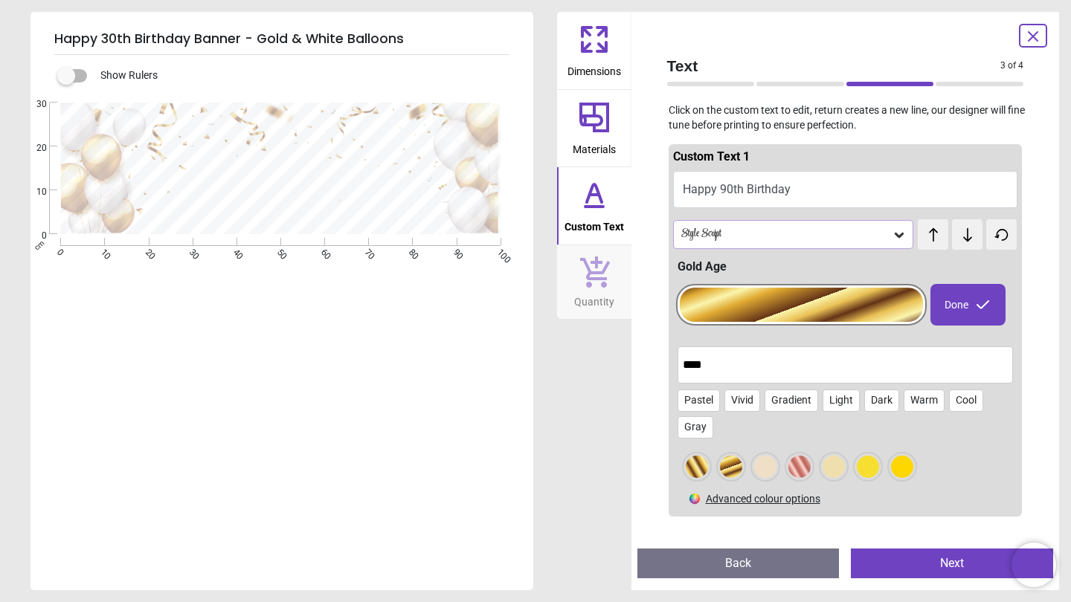
click at [964, 233] on icon at bounding box center [967, 235] width 22 height 15
click at [950, 233] on div "test test" at bounding box center [968, 234] width 100 height 30
click at [928, 233] on span "test" at bounding box center [933, 227] width 10 height 16
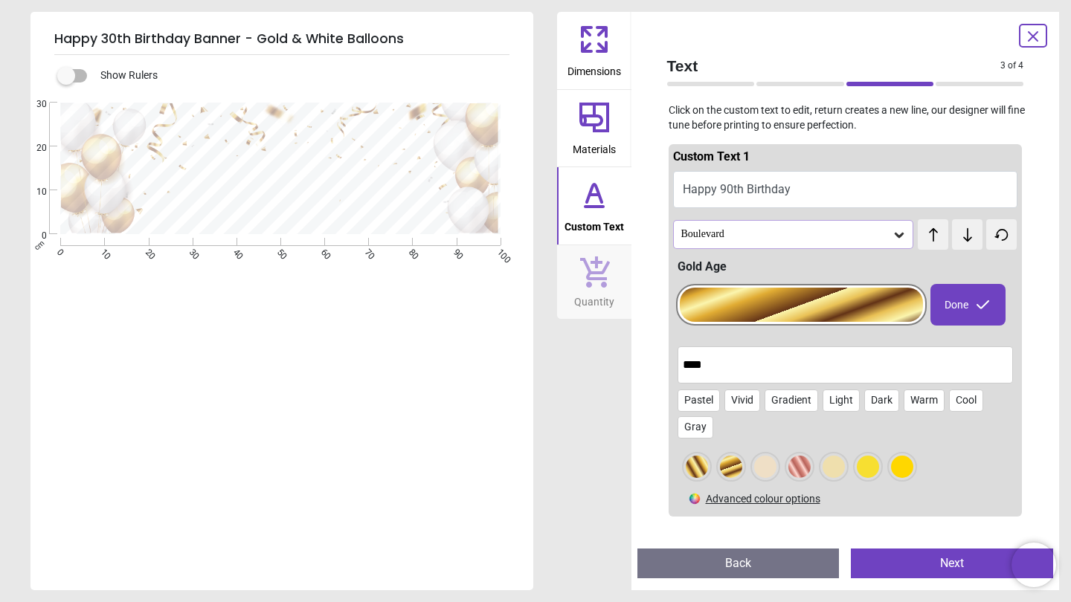
click at [928, 233] on span "test" at bounding box center [933, 227] width 10 height 16
click at [995, 231] on icon at bounding box center [1001, 235] width 22 height 15
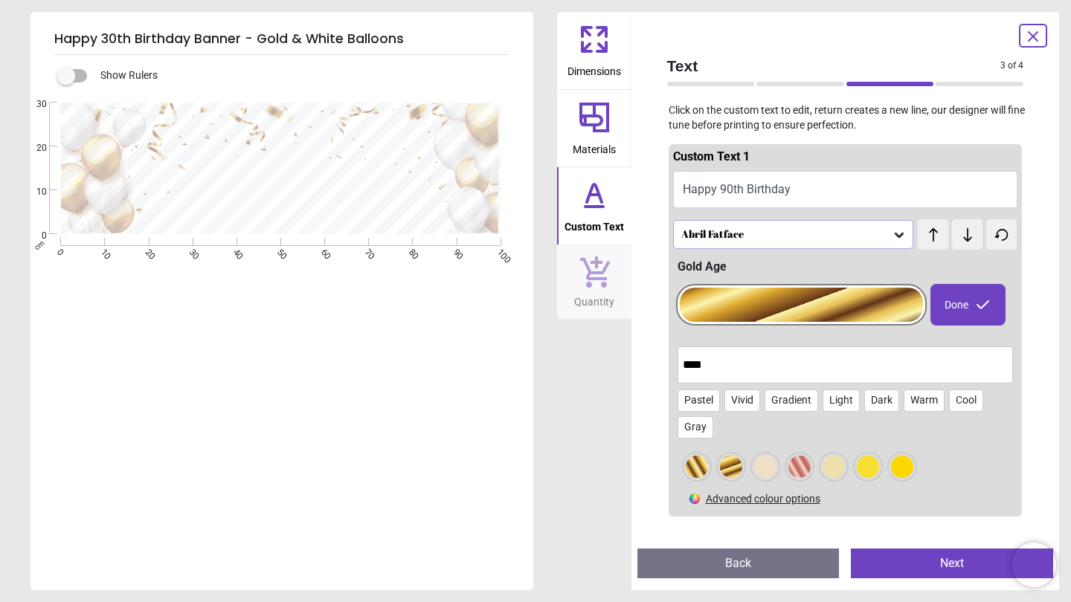
click at [828, 239] on div "Abril Fatface" at bounding box center [786, 234] width 213 height 13
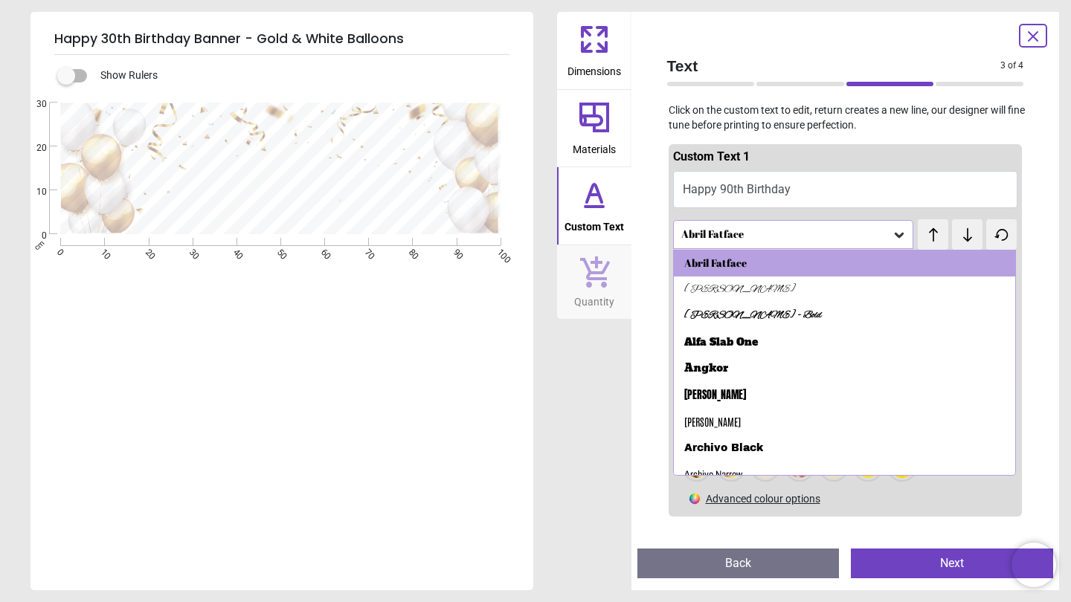
click at [828, 239] on div "Abril Fatface" at bounding box center [786, 234] width 213 height 13
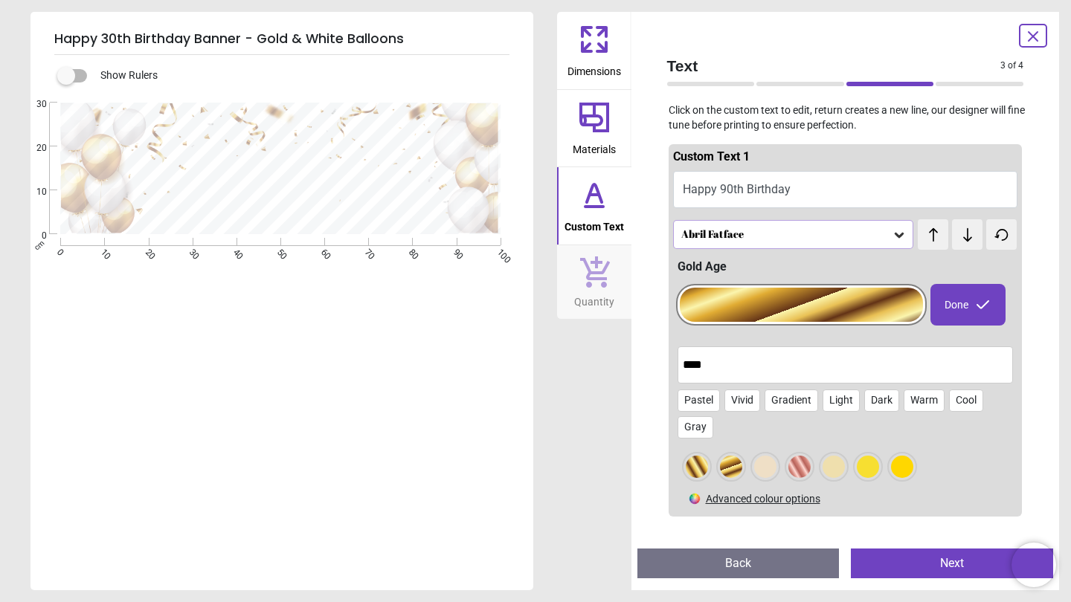
click at [975, 235] on icon at bounding box center [967, 235] width 22 height 15
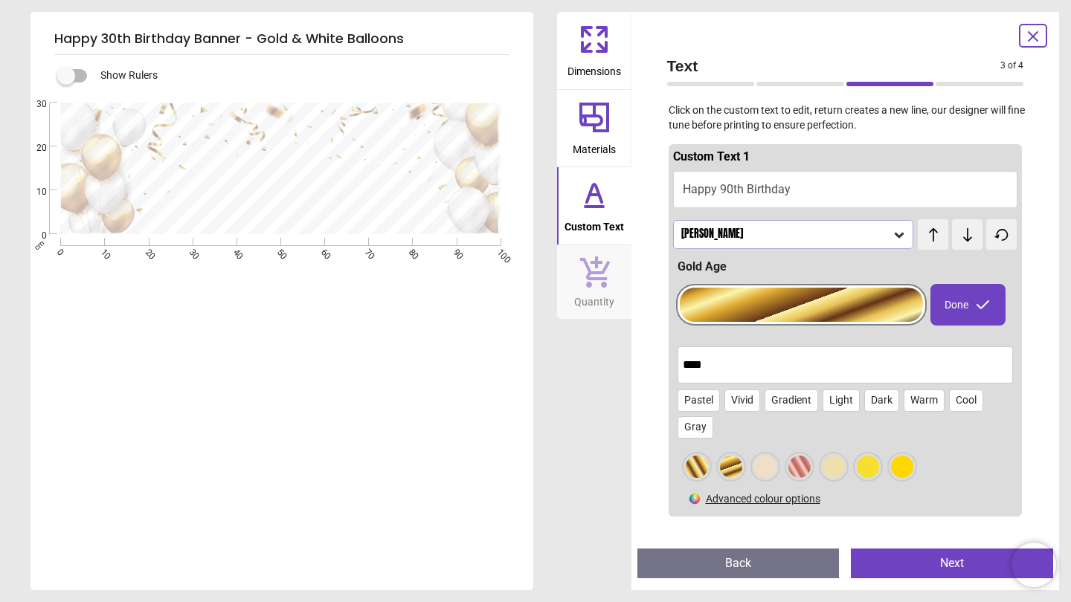
click at [975, 235] on icon at bounding box center [967, 235] width 22 height 15
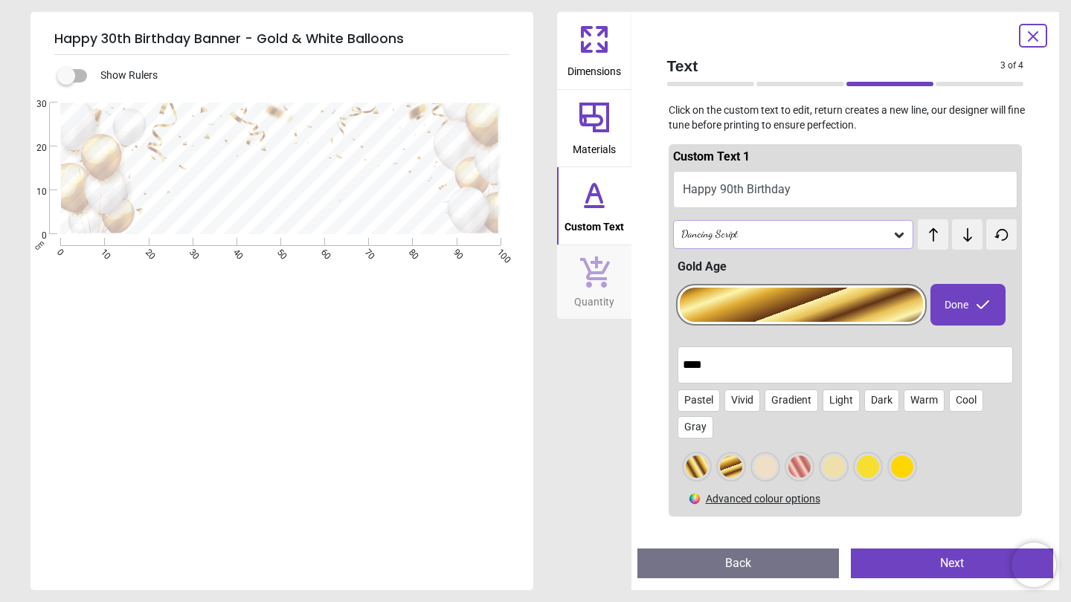
click at [975, 235] on icon at bounding box center [967, 235] width 22 height 15
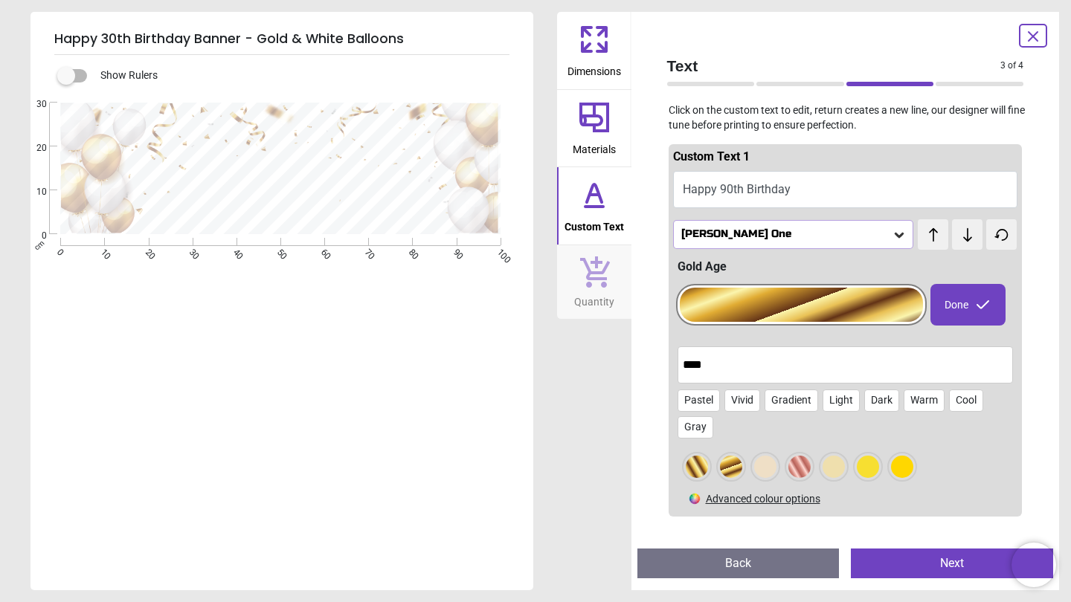
click at [975, 235] on icon at bounding box center [967, 235] width 22 height 15
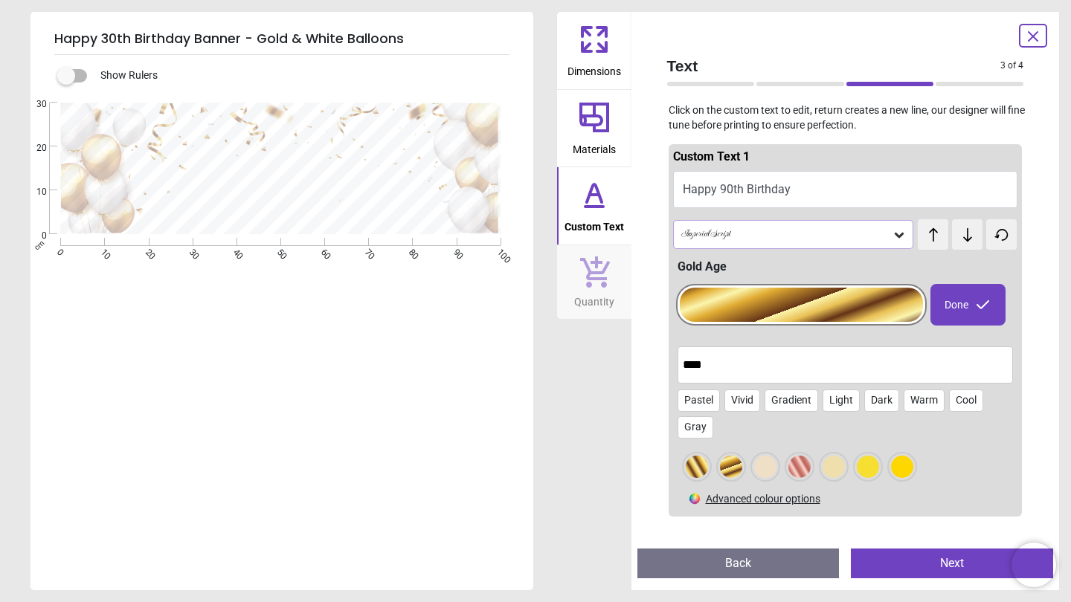
click at [975, 235] on icon at bounding box center [967, 235] width 22 height 15
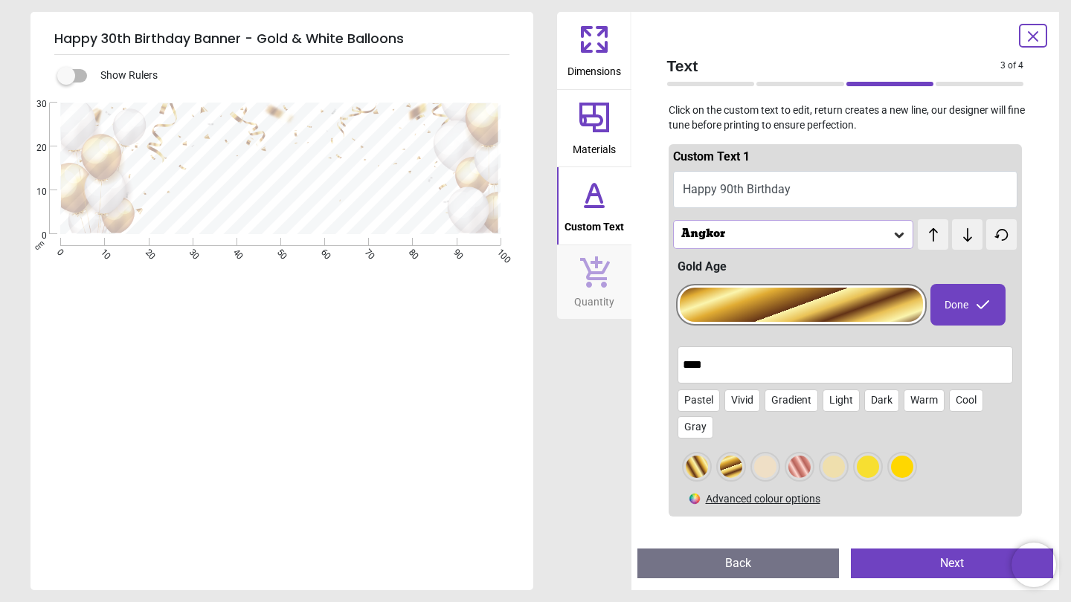
click at [975, 235] on icon at bounding box center [967, 235] width 22 height 15
click at [976, 235] on icon at bounding box center [967, 235] width 22 height 15
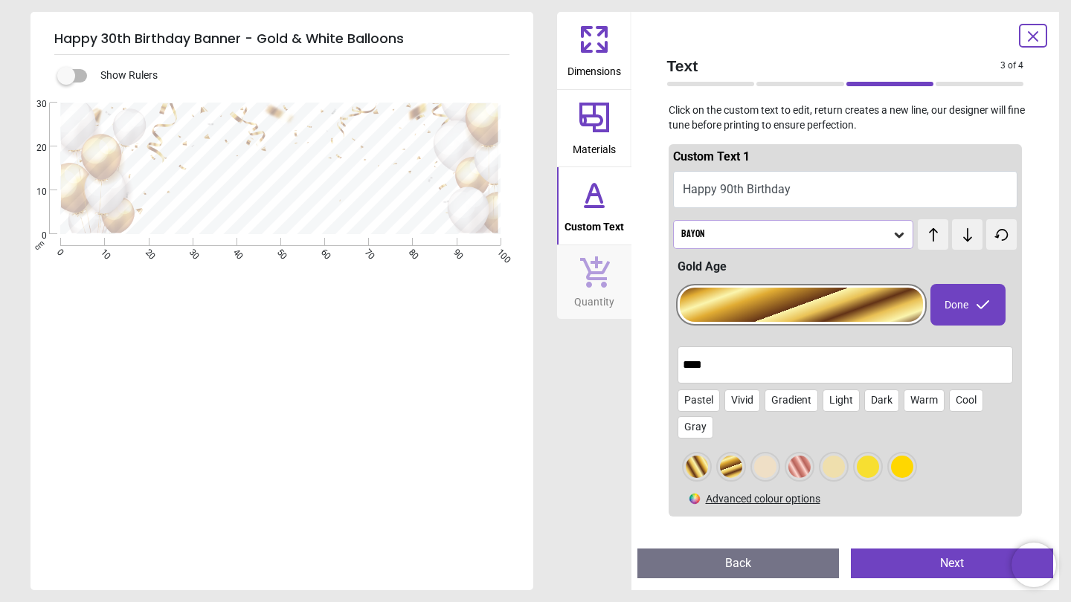
click at [976, 235] on icon at bounding box center [967, 235] width 22 height 15
click at [960, 233] on icon at bounding box center [967, 235] width 22 height 15
click at [622, 108] on button "Materials" at bounding box center [594, 128] width 74 height 77
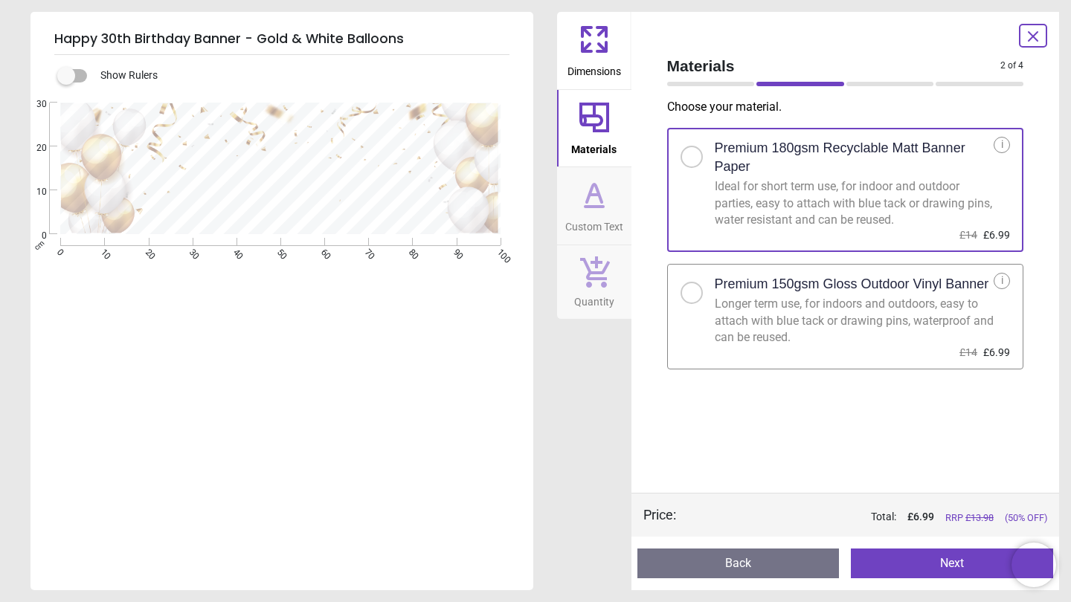
click at [891, 282] on h2 "Premium 150gsm Gloss Outdoor Vinyl Banner" at bounding box center [852, 284] width 274 height 19
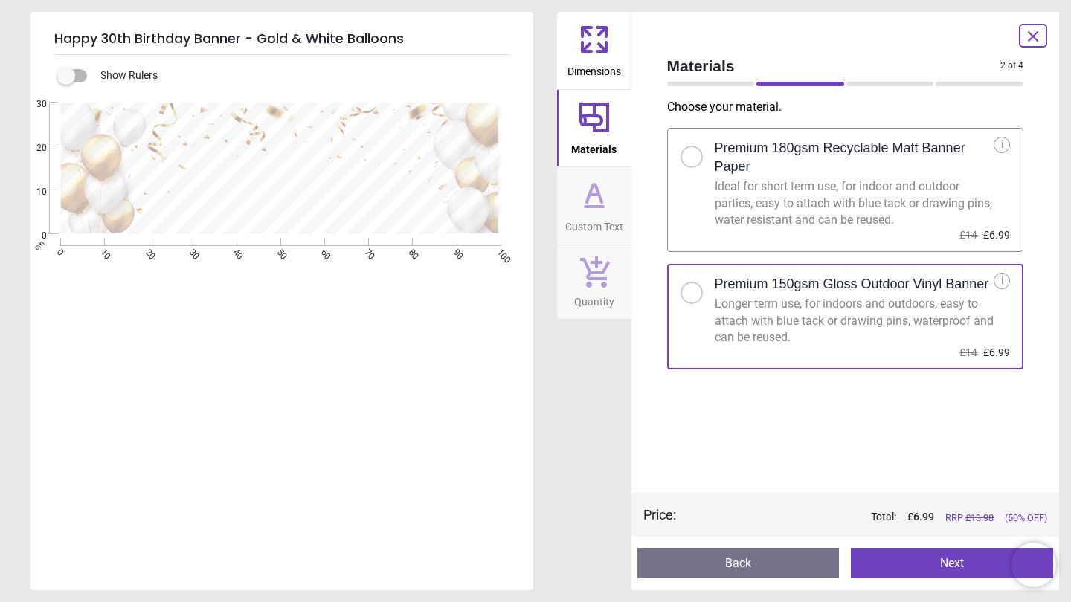
click at [873, 169] on h2 "Premium 180gsm Recyclable Matt Banner Paper" at bounding box center [855, 157] width 280 height 37
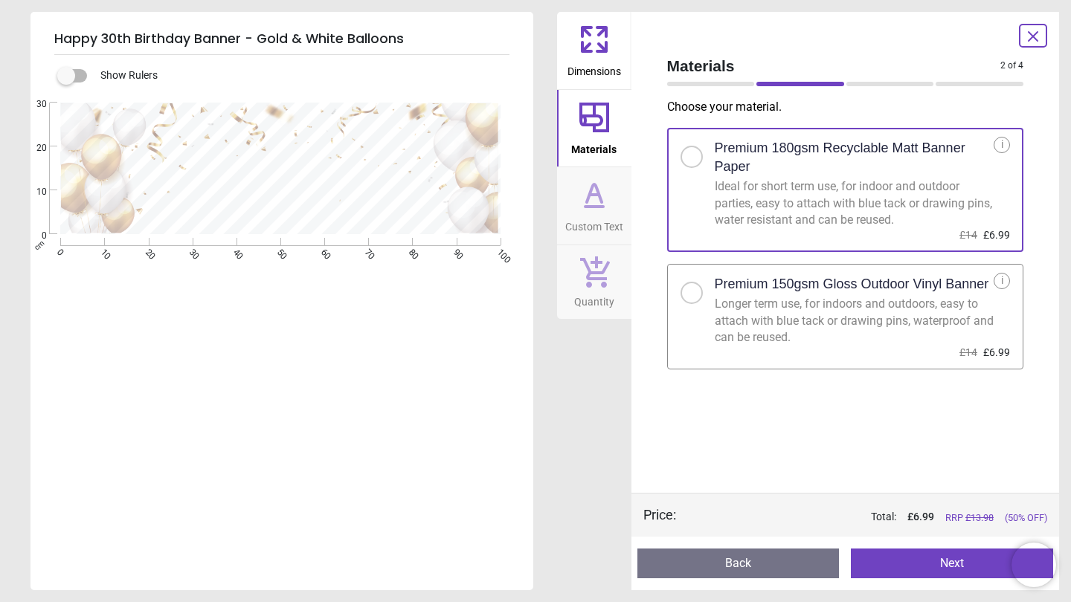
click at [825, 280] on h2 "Premium 150gsm Gloss Outdoor Vinyl Banner" at bounding box center [852, 284] width 274 height 19
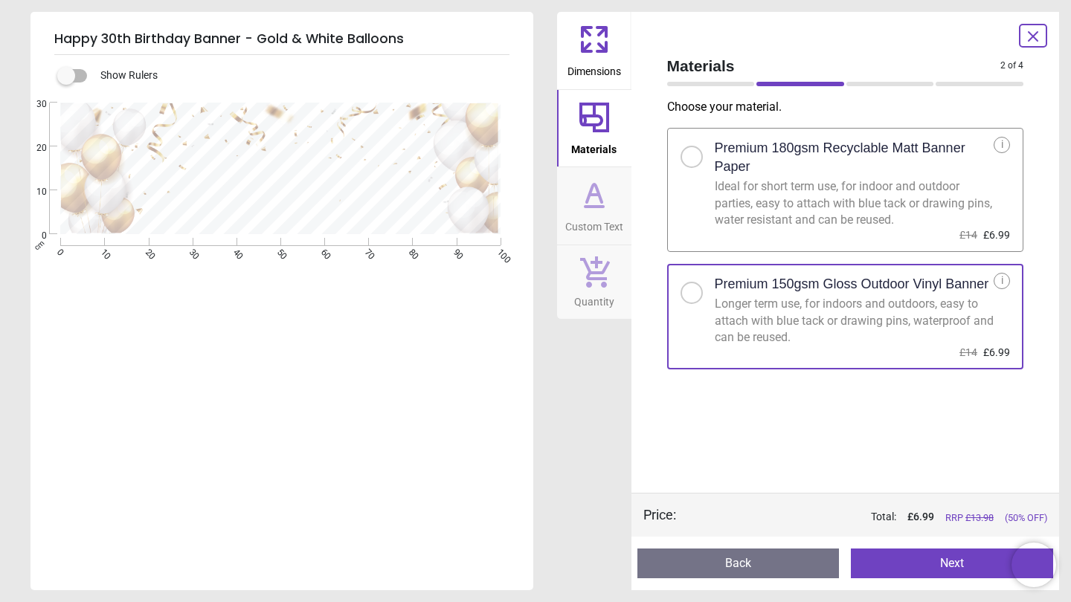
click at [605, 71] on span "Dimensions" at bounding box center [594, 68] width 54 height 22
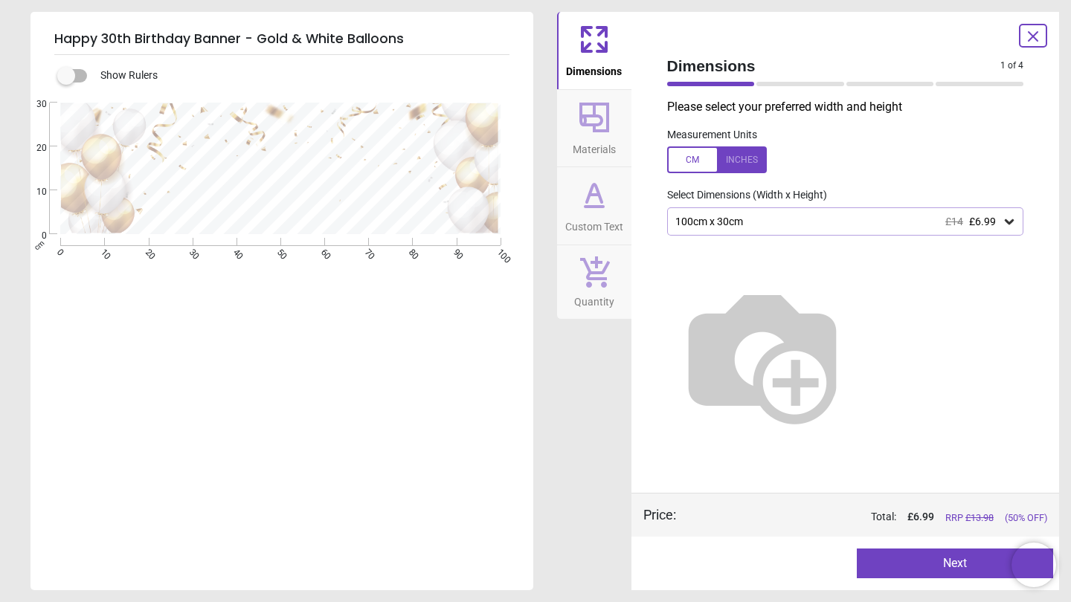
click at [883, 216] on div "100cm x 30cm £14 £6.99" at bounding box center [838, 222] width 329 height 13
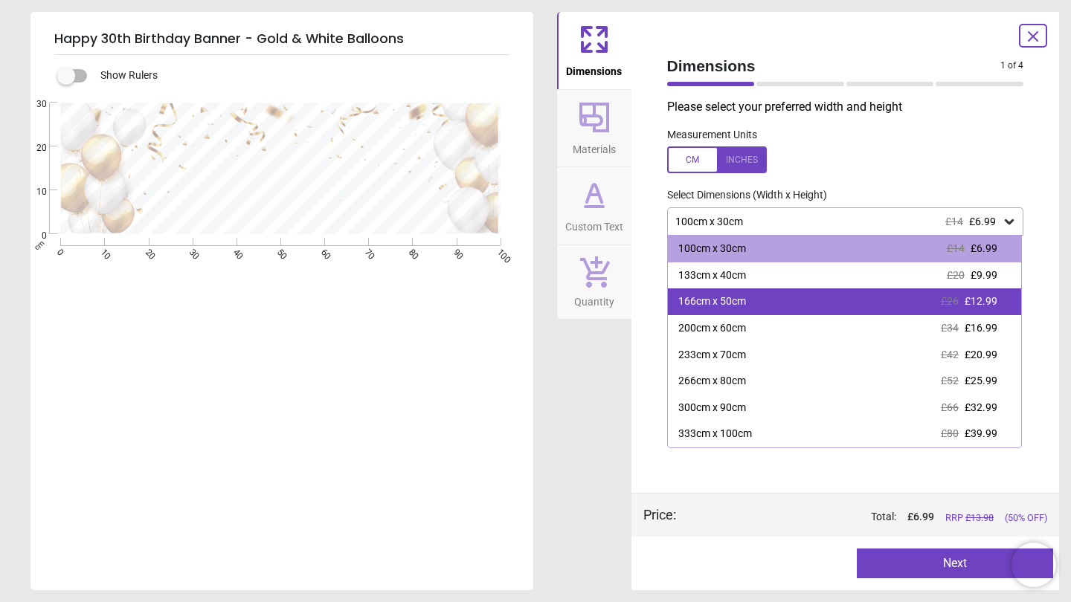
click at [815, 308] on div "166cm x 50cm £26 £12.99" at bounding box center [845, 302] width 354 height 27
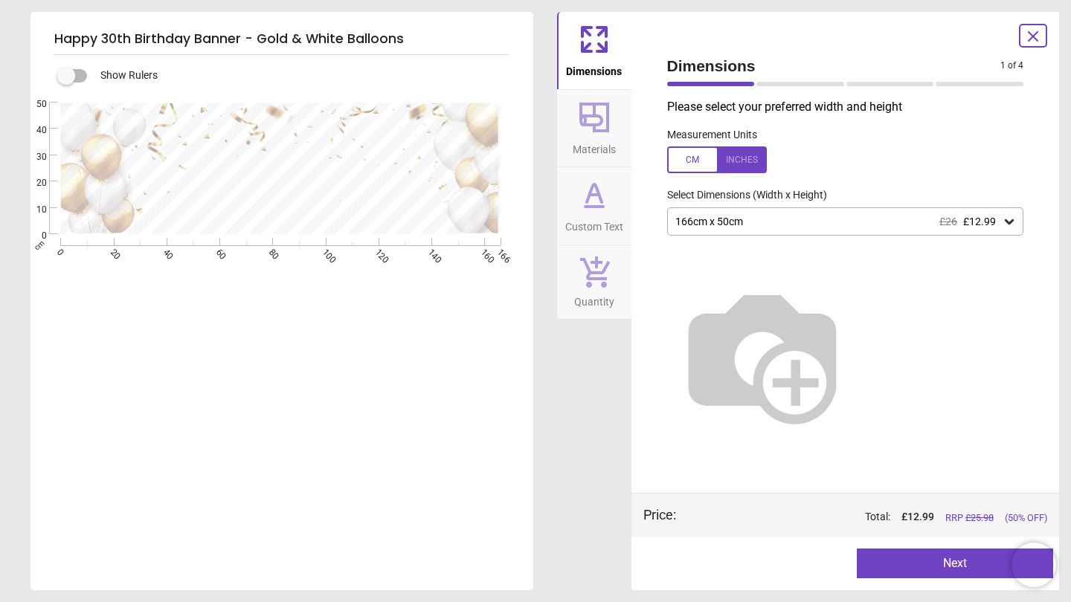
click at [608, 146] on span "Materials" at bounding box center [594, 146] width 43 height 22
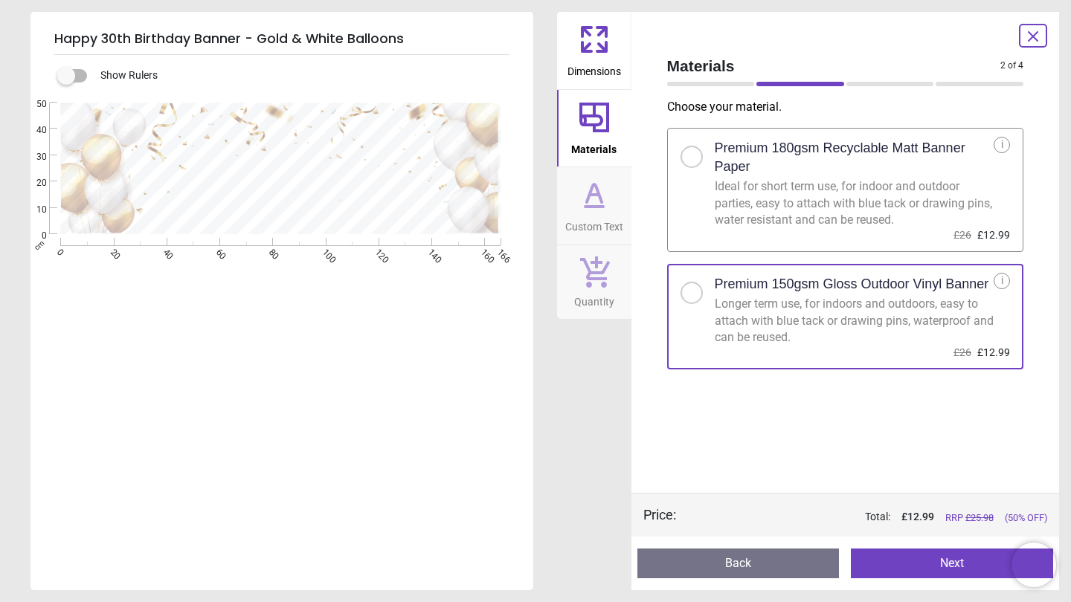
click at [691, 155] on div at bounding box center [691, 156] width 9 height 9
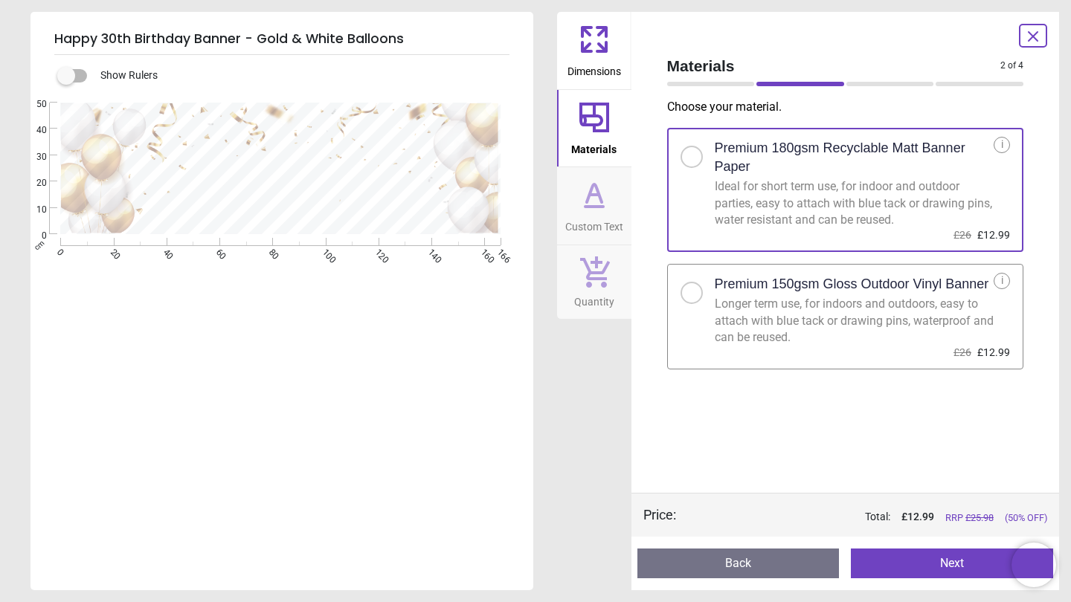
click at [574, 210] on button "Custom Text" at bounding box center [594, 205] width 74 height 77
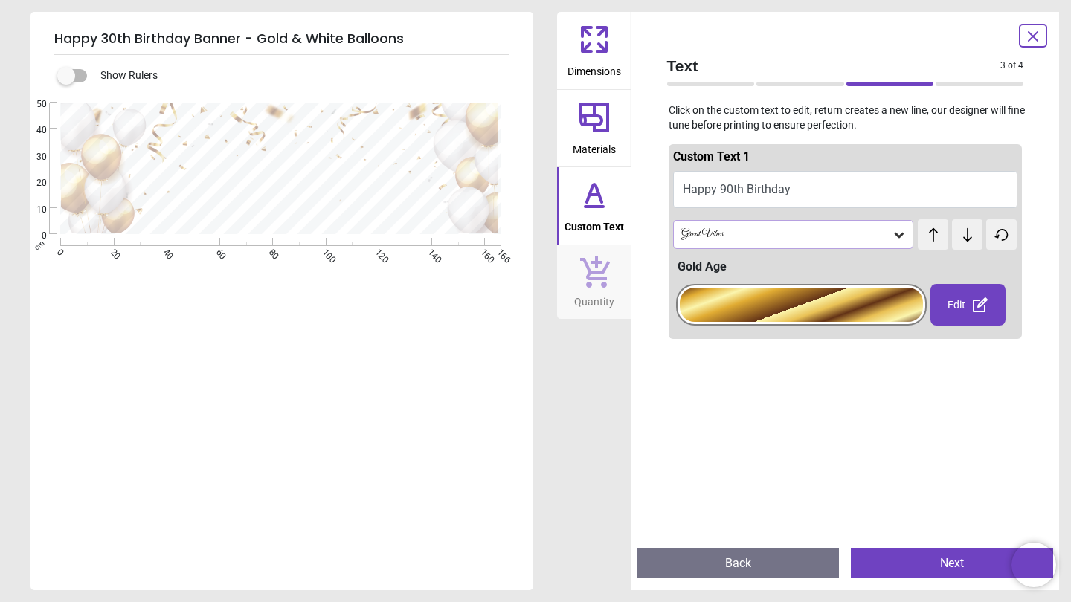
click at [967, 223] on button at bounding box center [967, 234] width 30 height 30
click at [968, 230] on icon at bounding box center [967, 234] width 9 height 13
click at [602, 45] on icon at bounding box center [594, 40] width 36 height 36
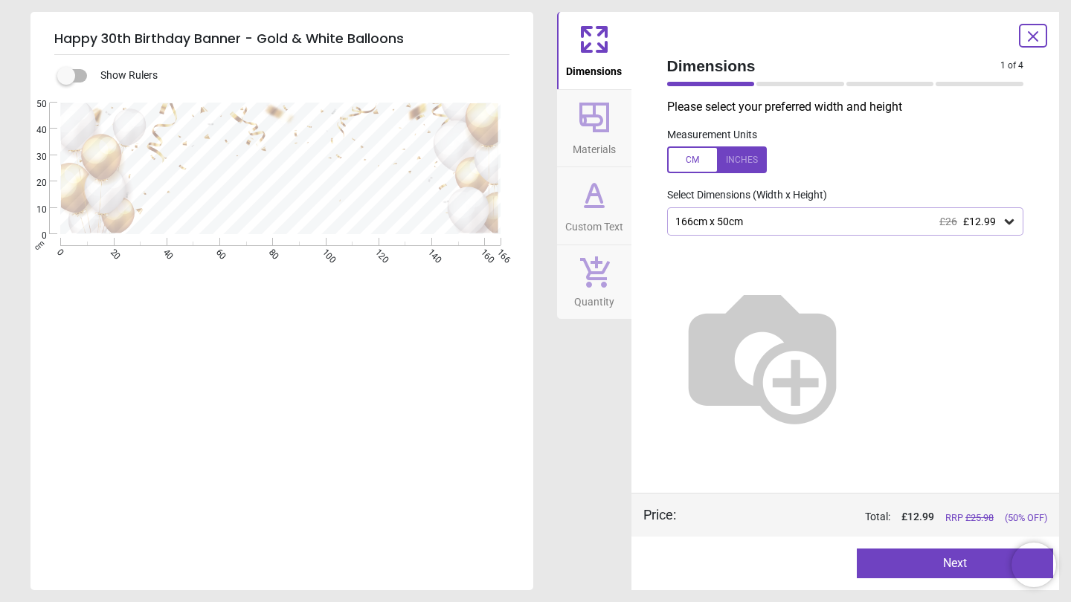
click at [598, 280] on icon at bounding box center [594, 271] width 31 height 33
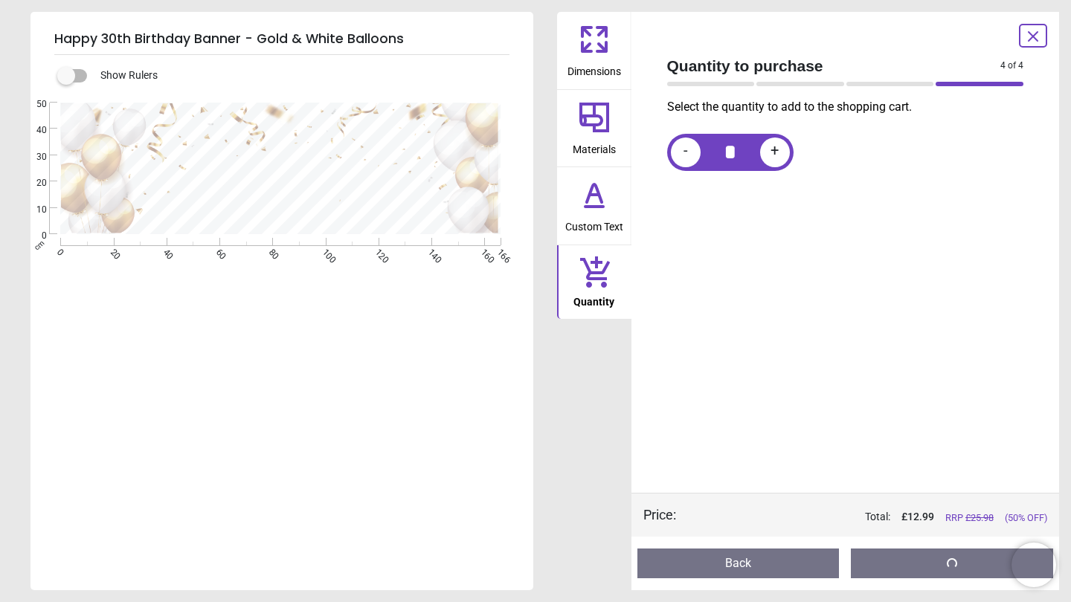
click at [596, 230] on span "Custom Text" at bounding box center [594, 224] width 58 height 22
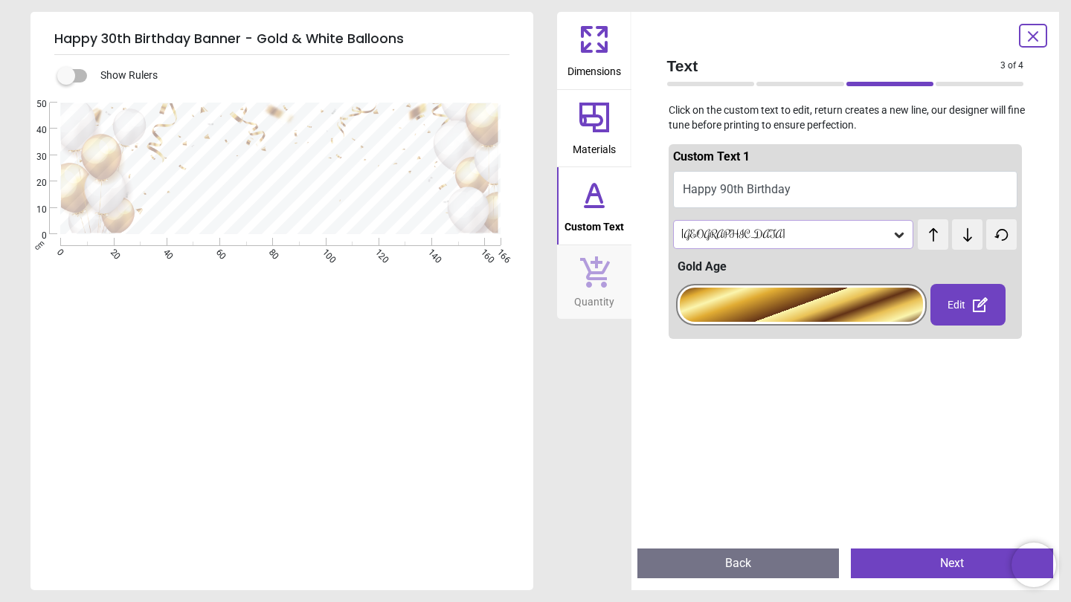
click at [595, 277] on icon at bounding box center [595, 272] width 30 height 31
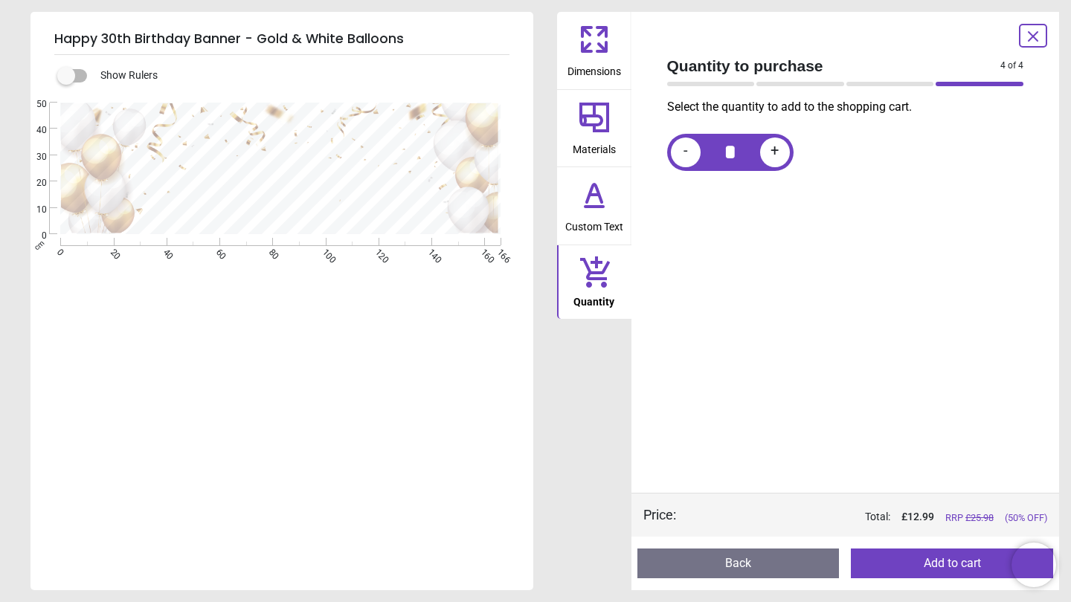
click at [600, 221] on span "Custom Text" at bounding box center [594, 224] width 58 height 22
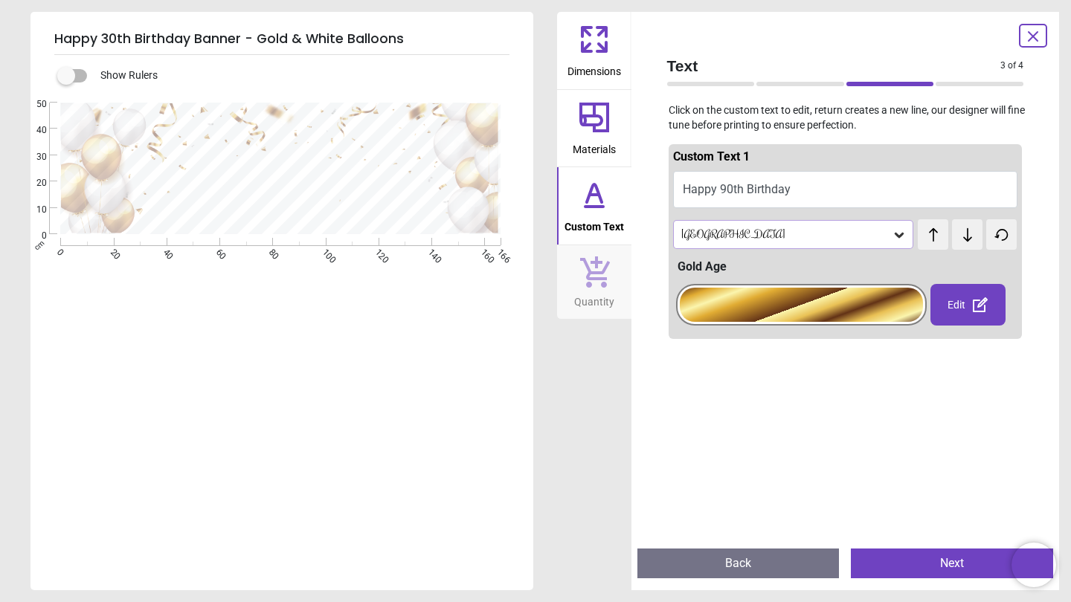
click at [605, 149] on span "Materials" at bounding box center [594, 146] width 43 height 22
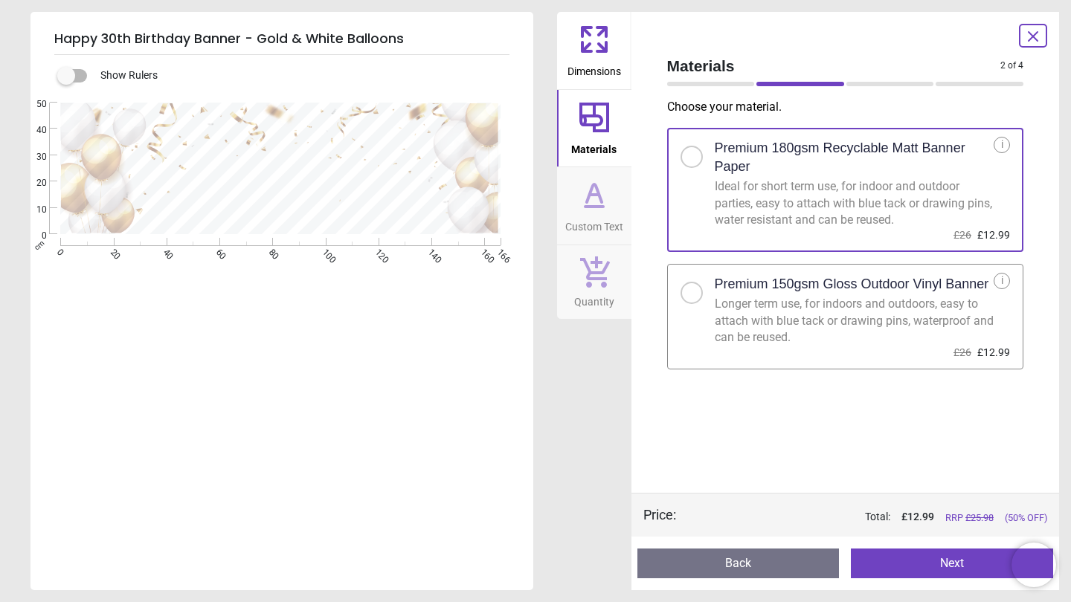
click at [605, 196] on icon at bounding box center [594, 195] width 36 height 36
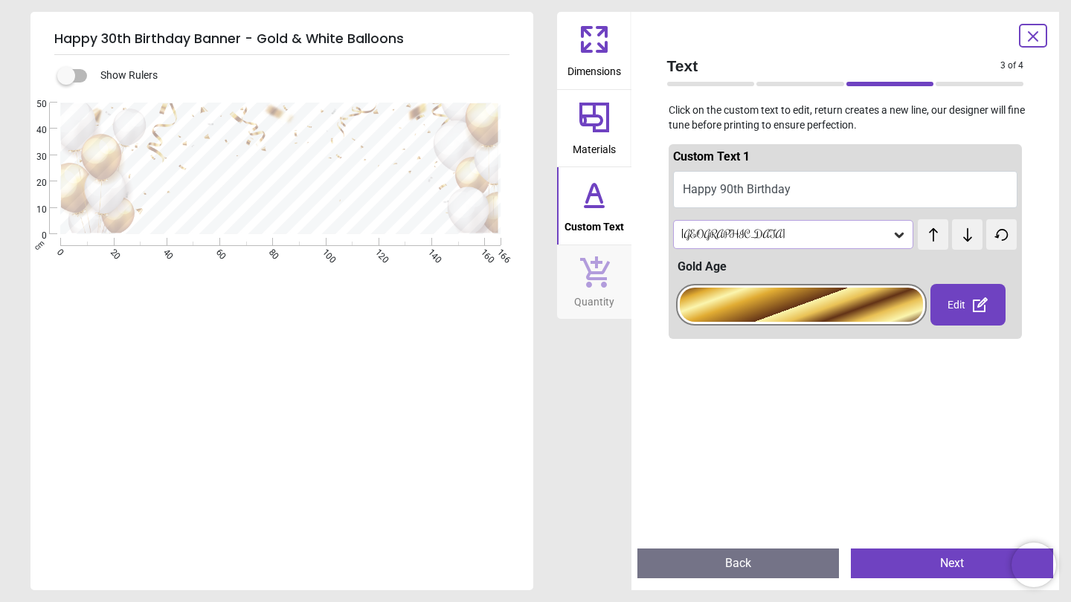
click at [596, 123] on icon at bounding box center [594, 118] width 30 height 30
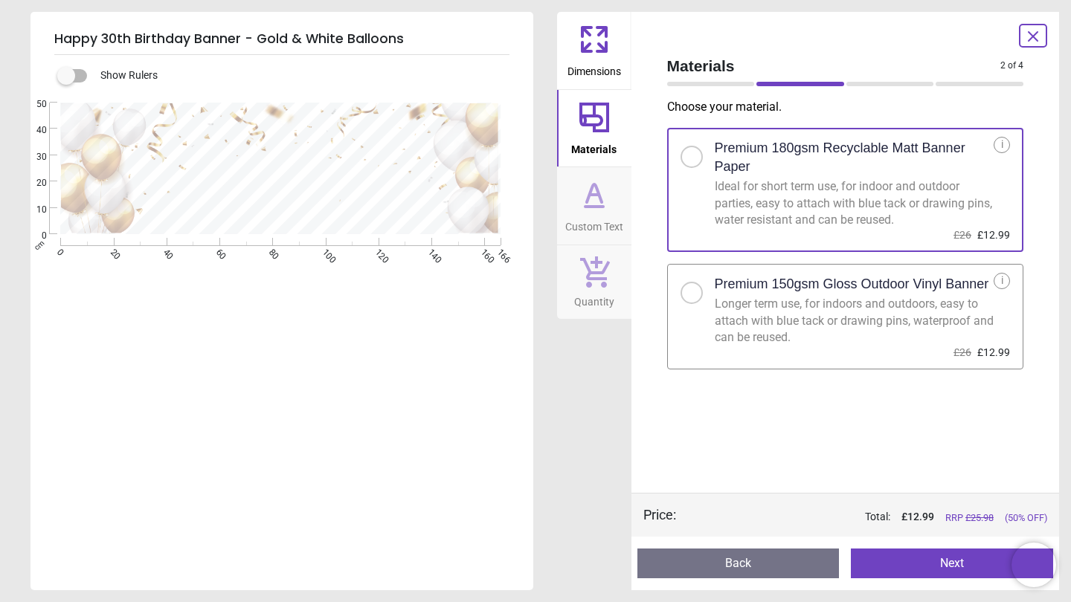
click at [608, 64] on span "Dimensions" at bounding box center [594, 68] width 54 height 22
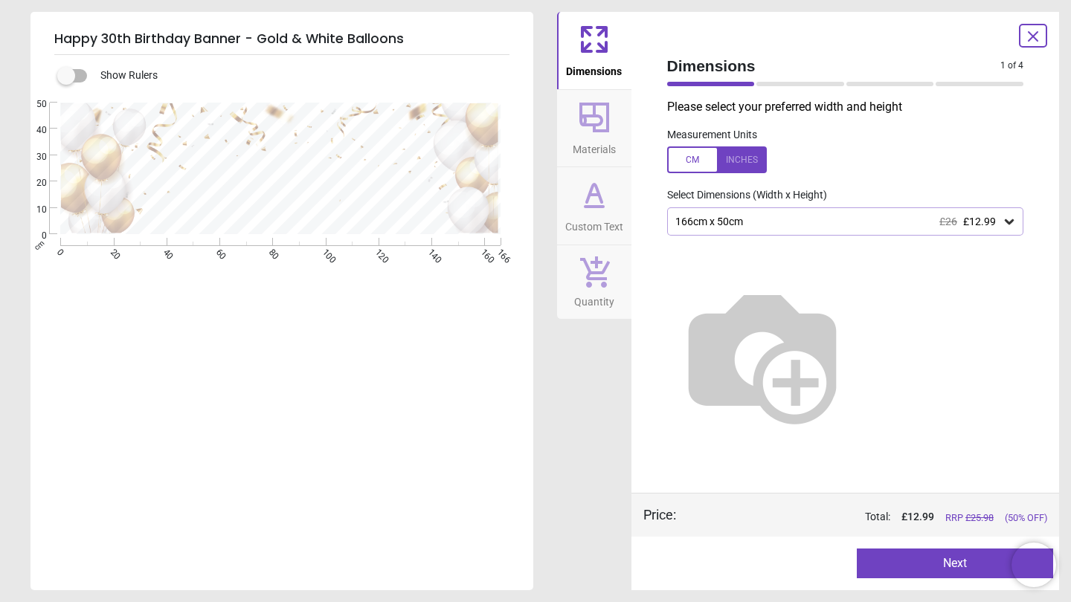
click at [753, 219] on div "166cm x 50cm £26 £12.99" at bounding box center [838, 222] width 329 height 13
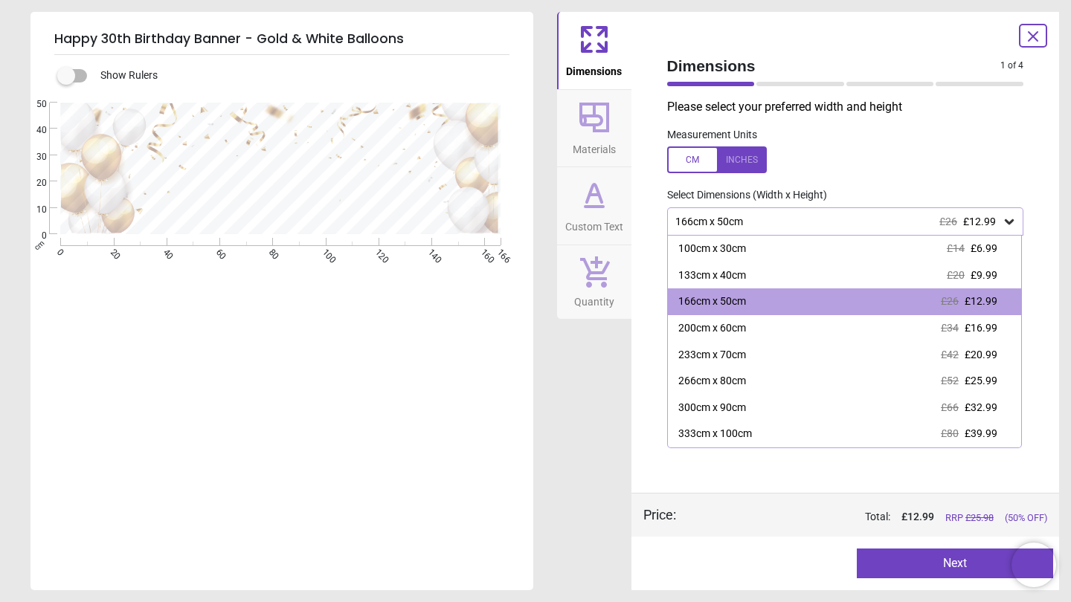
click at [753, 219] on div "166cm x 50cm £26 £12.99" at bounding box center [838, 222] width 329 height 13
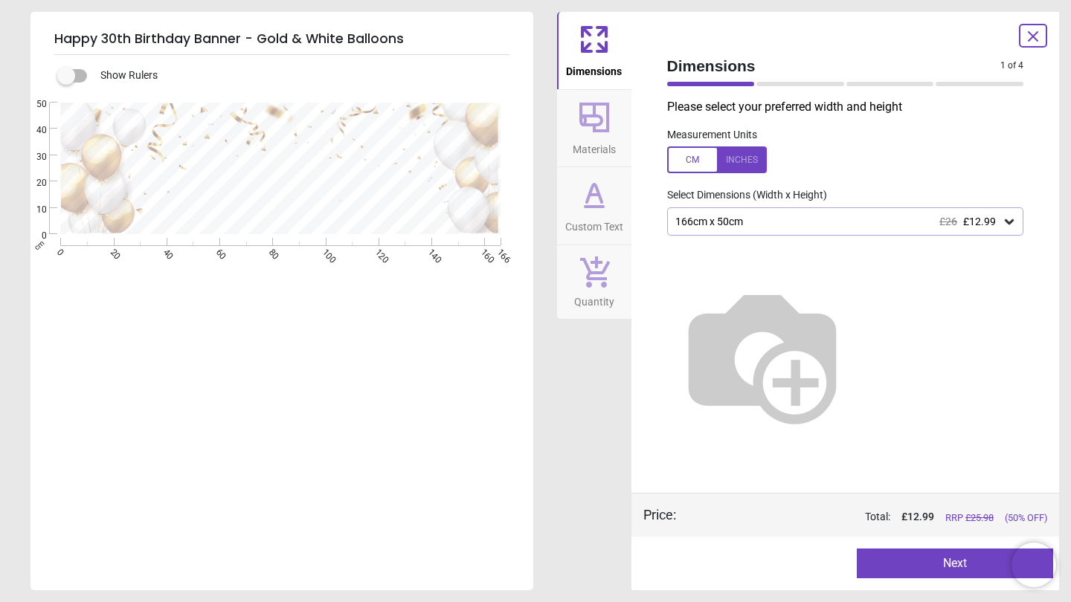
click at [753, 219] on div "166cm x 50cm £26 £12.99" at bounding box center [838, 222] width 329 height 13
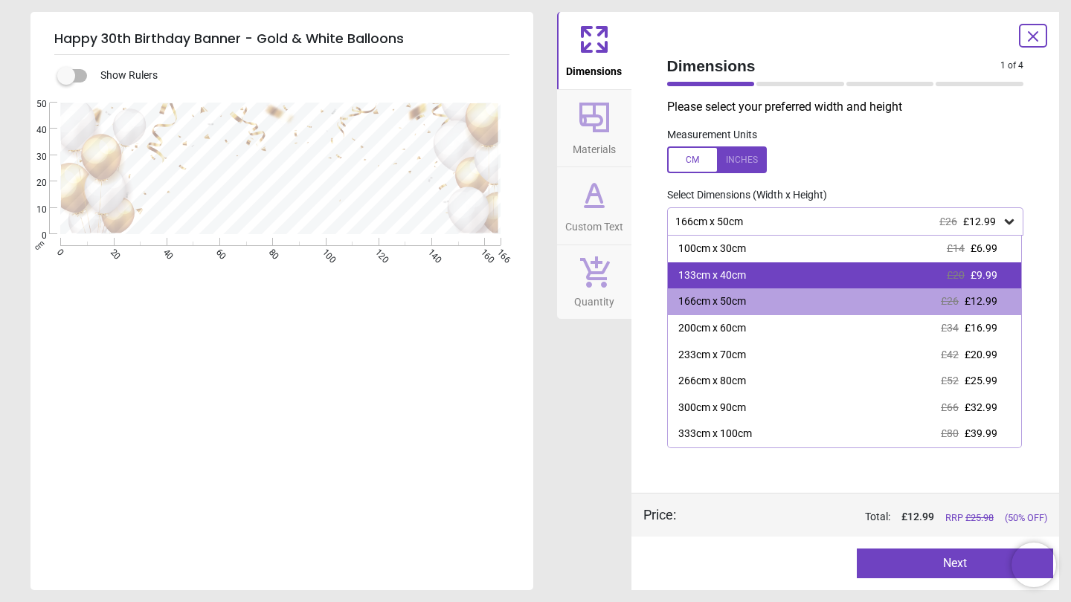
click at [745, 286] on div "133cm x 40cm £20 £9.99" at bounding box center [845, 275] width 354 height 27
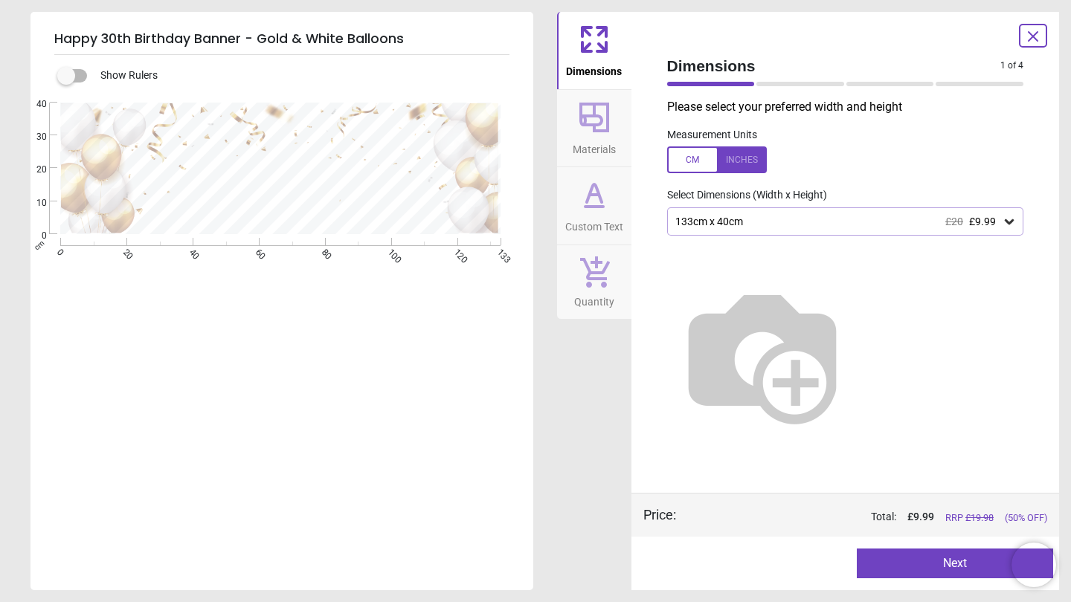
click at [614, 132] on button "Materials" at bounding box center [594, 128] width 74 height 77
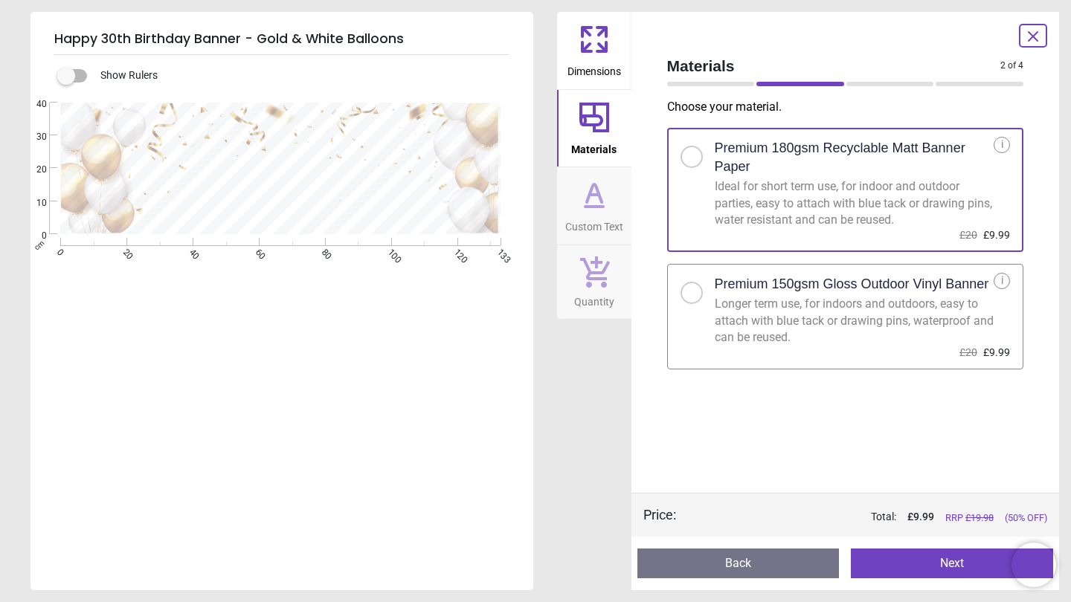
click at [596, 199] on icon at bounding box center [594, 195] width 36 height 36
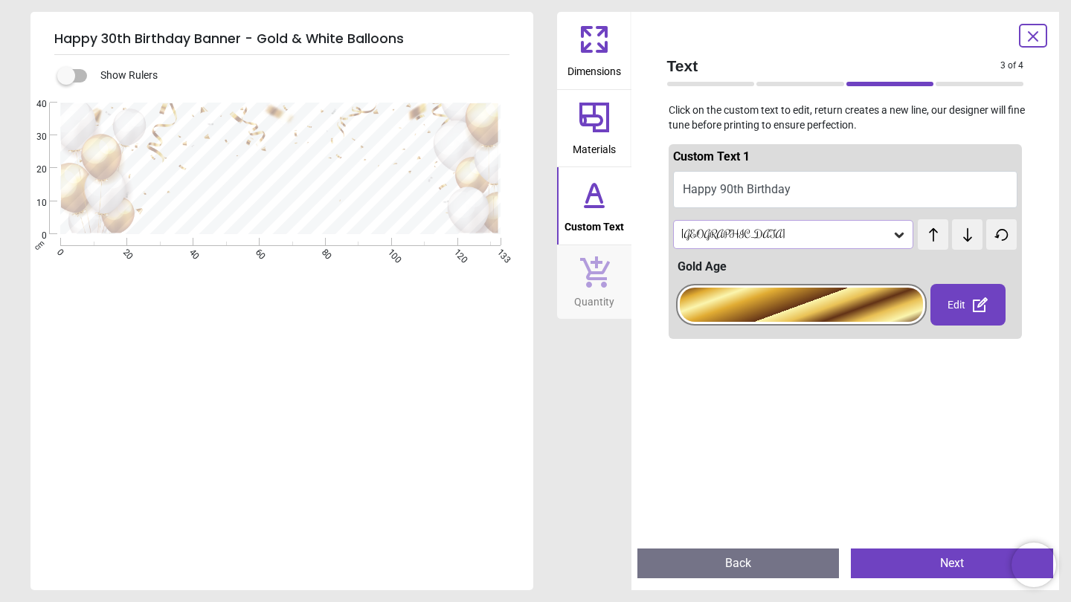
click at [1029, 47] on div at bounding box center [1033, 36] width 28 height 24
click at [1041, 32] on icon at bounding box center [1033, 37] width 18 height 18
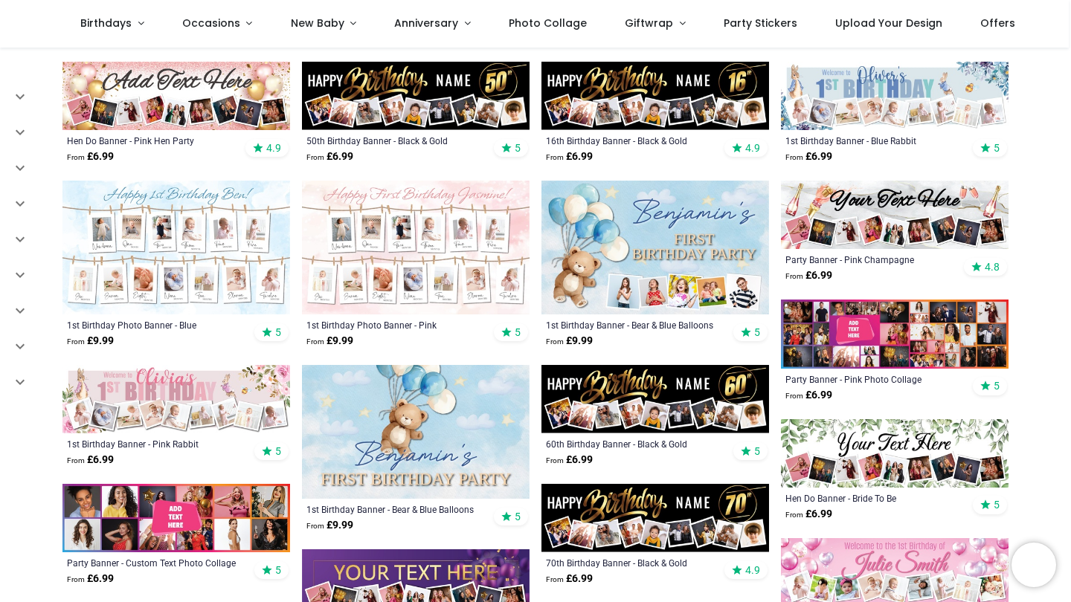
scroll to position [563, 0]
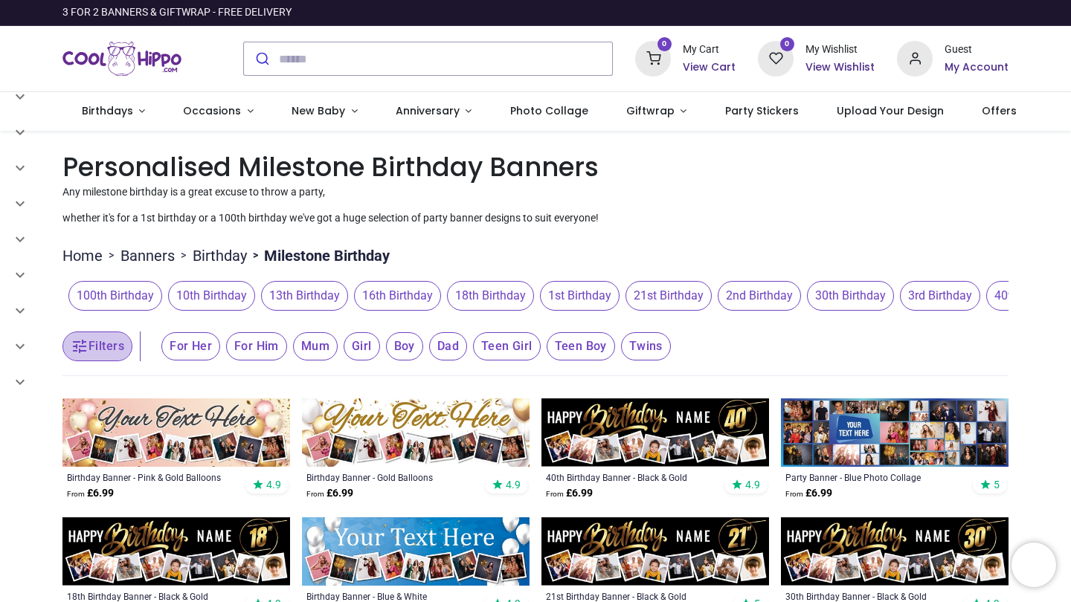
click at [118, 347] on button "Filters" at bounding box center [97, 347] width 70 height 30
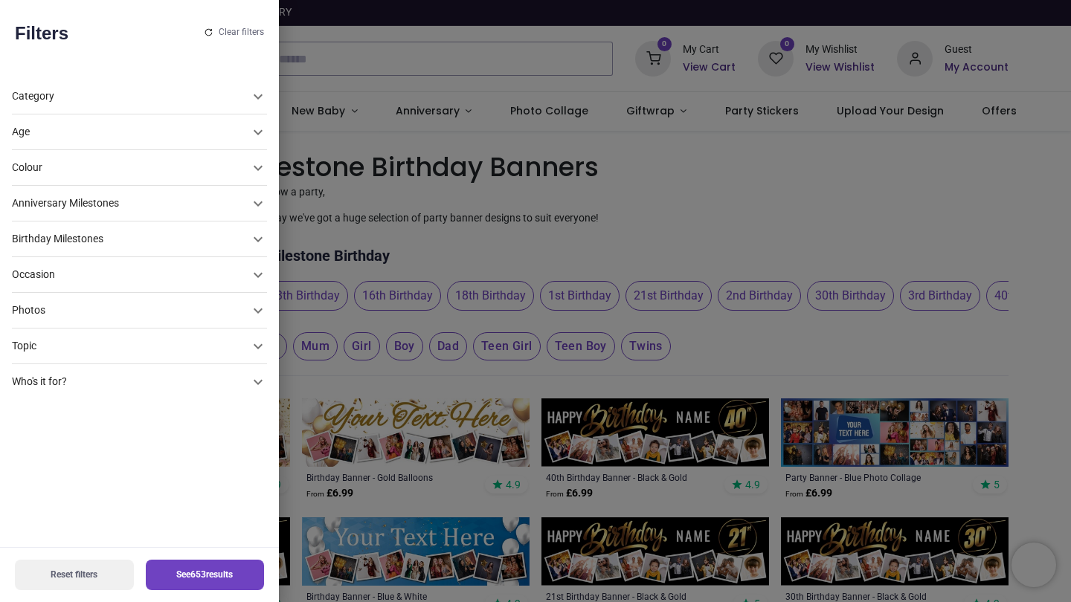
click at [177, 105] on div "Category" at bounding box center [139, 97] width 255 height 36
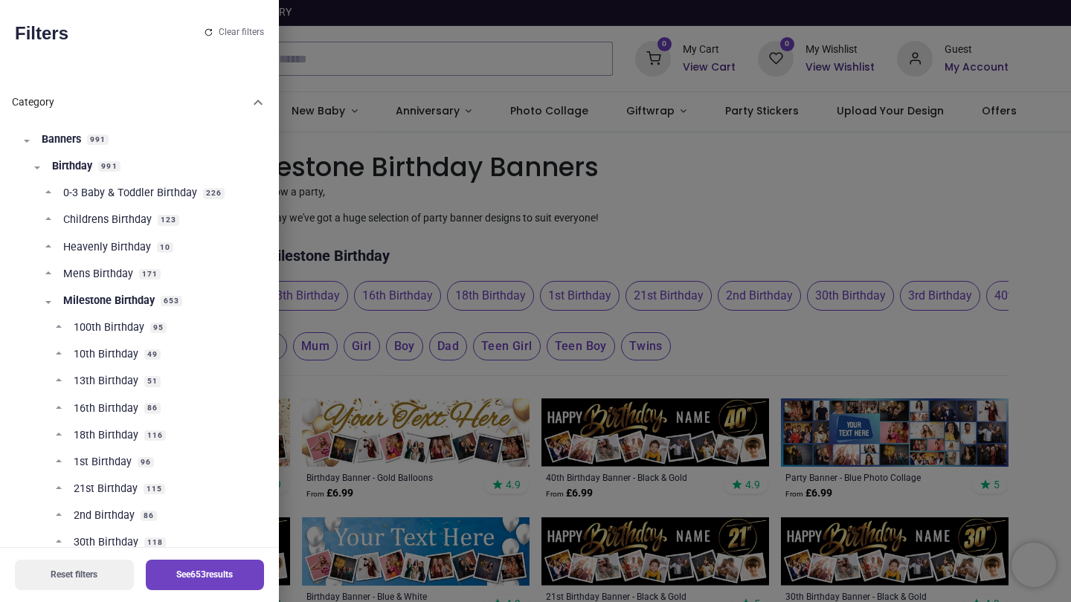
click at [177, 105] on div "Category" at bounding box center [130, 102] width 237 height 15
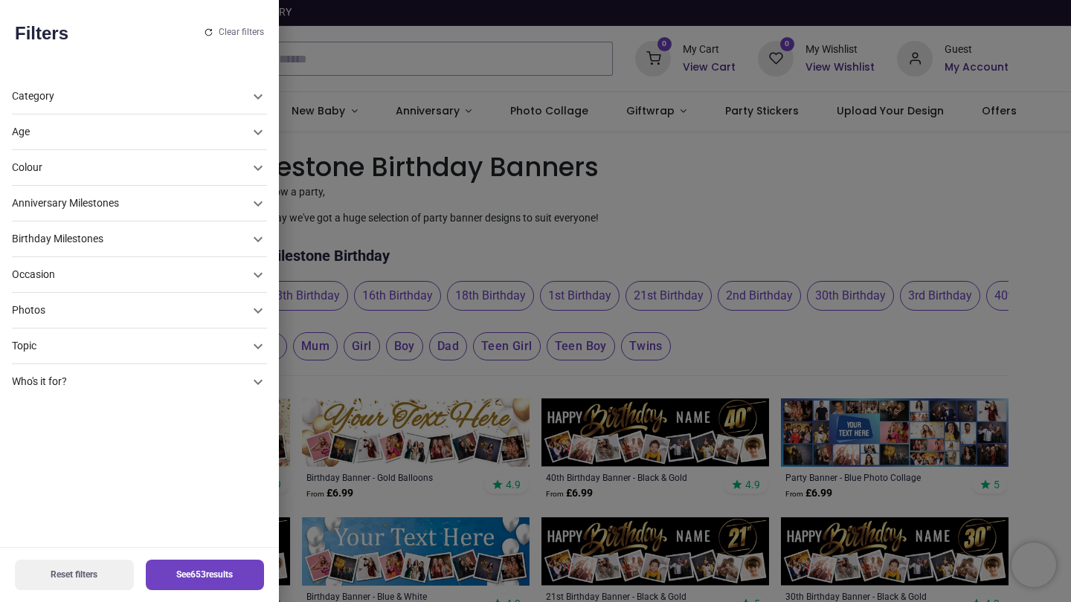
click at [152, 128] on div "Age" at bounding box center [130, 132] width 237 height 15
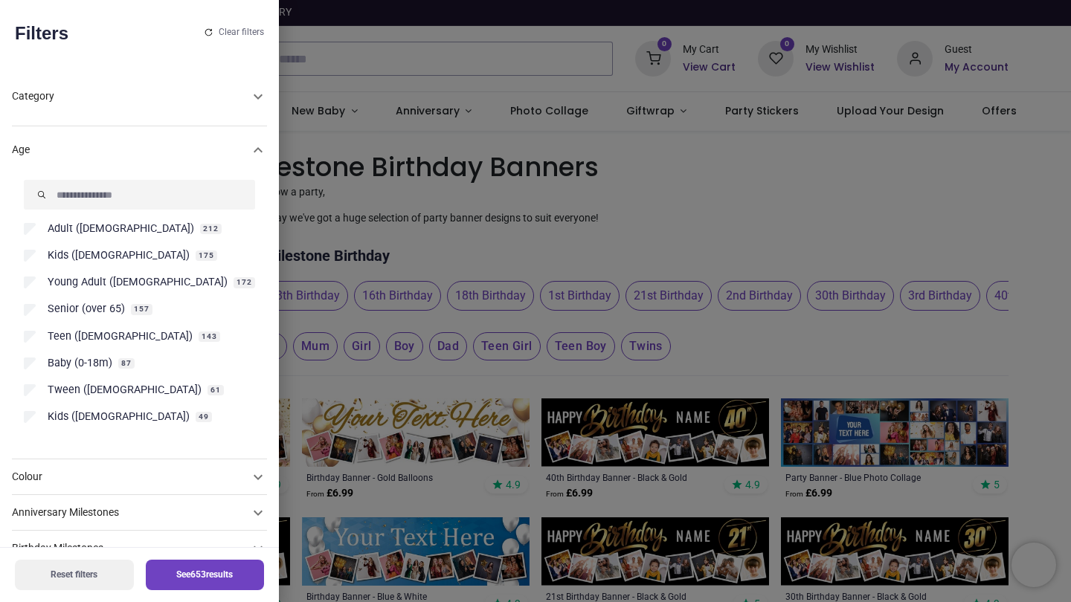
scroll to position [59, 0]
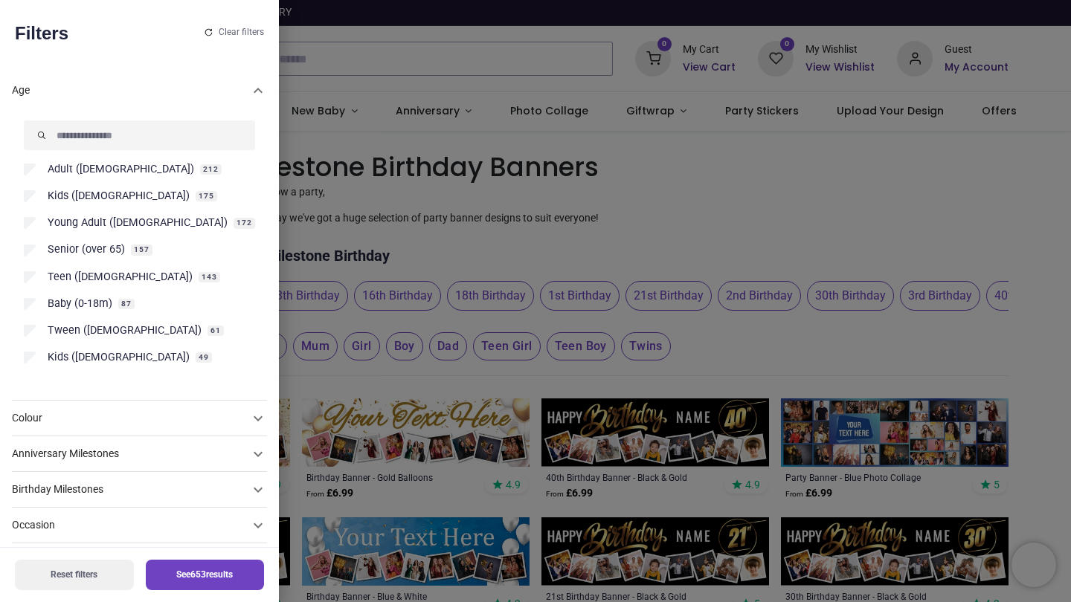
click at [150, 130] on input "Search" at bounding box center [139, 135] width 231 height 30
click at [249, 97] on icon at bounding box center [258, 91] width 18 height 18
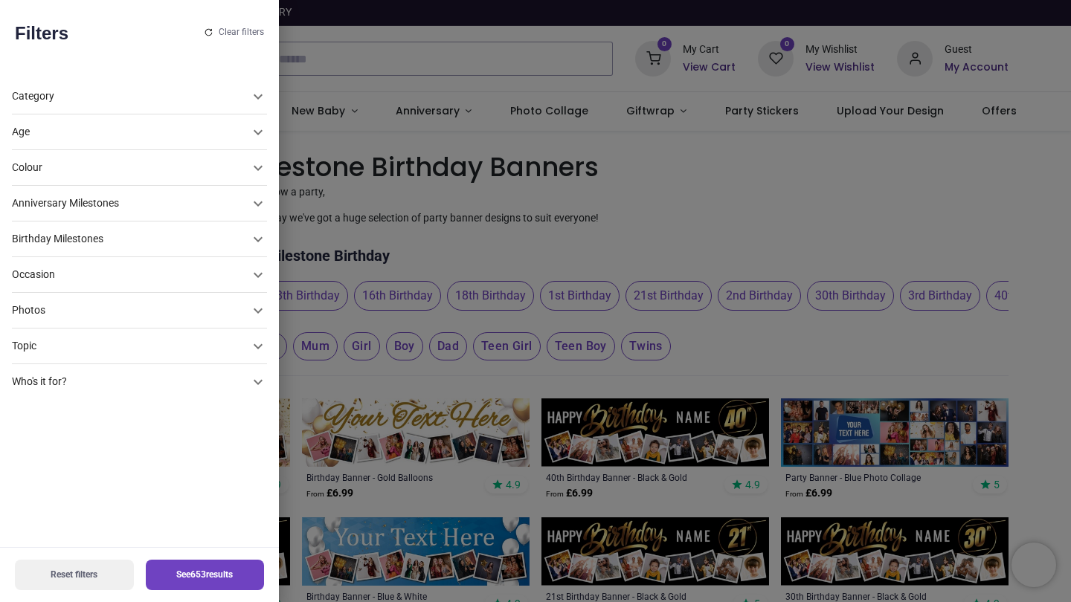
scroll to position [0, 0]
click at [843, 352] on div at bounding box center [535, 301] width 1071 height 602
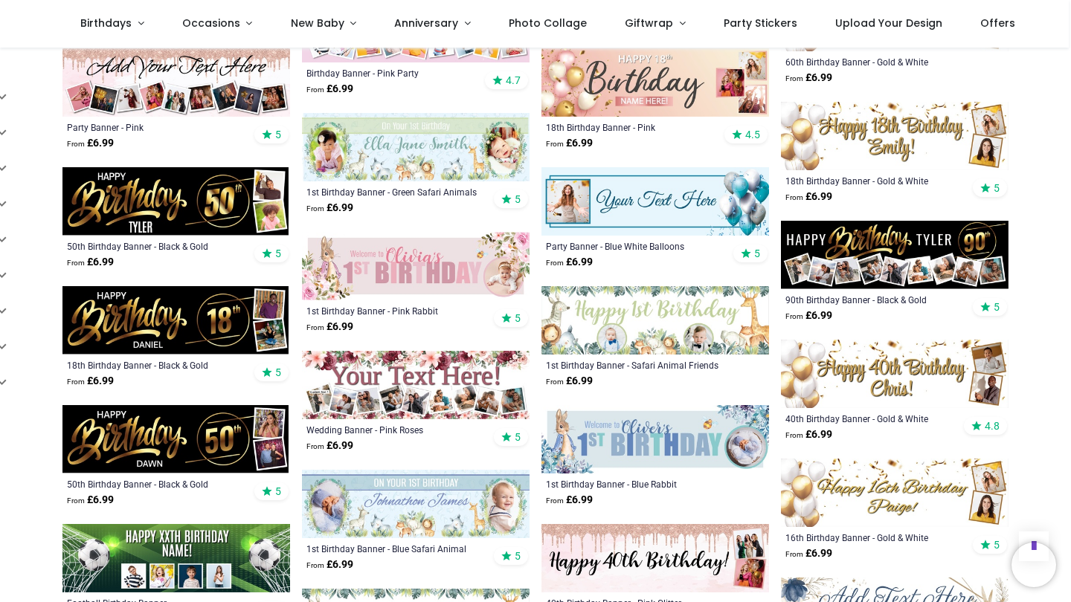
scroll to position [1582, 0]
